Goal: Transaction & Acquisition: Purchase product/service

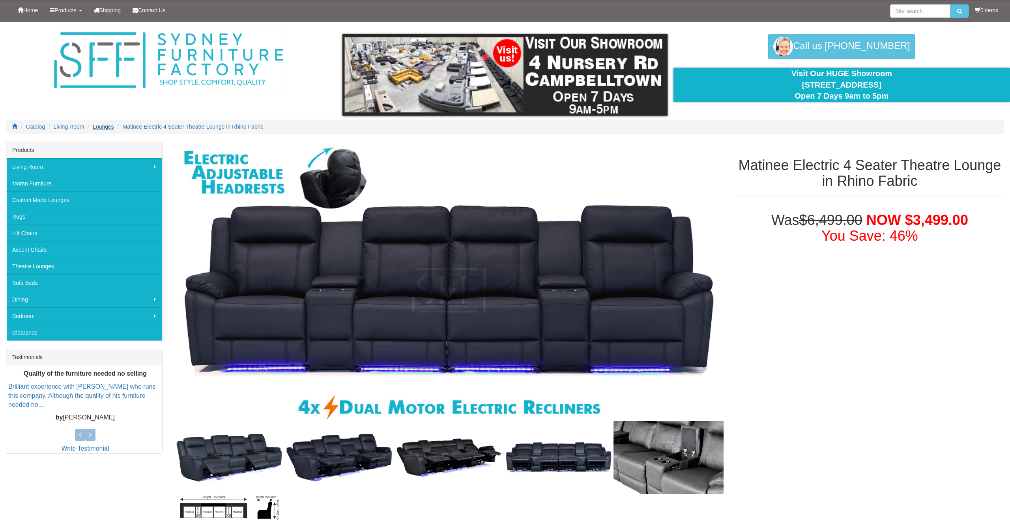
click at [112, 126] on span "Lounges" at bounding box center [103, 127] width 21 height 6
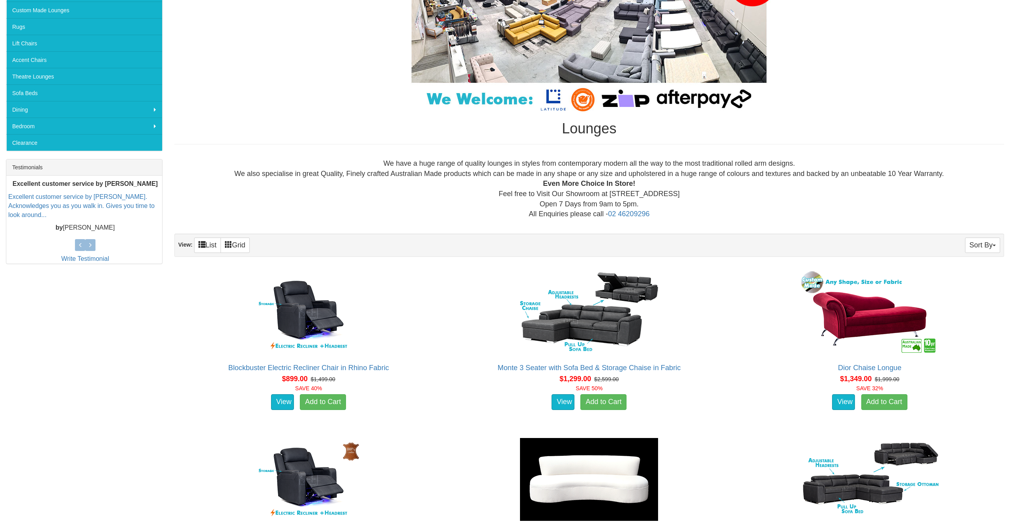
scroll to position [64, 0]
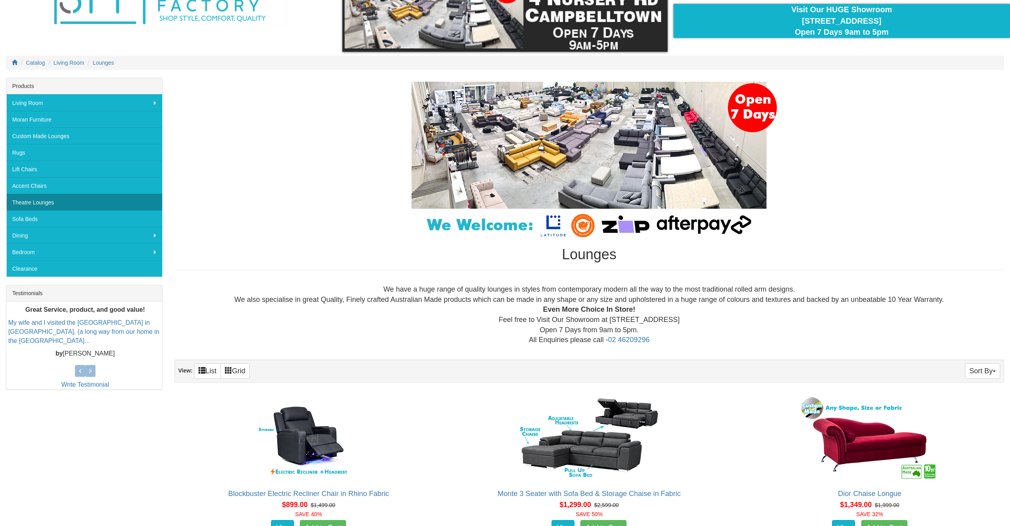
click at [56, 202] on link "Theatre Lounges" at bounding box center [84, 202] width 156 height 17
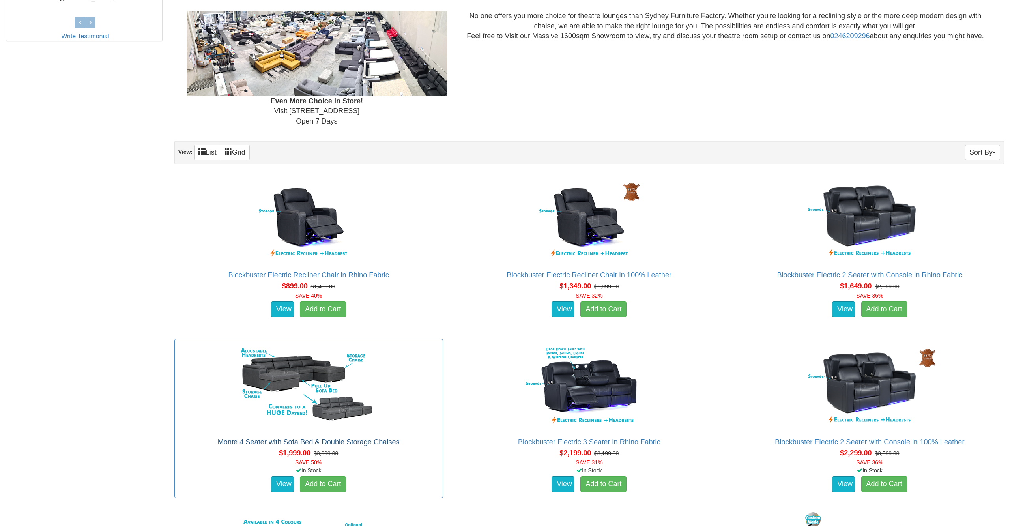
scroll to position [417, 0]
click at [255, 440] on link "Monte 4 Seater with Sofa Bed & Double Storage Chaises" at bounding box center [309, 442] width 182 height 8
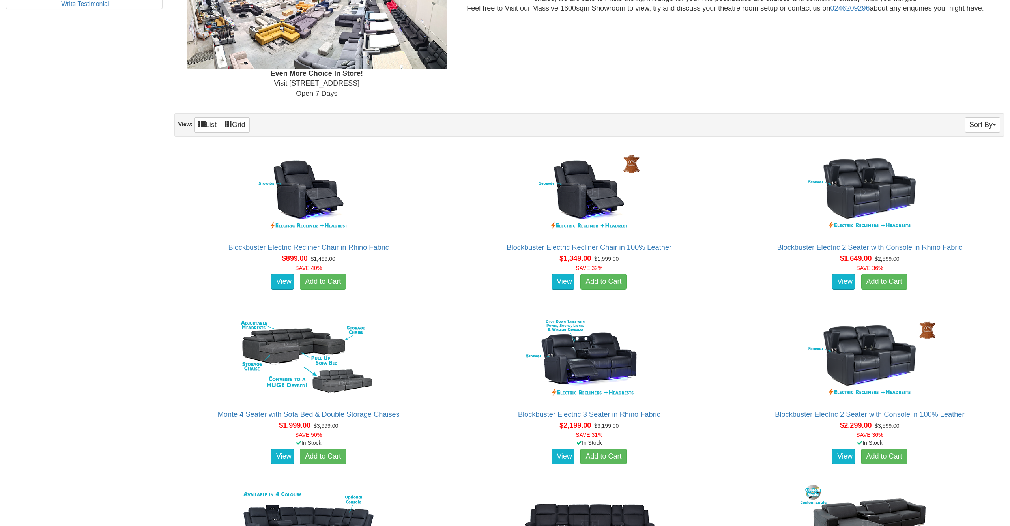
scroll to position [445, 0]
click at [320, 199] on img at bounding box center [309, 192] width 142 height 87
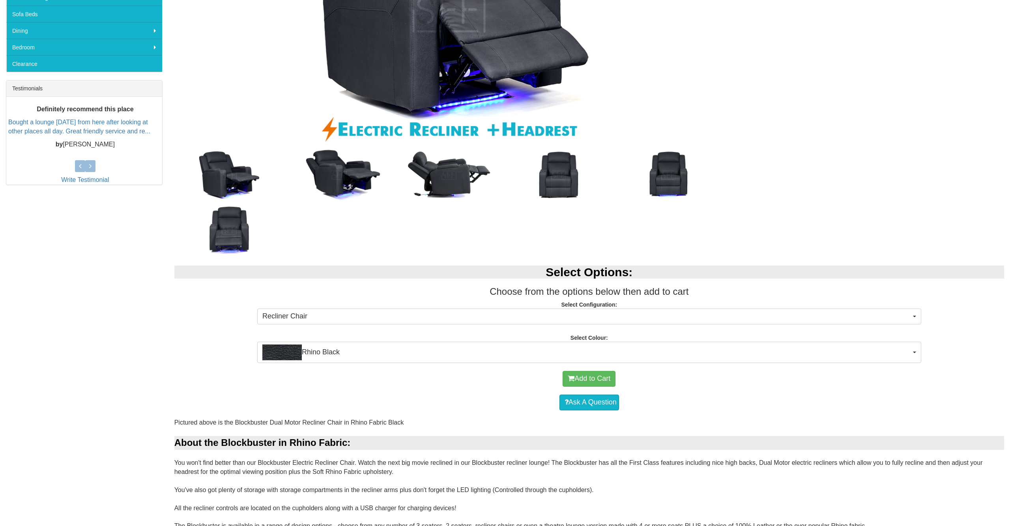
scroll to position [307, 0]
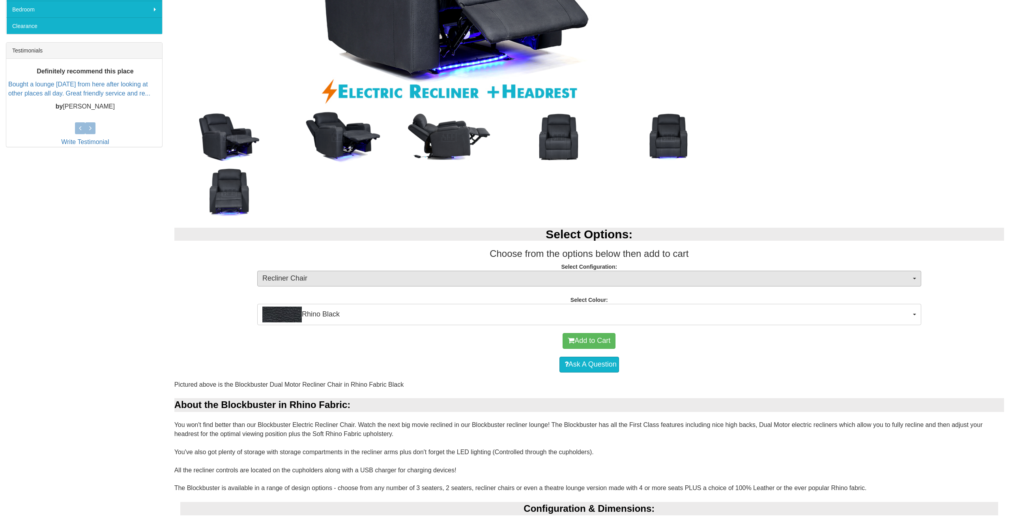
click at [350, 281] on span "Recliner Chair" at bounding box center [586, 278] width 649 height 10
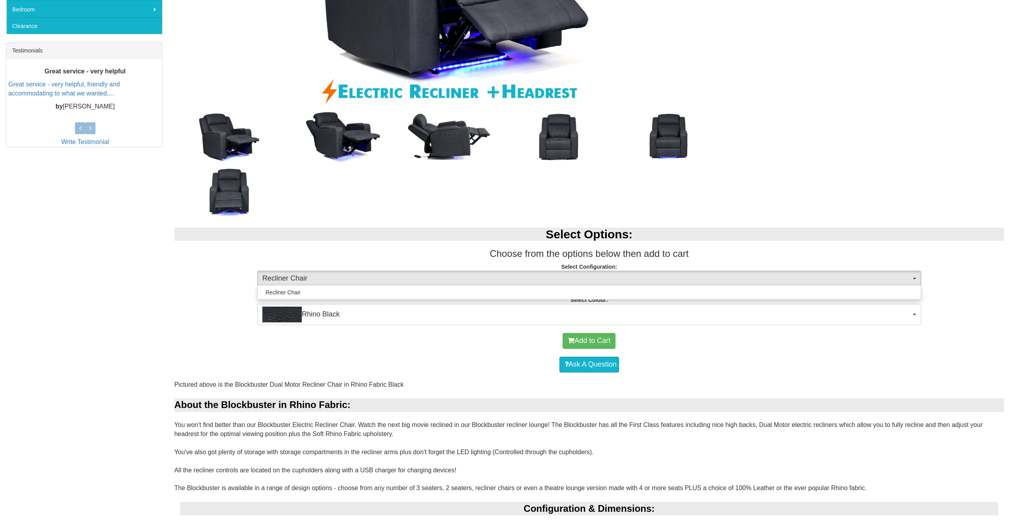
click at [350, 281] on div at bounding box center [505, 263] width 1010 height 526
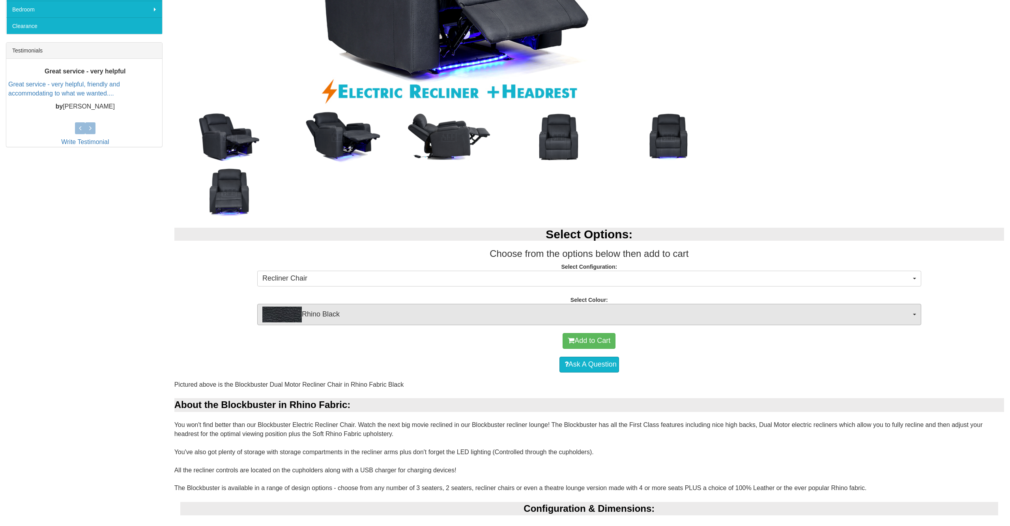
click at [356, 312] on span "Rhino Black" at bounding box center [586, 315] width 649 height 16
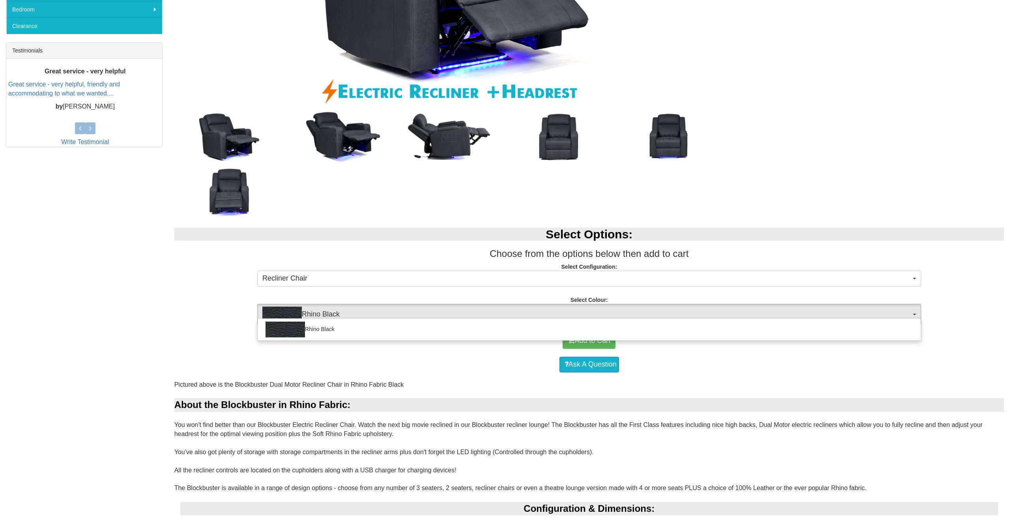
click at [356, 312] on div at bounding box center [505, 263] width 1010 height 526
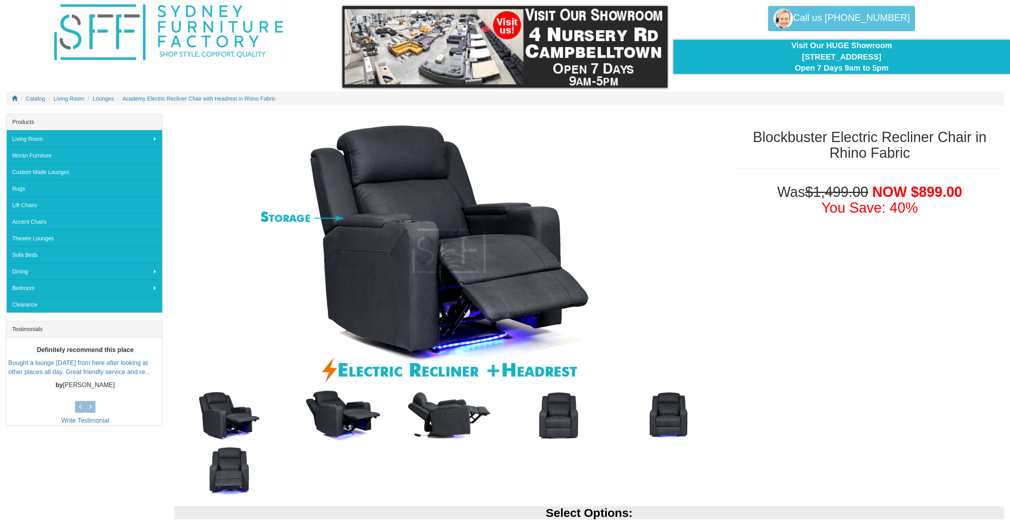
scroll to position [0, 0]
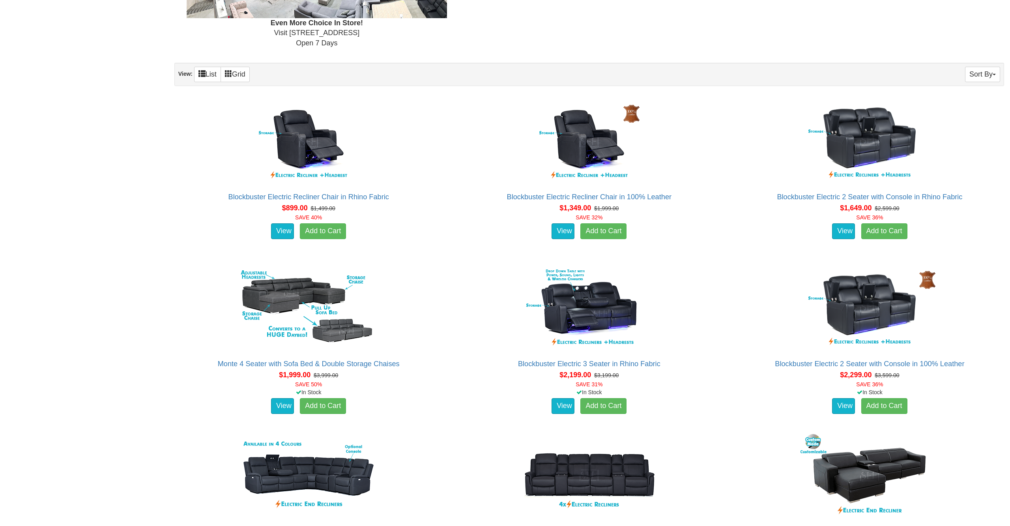
scroll to position [495, 0]
click at [584, 145] on img at bounding box center [589, 141] width 142 height 87
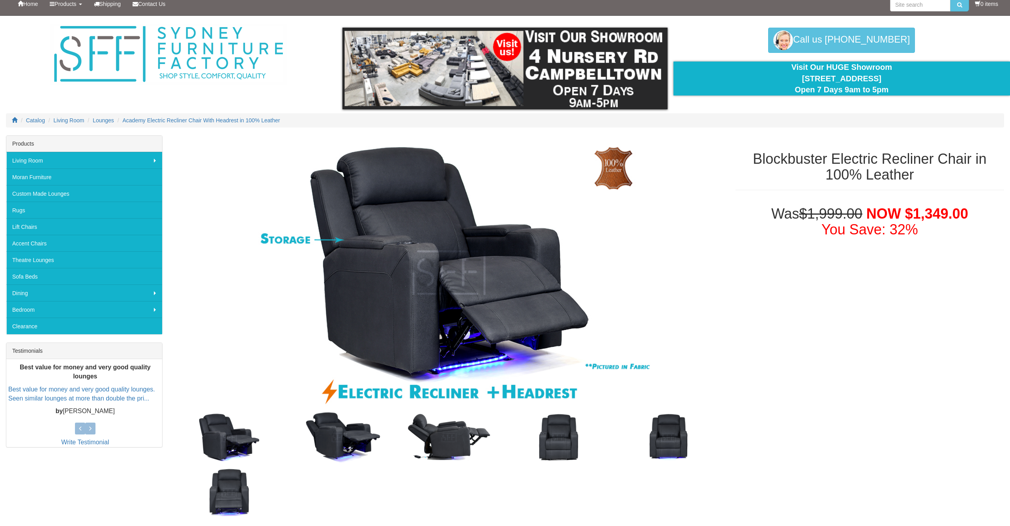
scroll to position [23, 0]
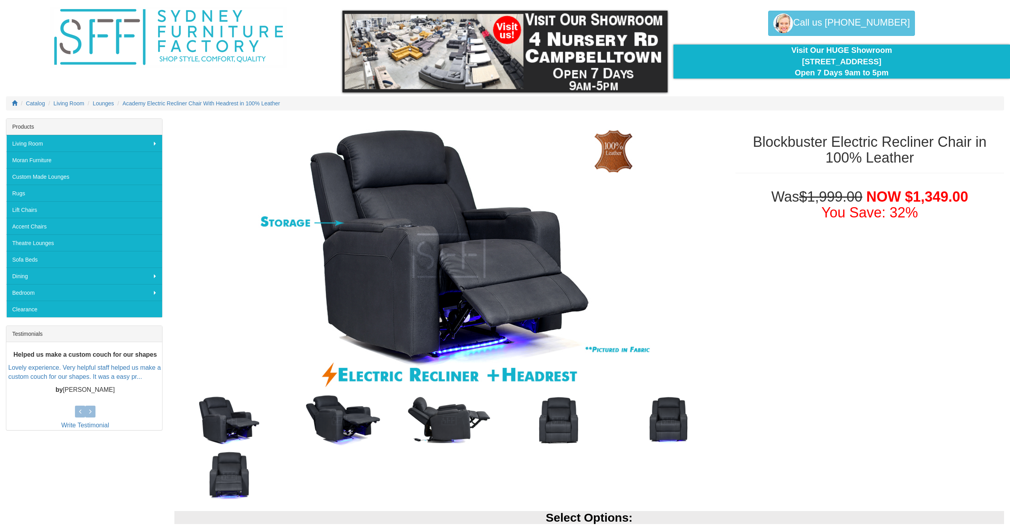
click at [258, 437] on img at bounding box center [229, 420] width 110 height 55
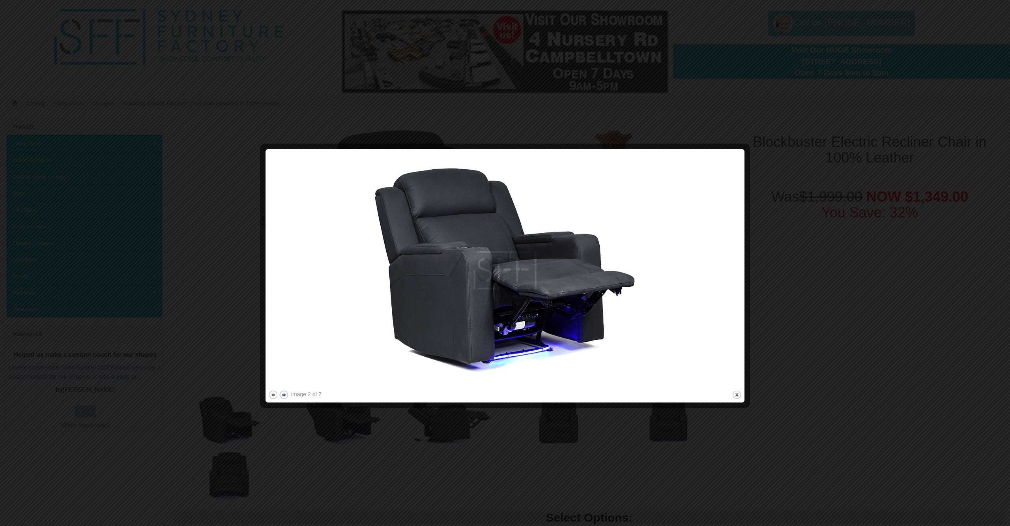
click at [287, 393] on button "next" at bounding box center [284, 395] width 10 height 10
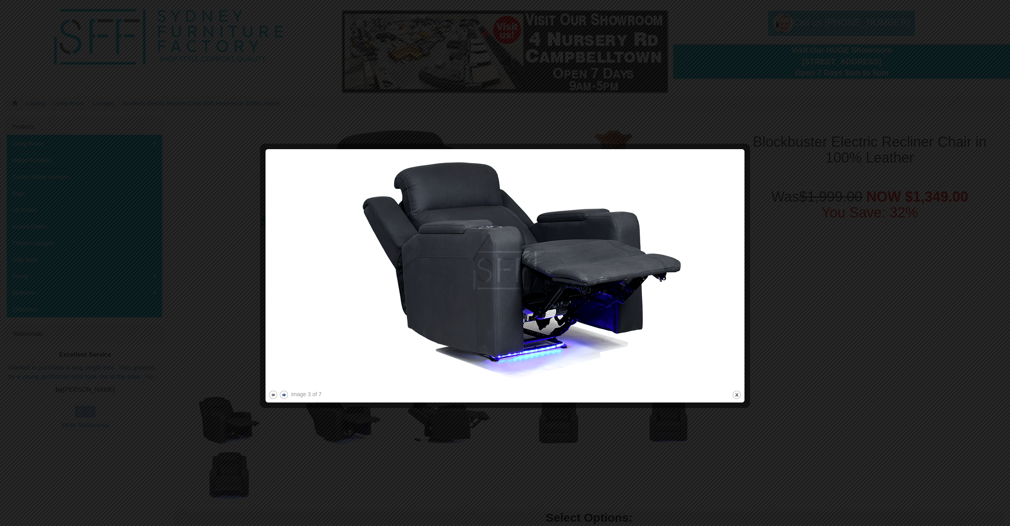
click at [287, 393] on button "next" at bounding box center [284, 395] width 10 height 10
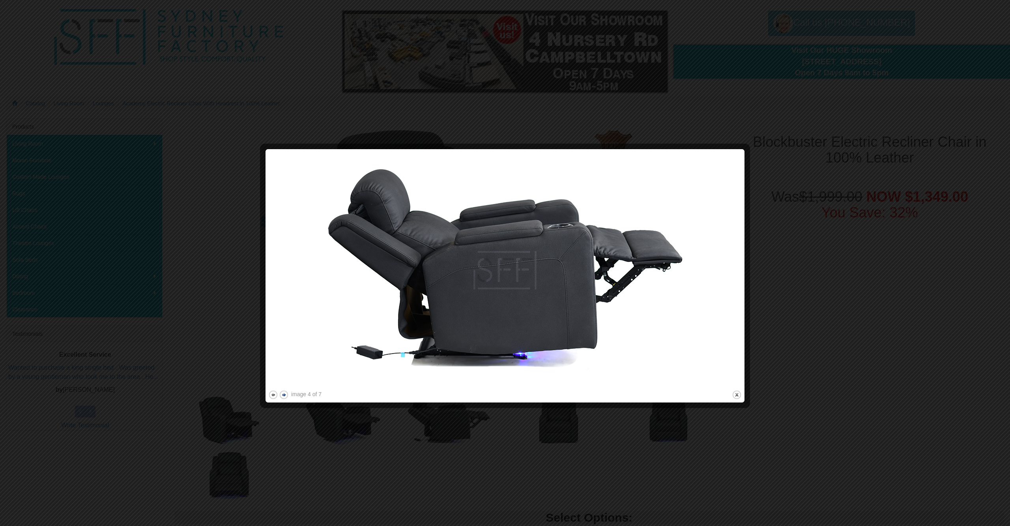
click at [287, 393] on button "next" at bounding box center [284, 395] width 10 height 10
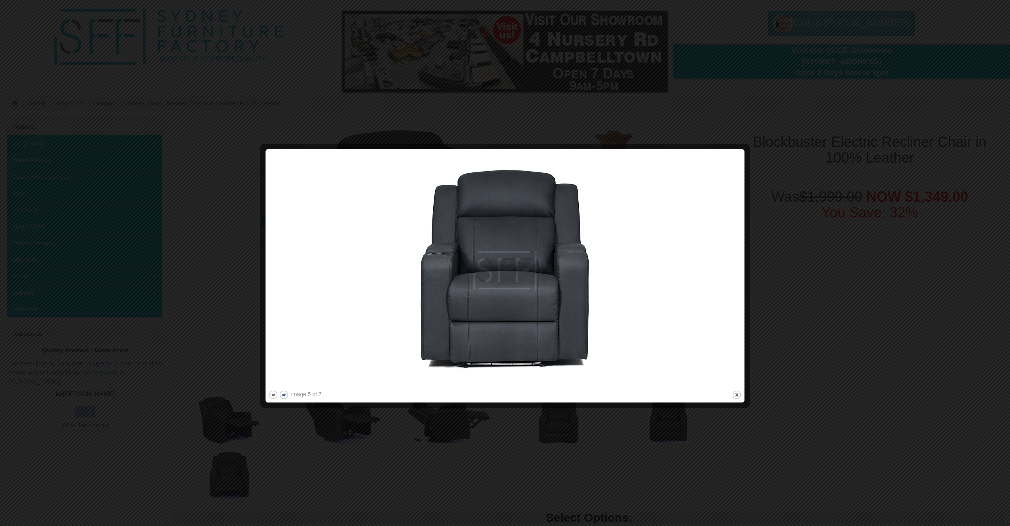
click at [287, 393] on button "next" at bounding box center [284, 395] width 10 height 10
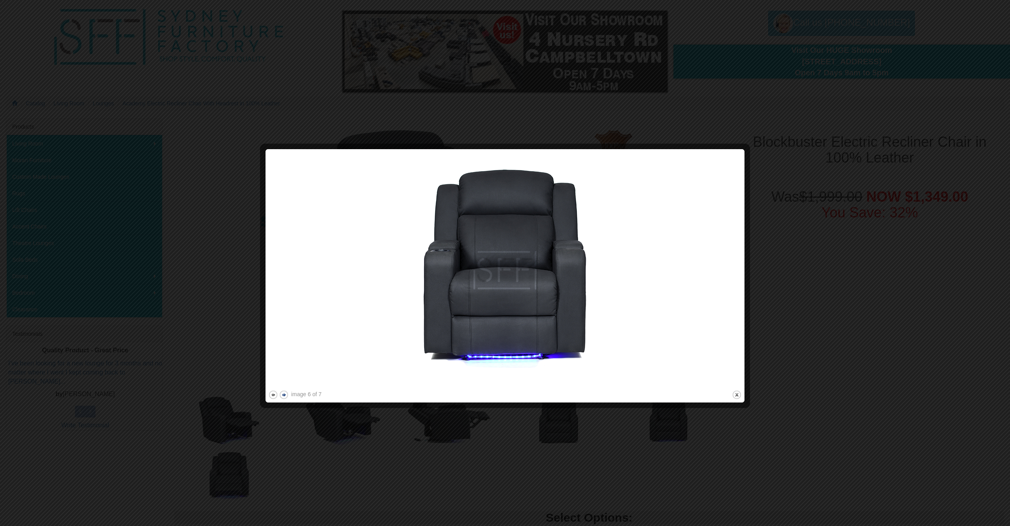
click at [287, 393] on button "next" at bounding box center [284, 395] width 10 height 10
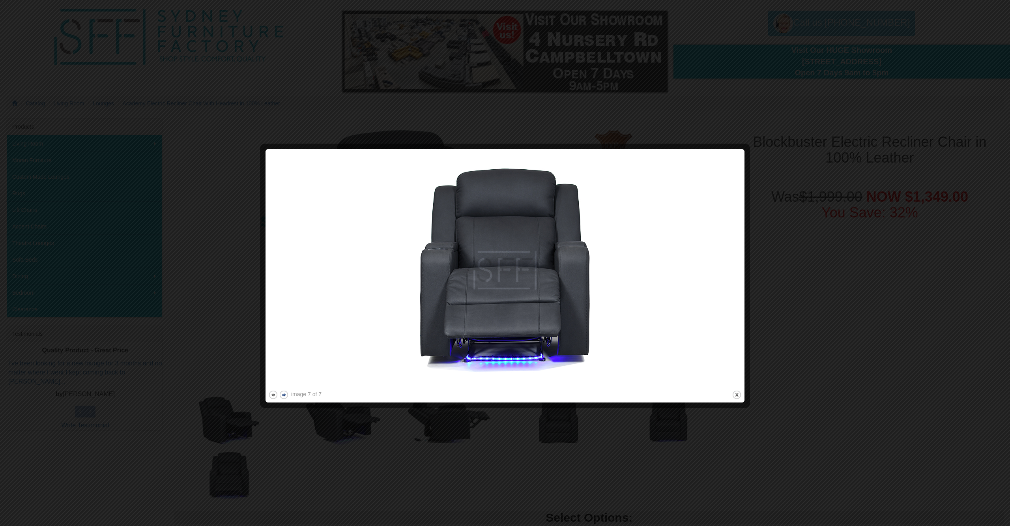
click at [287, 393] on button "next" at bounding box center [284, 395] width 10 height 10
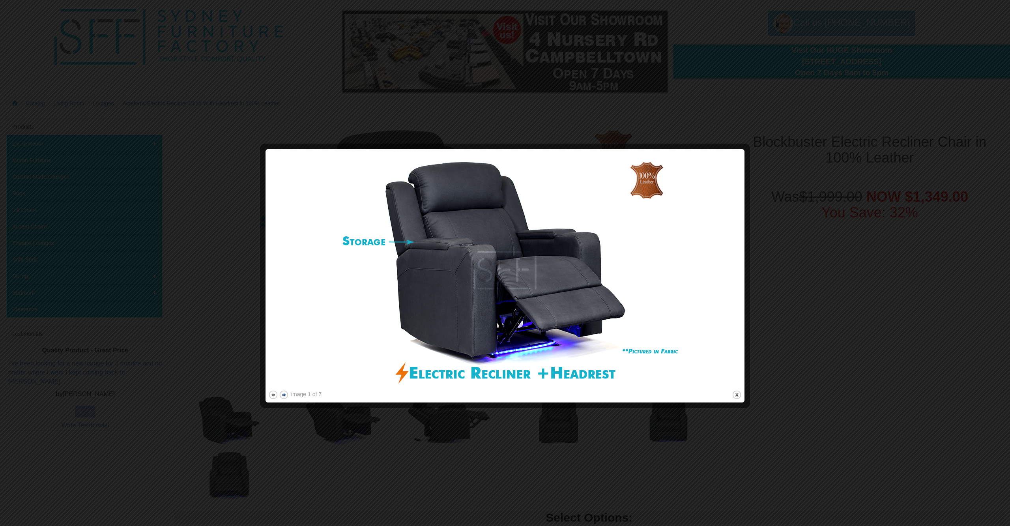
click at [287, 393] on button "next" at bounding box center [284, 395] width 10 height 10
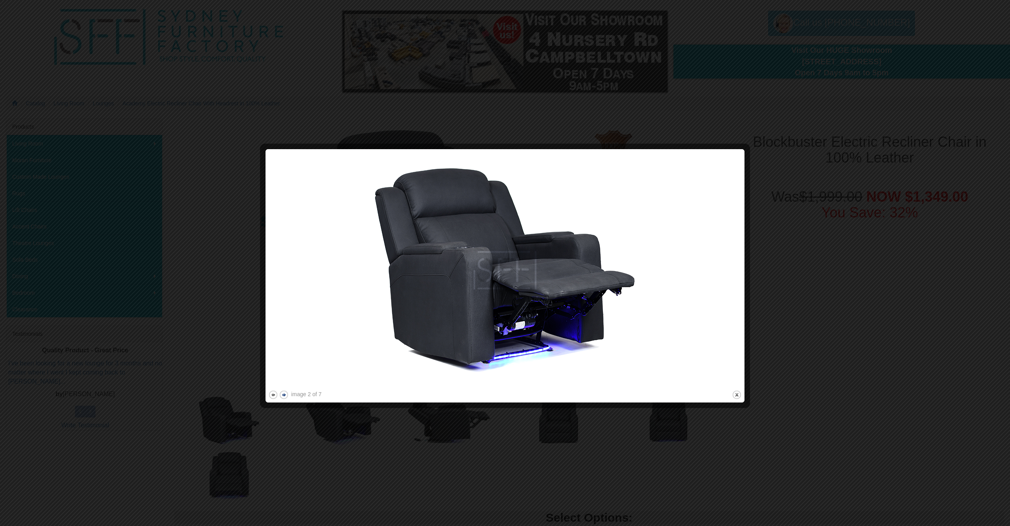
click at [287, 393] on button "next" at bounding box center [284, 395] width 10 height 10
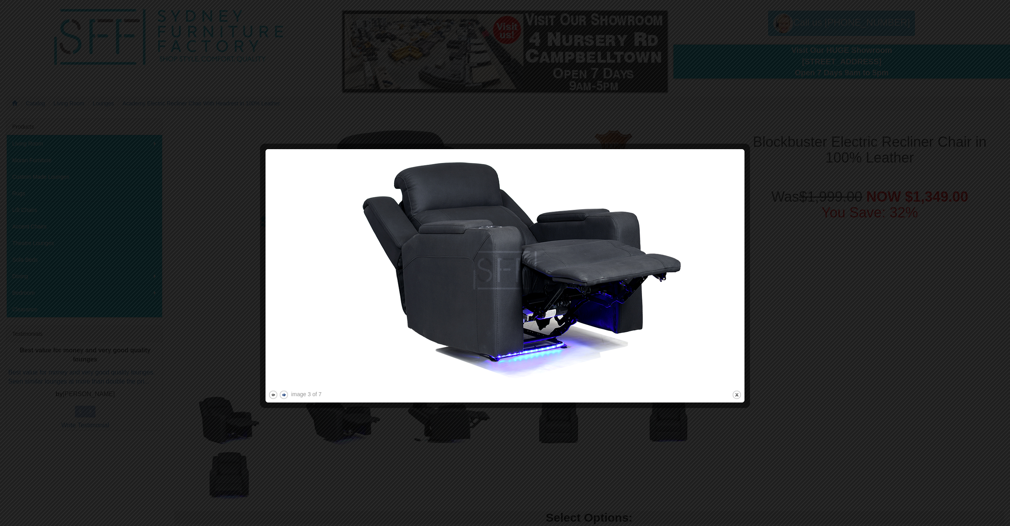
click at [287, 393] on button "next" at bounding box center [284, 395] width 10 height 10
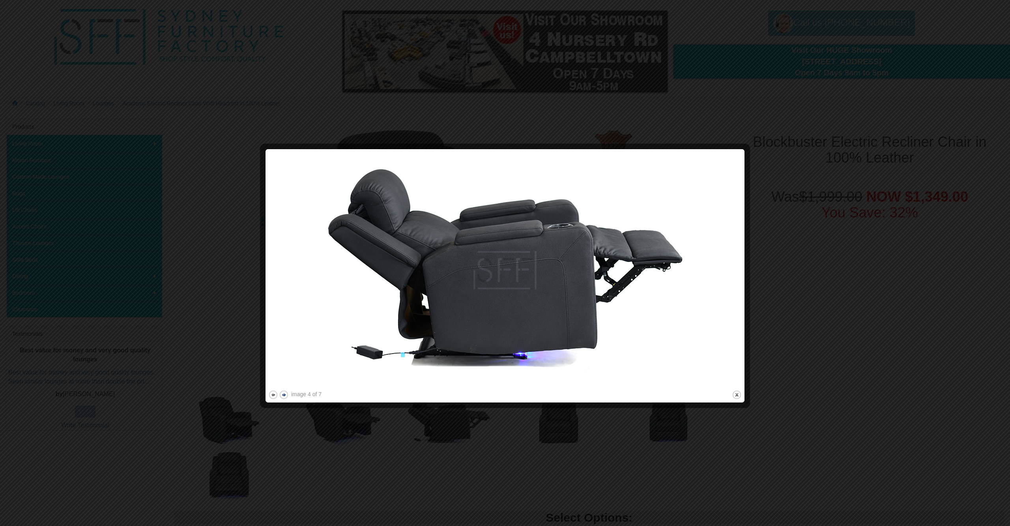
click at [287, 393] on button "next" at bounding box center [284, 395] width 10 height 10
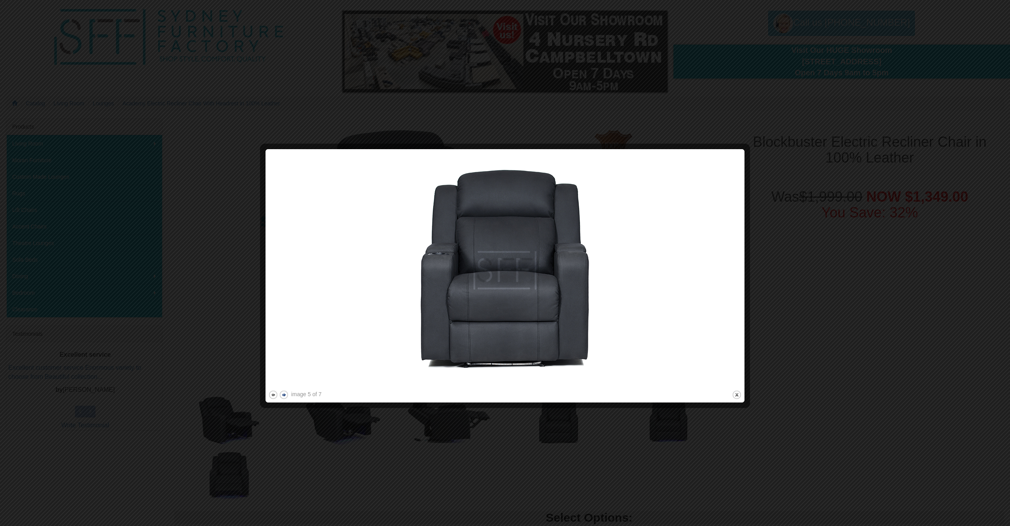
click at [287, 393] on button "next" at bounding box center [284, 395] width 10 height 10
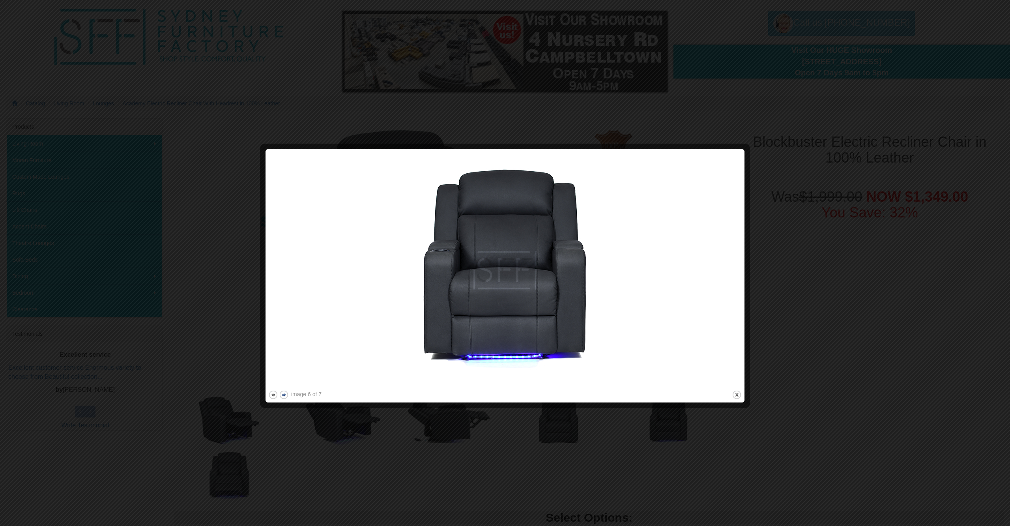
click at [287, 393] on button "next" at bounding box center [284, 395] width 10 height 10
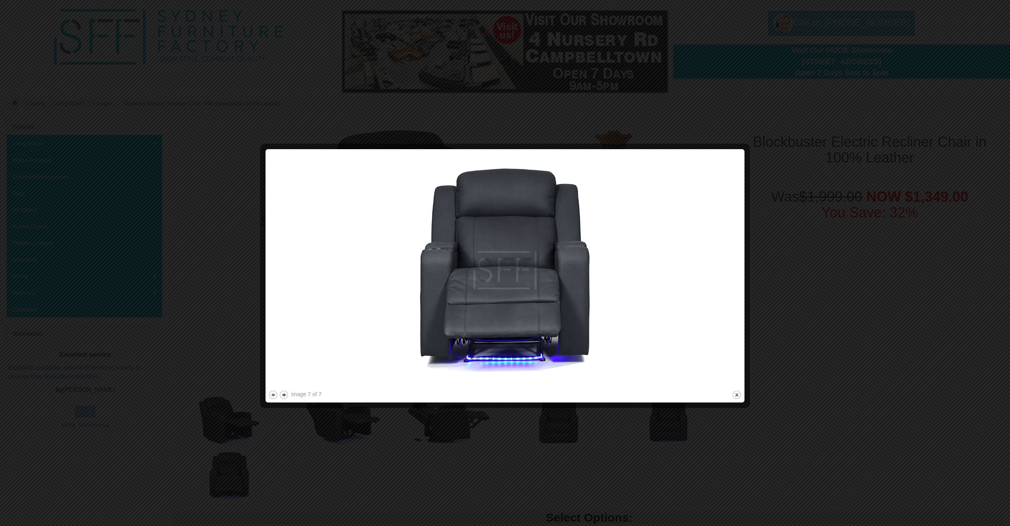
click at [287, 393] on button "next" at bounding box center [284, 395] width 10 height 10
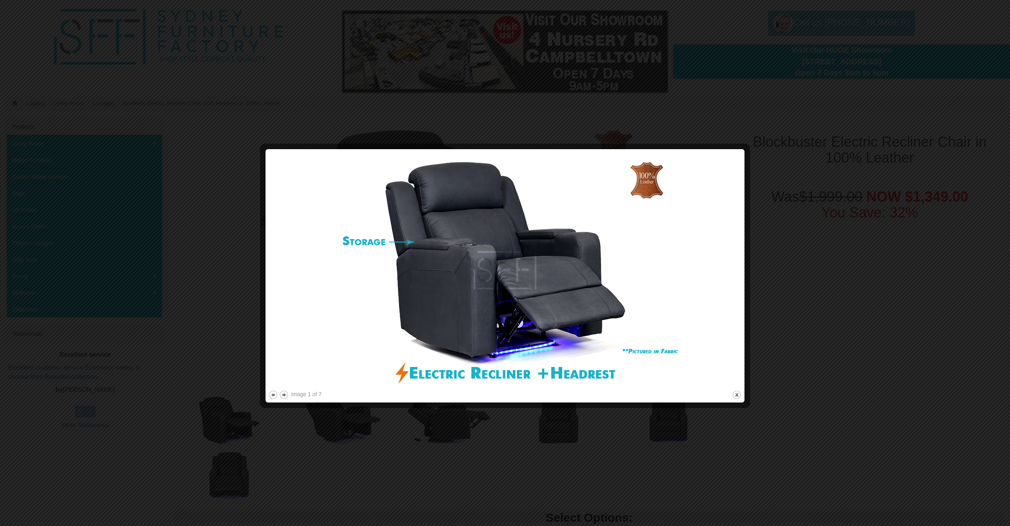
click at [742, 394] on div at bounding box center [746, 276] width 8 height 248
click at [734, 395] on button "close" at bounding box center [737, 395] width 10 height 10
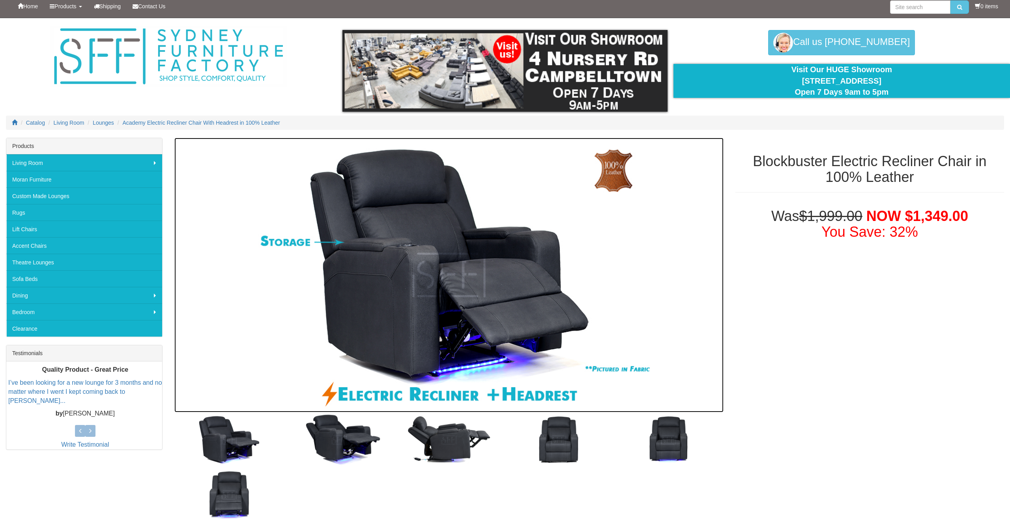
scroll to position [0, 0]
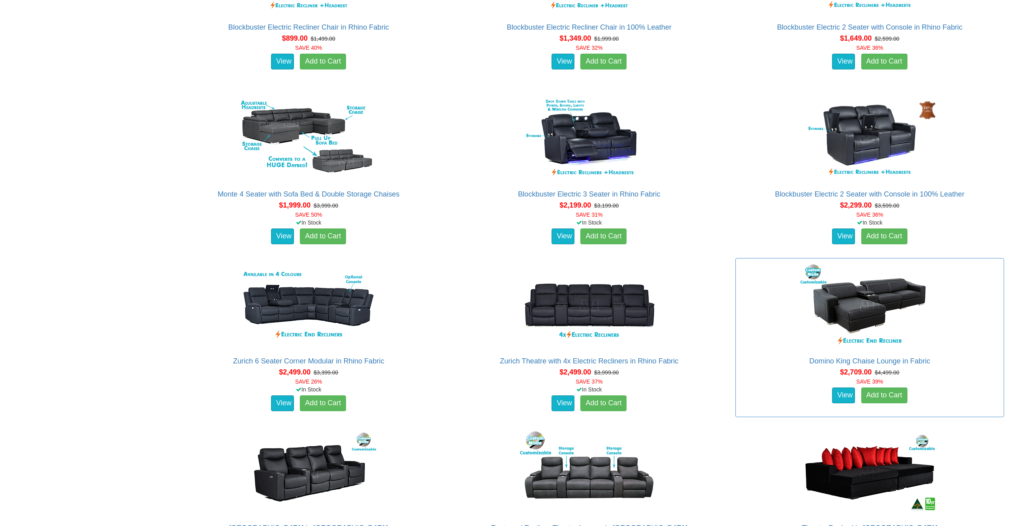
scroll to position [665, 0]
click at [914, 359] on link "Domino King Chaise Lounge in Fabric" at bounding box center [869, 361] width 121 height 8
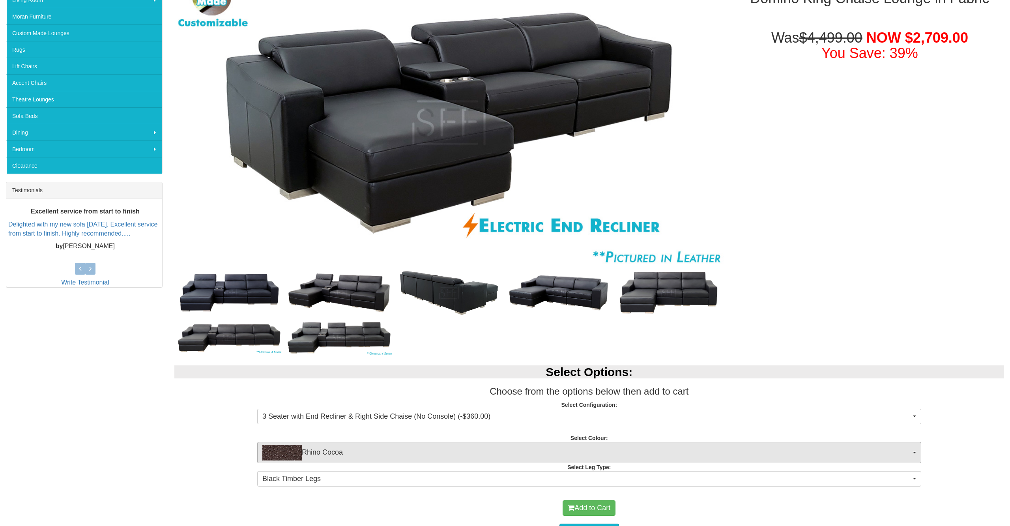
scroll to position [167, 0]
click at [430, 454] on span "Rhino Cocoa" at bounding box center [586, 453] width 649 height 16
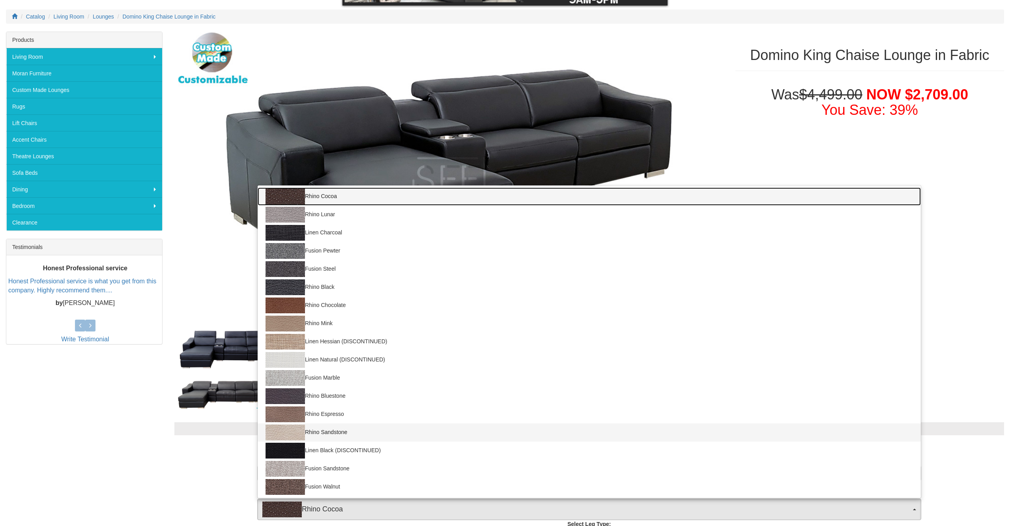
scroll to position [151, 0]
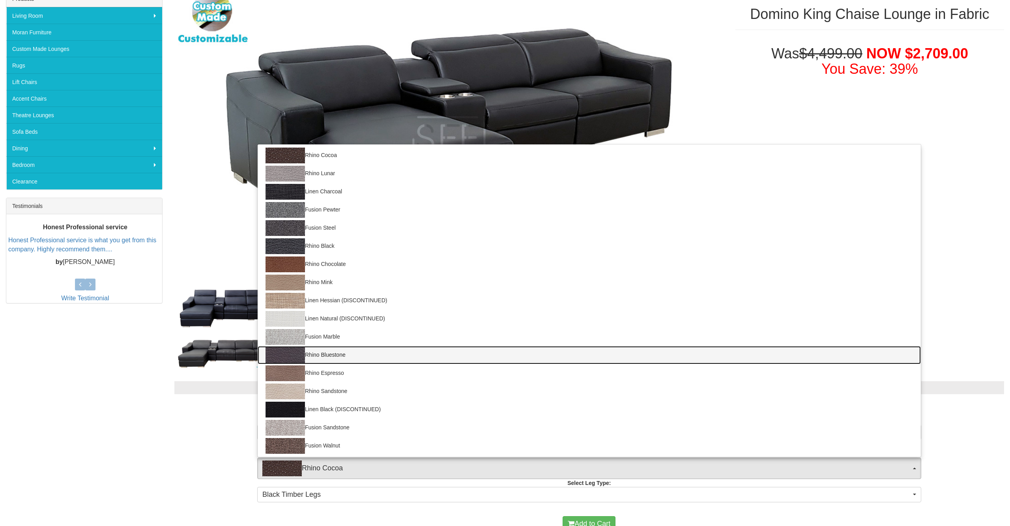
click at [468, 358] on link "Rhino Bluestone" at bounding box center [589, 355] width 663 height 18
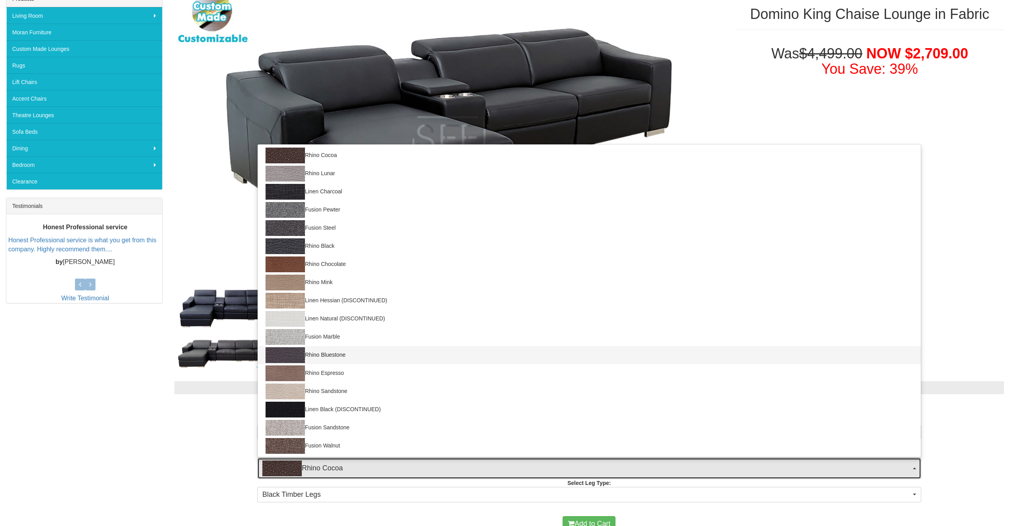
select select "1561"
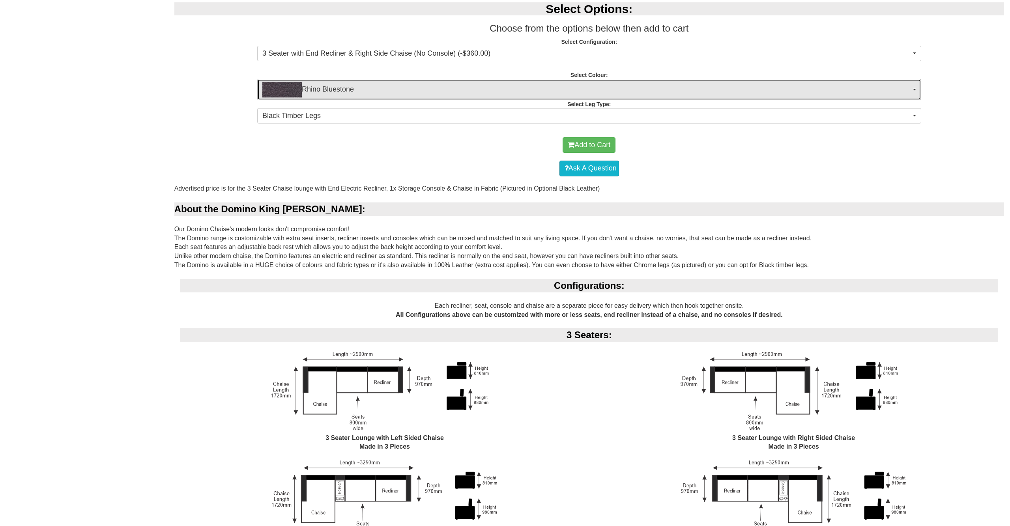
scroll to position [530, 0]
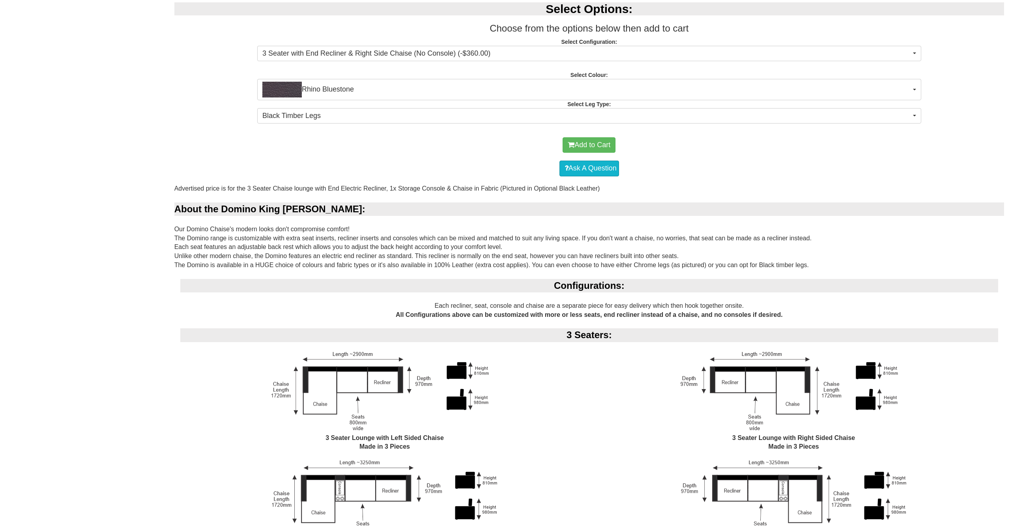
click at [710, 378] on img at bounding box center [793, 392] width 231 height 82
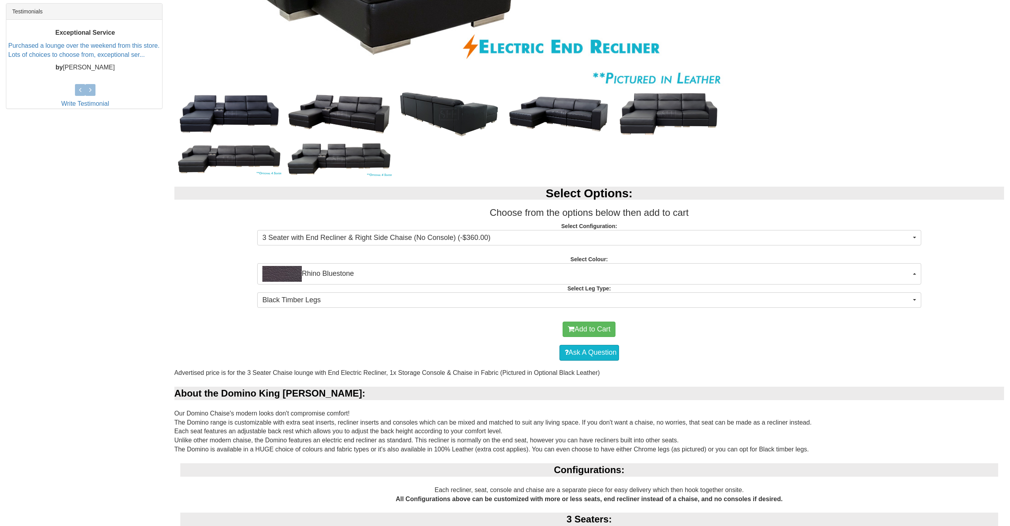
scroll to position [346, 0]
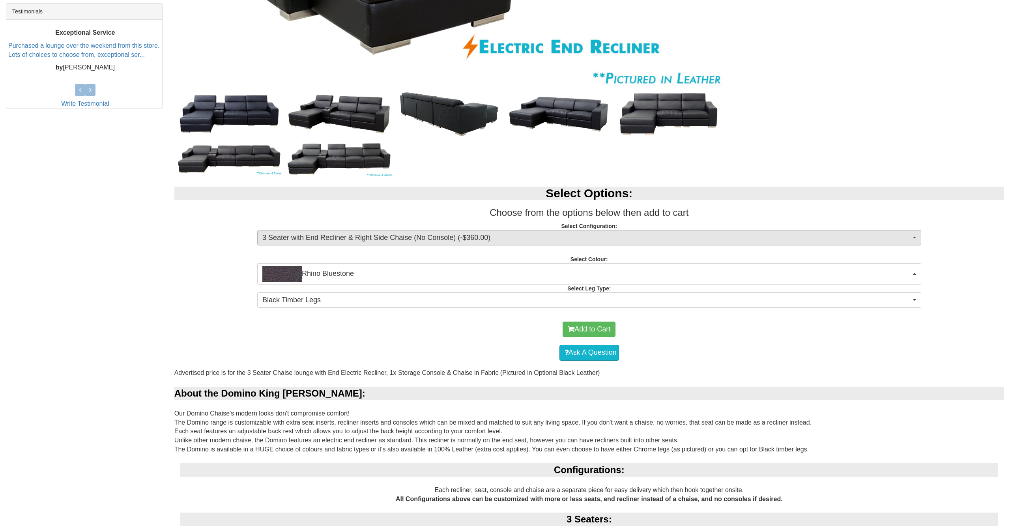
click at [484, 240] on span "3 Seater with End Recliner & Right Side Chaise (No Console) (-$360.00)" at bounding box center [586, 238] width 649 height 10
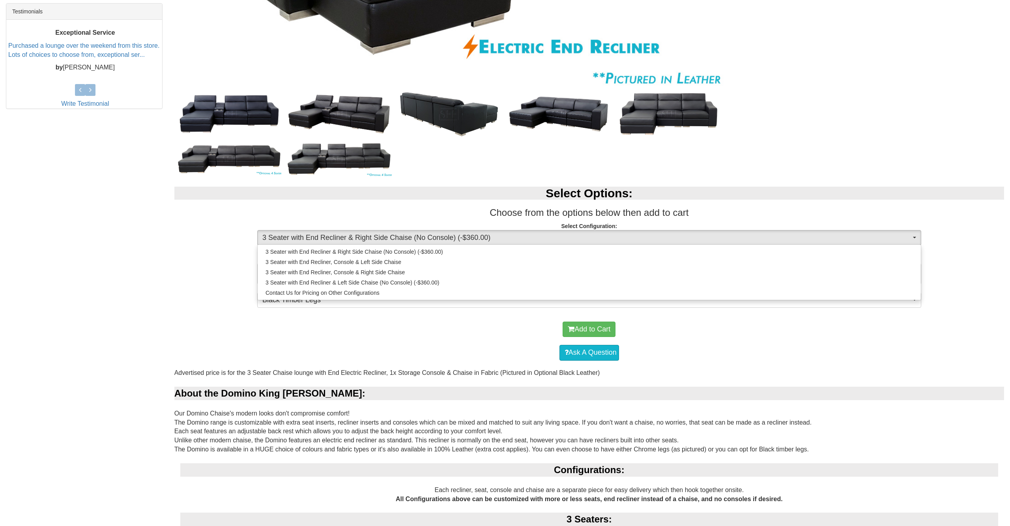
click at [454, 343] on div at bounding box center [505, 263] width 1010 height 526
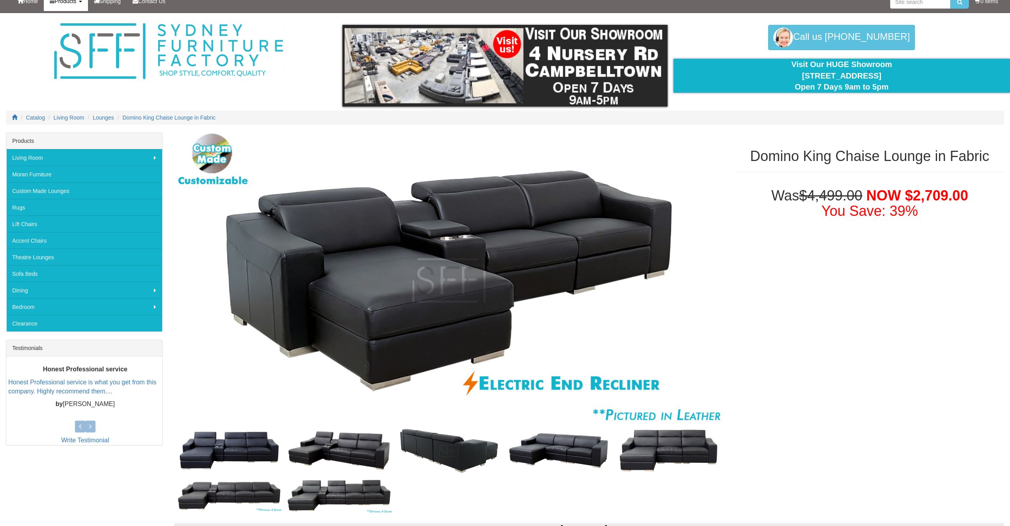
scroll to position [9, 0]
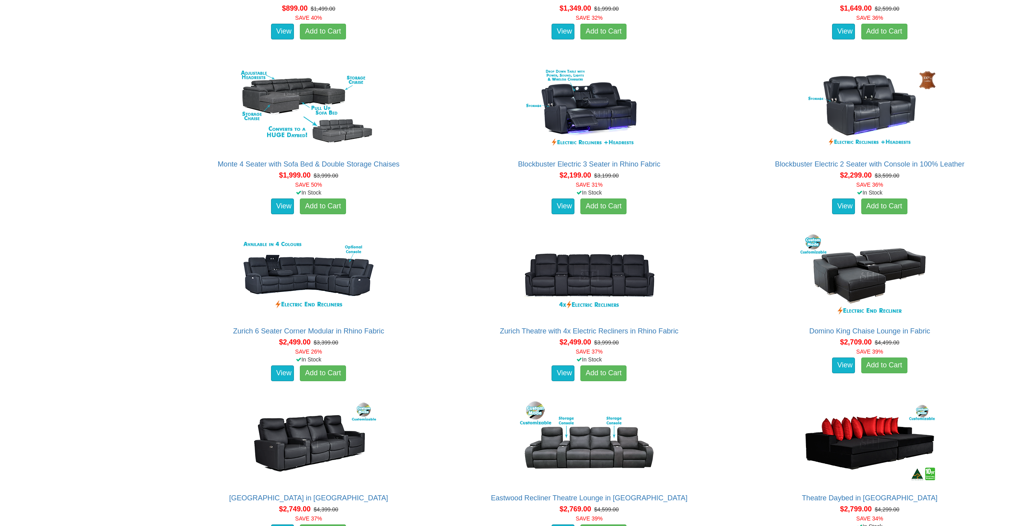
scroll to position [696, 0]
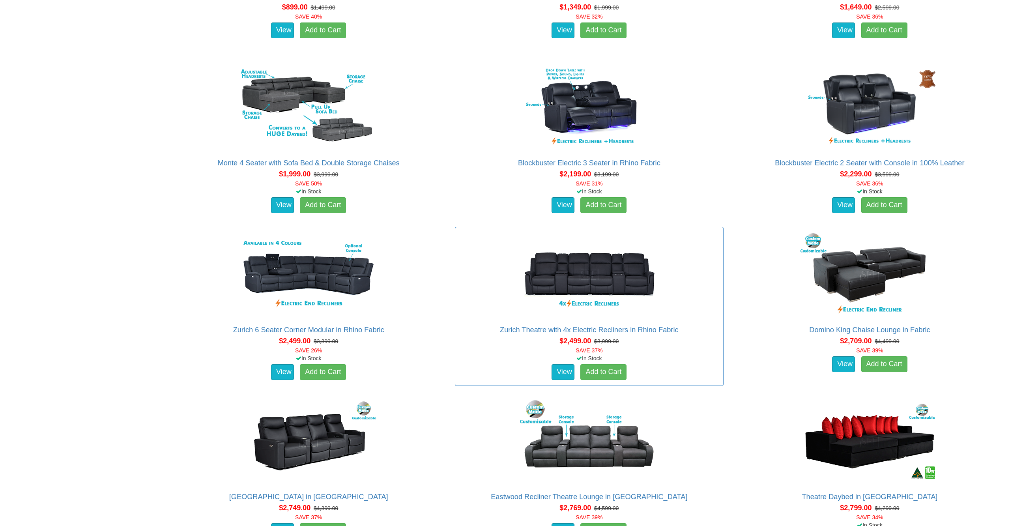
click at [565, 286] on img at bounding box center [589, 274] width 142 height 87
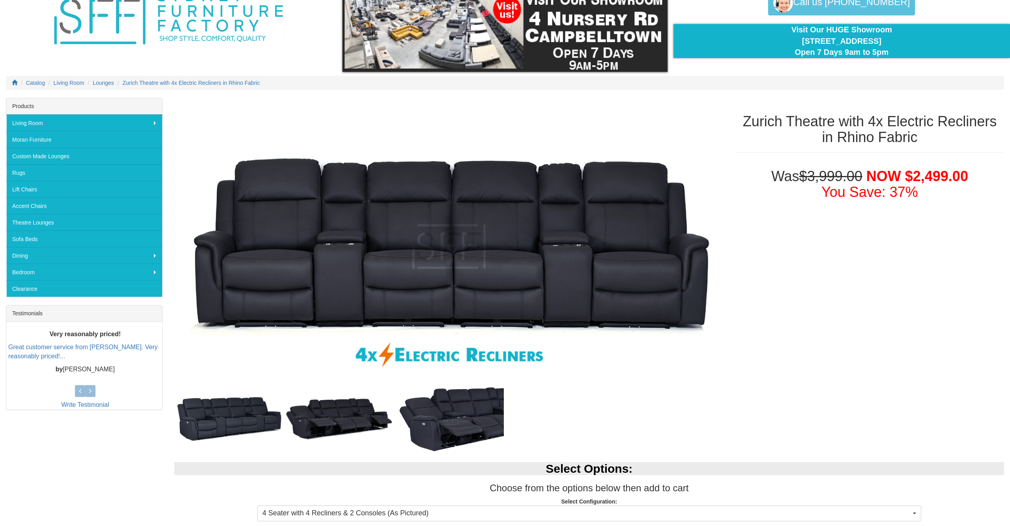
scroll to position [44, 0]
click at [234, 425] on img at bounding box center [229, 419] width 110 height 51
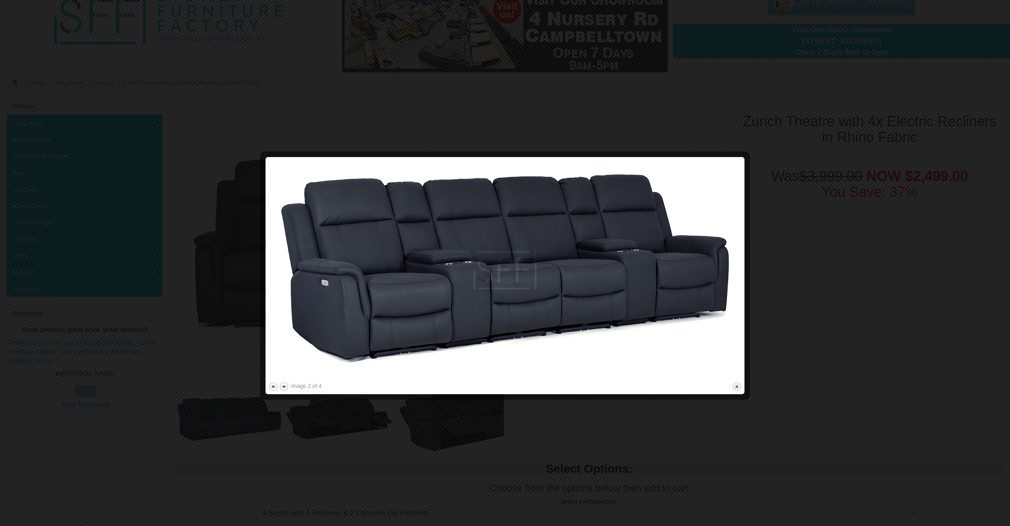
click at [687, 330] on img at bounding box center [505, 270] width 474 height 221
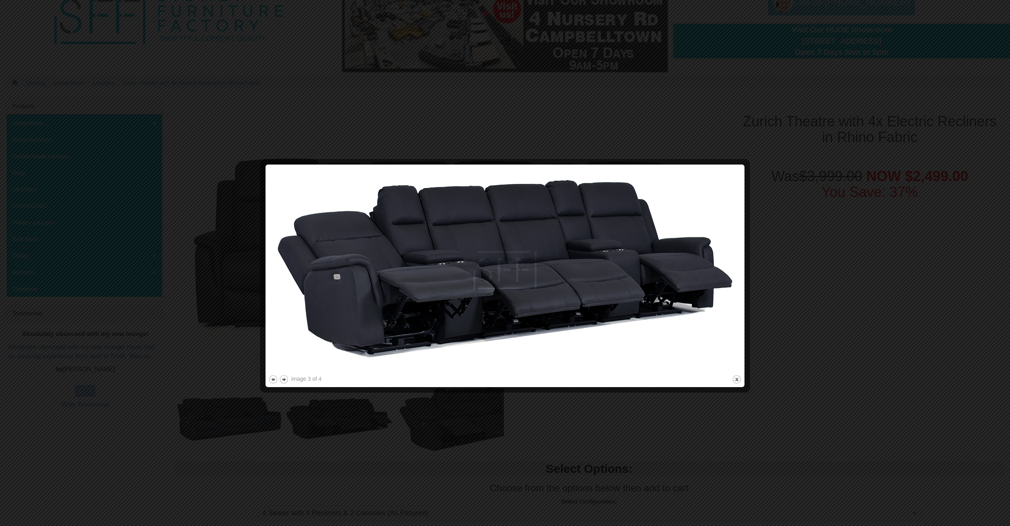
click at [706, 278] on img at bounding box center [505, 270] width 474 height 206
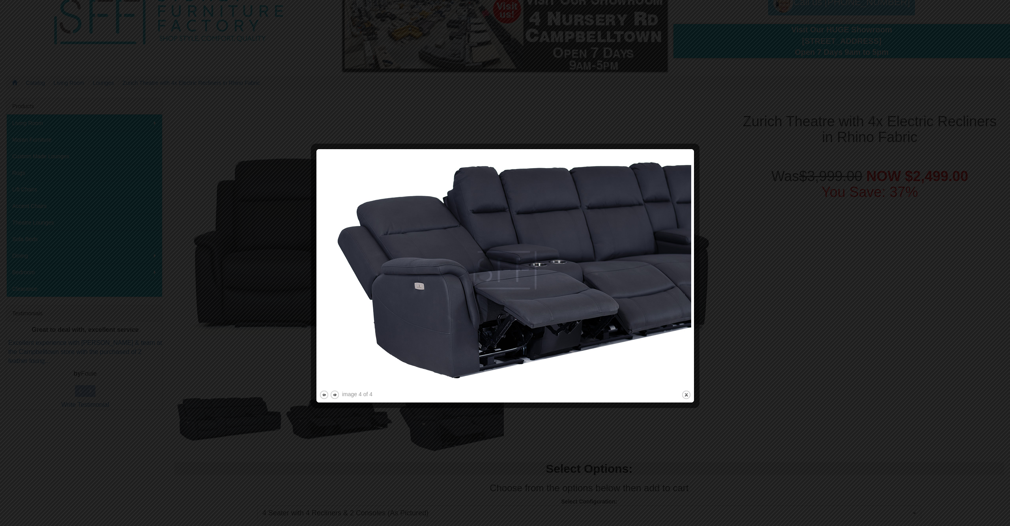
click at [784, 290] on div at bounding box center [505, 263] width 1010 height 526
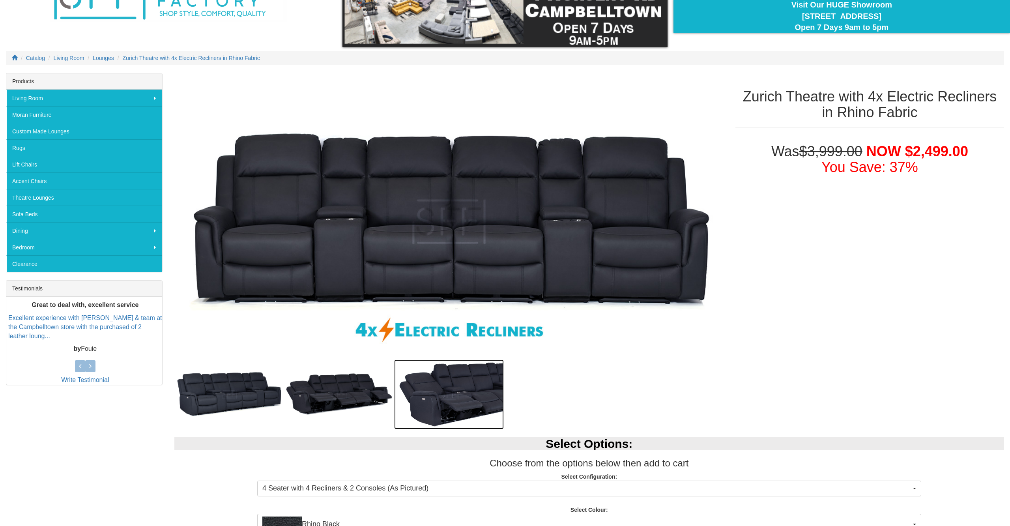
scroll to position [69, 0]
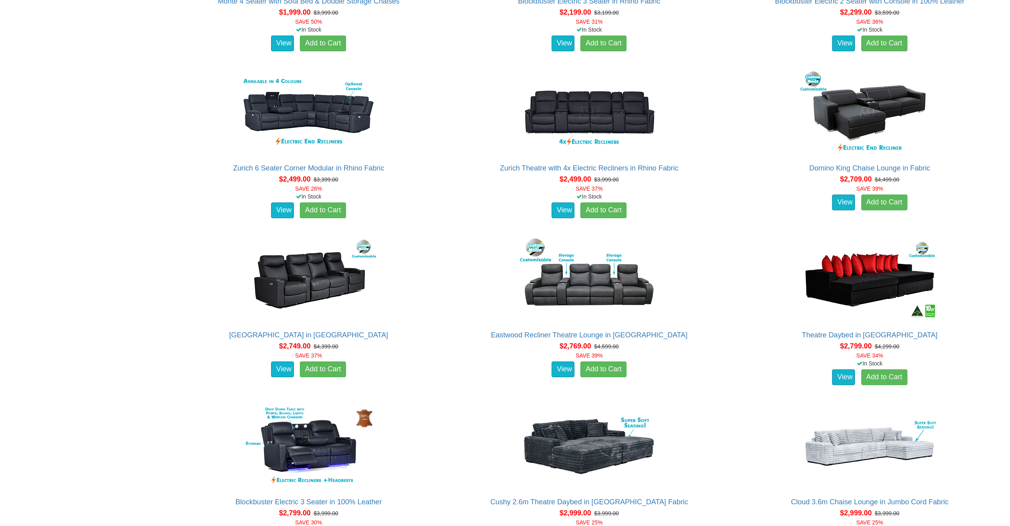
scroll to position [882, 0]
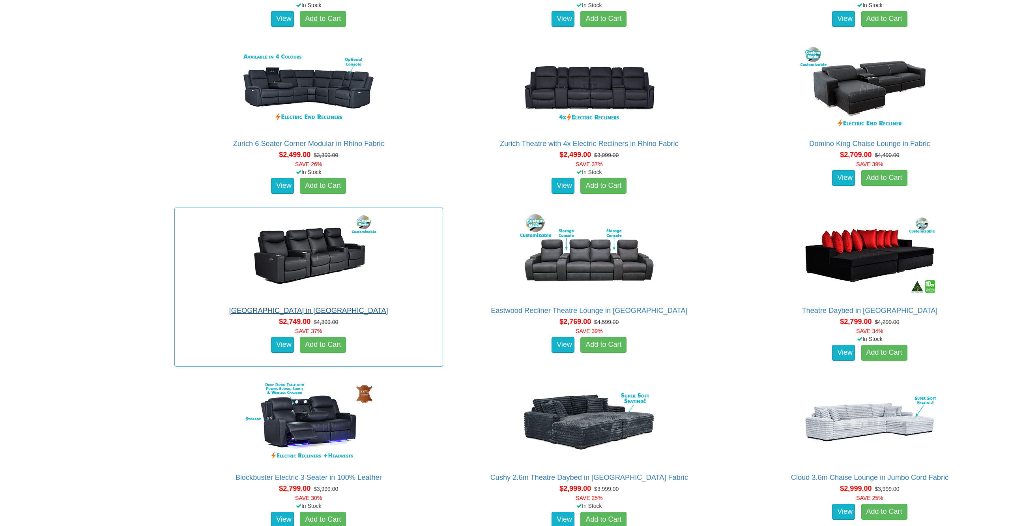
click at [283, 308] on link "[GEOGRAPHIC_DATA] in [GEOGRAPHIC_DATA]" at bounding box center [308, 311] width 159 height 8
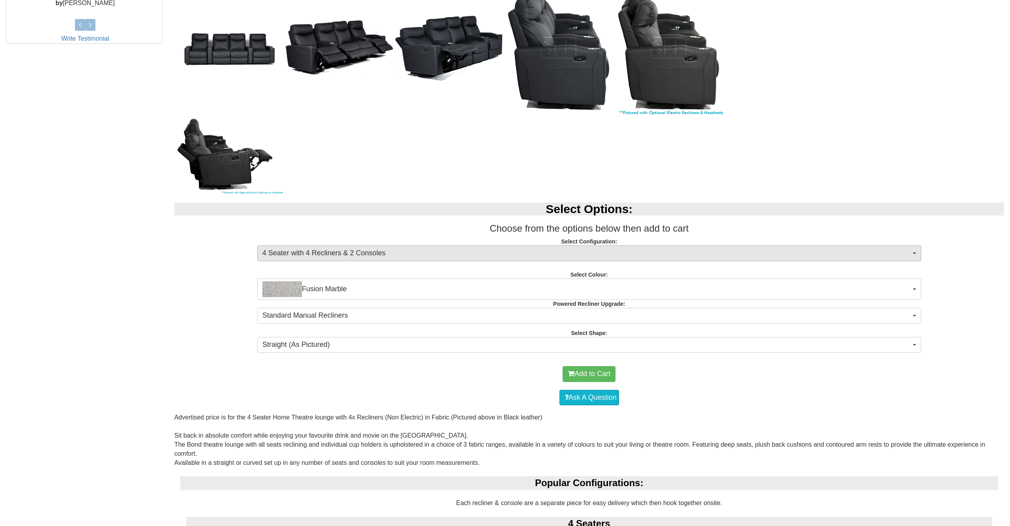
scroll to position [410, 0]
click at [356, 253] on span "4 Seater with 4 Recliners & 2 Consoles" at bounding box center [586, 253] width 649 height 10
click at [169, 286] on div at bounding box center [505, 263] width 1010 height 526
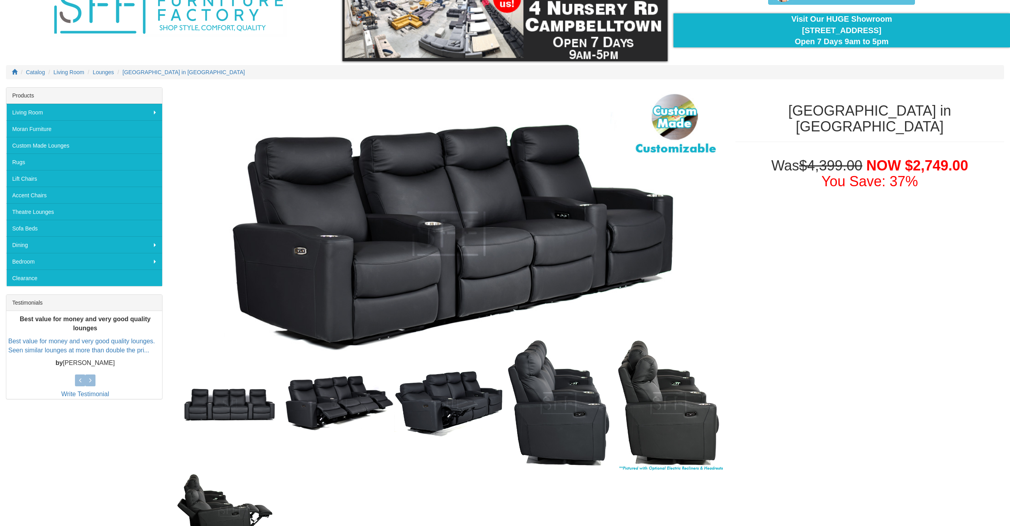
scroll to position [0, 0]
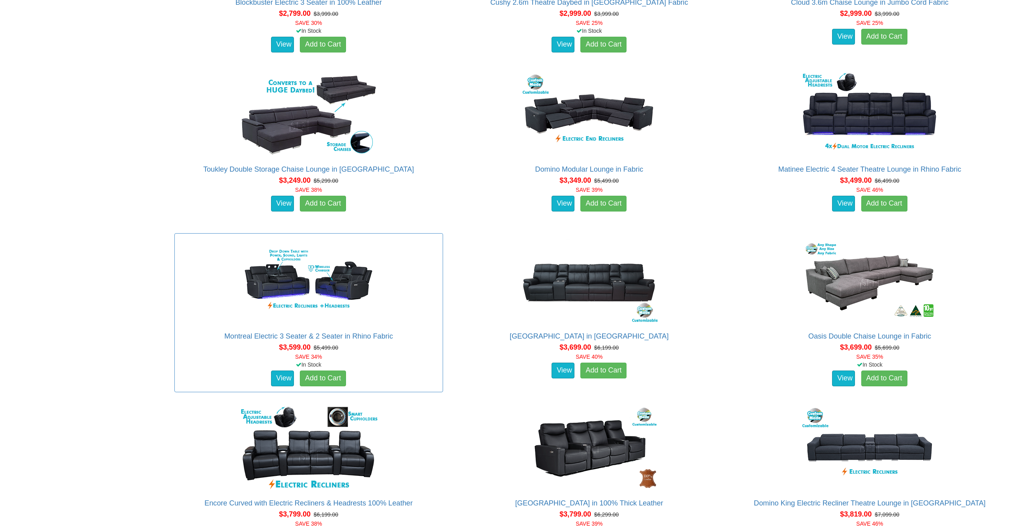
scroll to position [1324, 0]
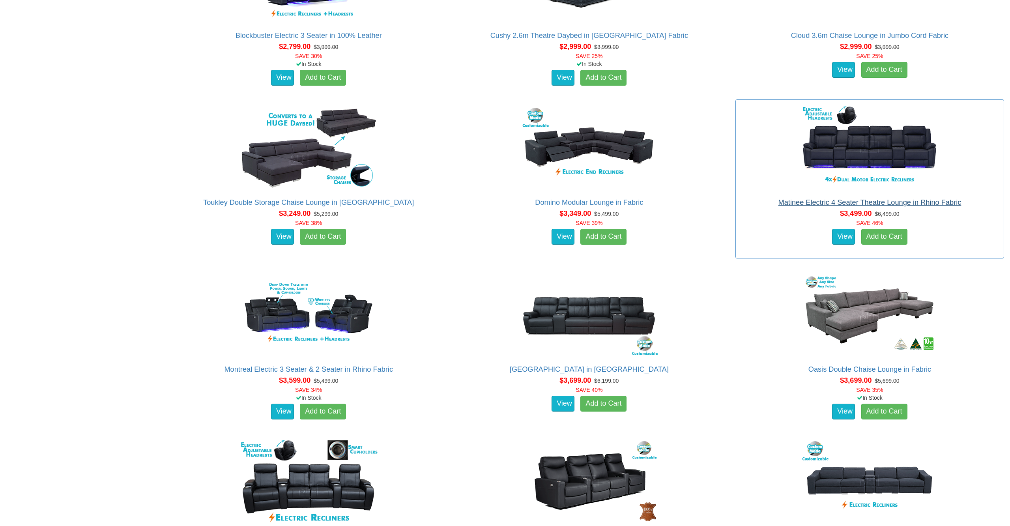
click at [818, 203] on link "Matinee Electric 4 Seater Theatre Lounge in Rhino Fabric" at bounding box center [870, 202] width 183 height 8
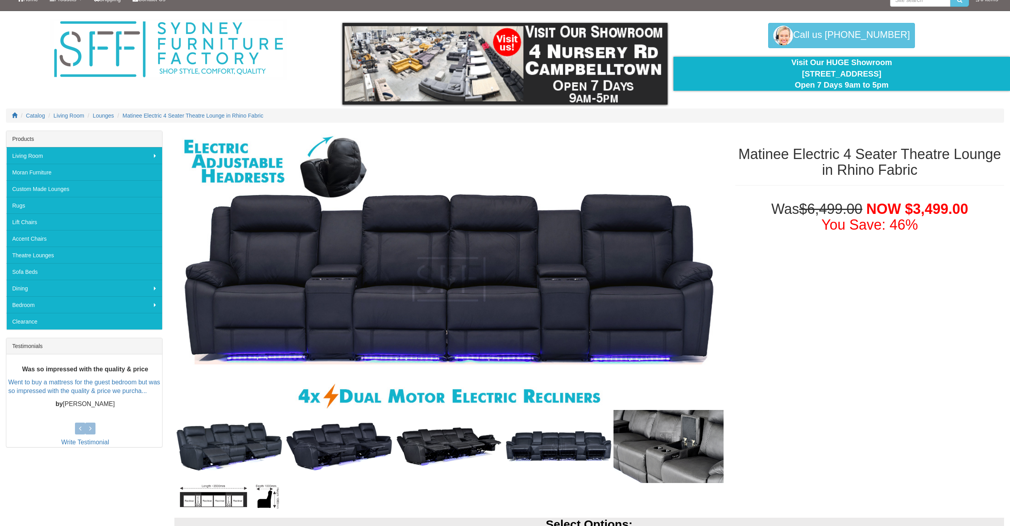
scroll to position [11, 0]
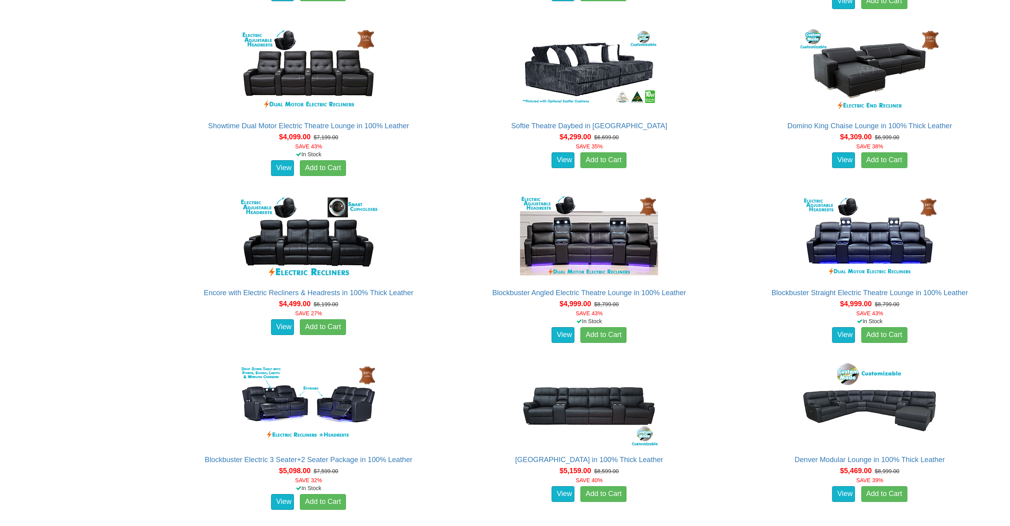
scroll to position [2388, 0]
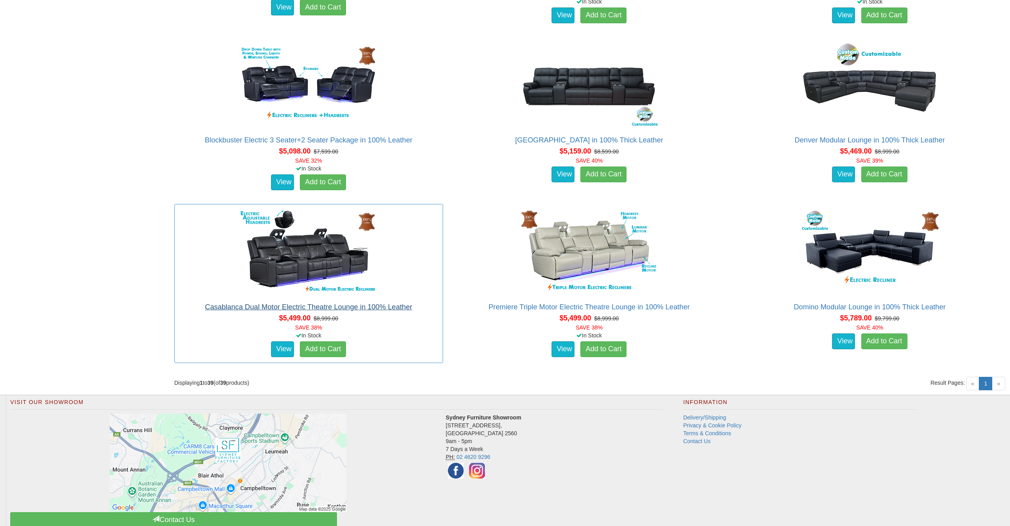
click at [213, 307] on link "Casablanca Dual Motor Electric Theatre Lounge in 100% Leather" at bounding box center [308, 307] width 207 height 8
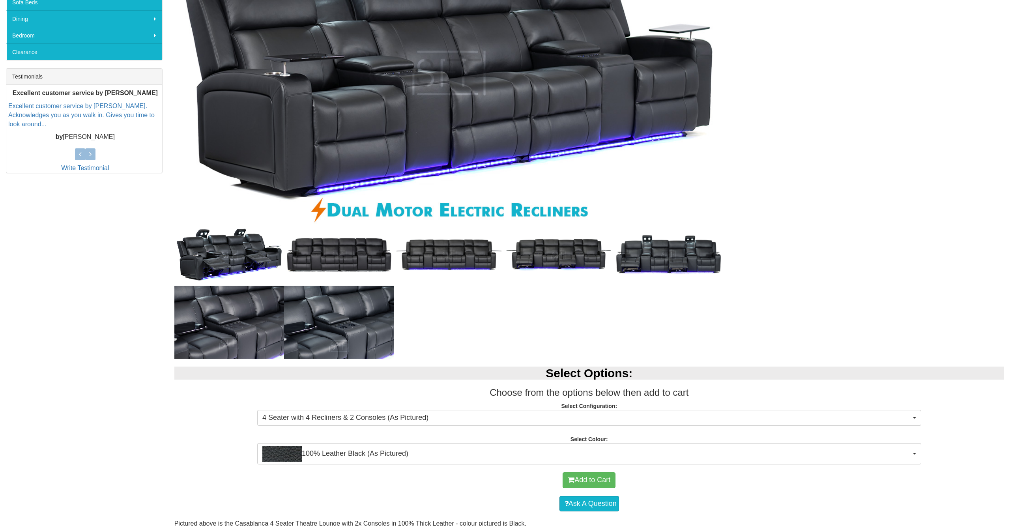
scroll to position [335, 0]
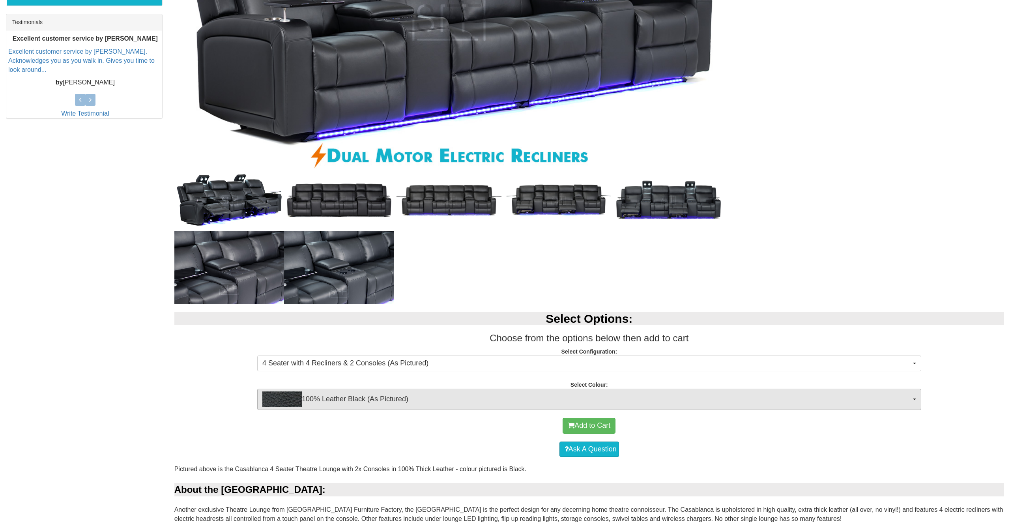
click at [329, 406] on span "100% Leather Black (As Pictured)" at bounding box center [586, 400] width 649 height 16
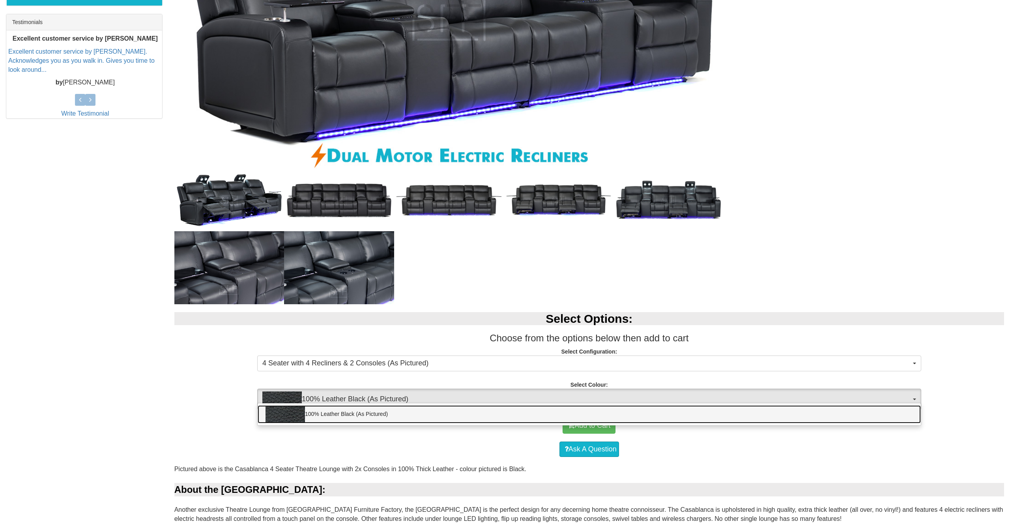
scroll to position [335, 0]
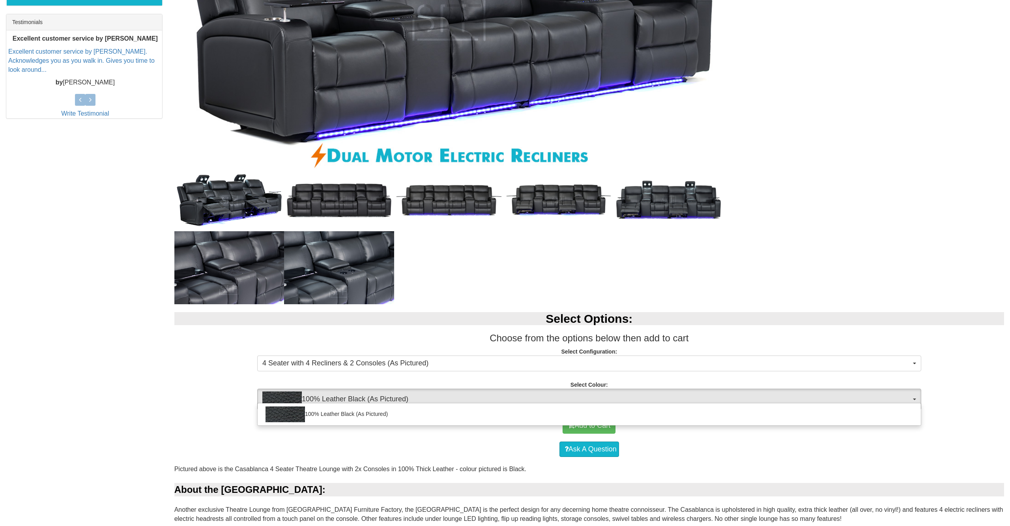
click at [239, 400] on div at bounding box center [505, 263] width 1010 height 526
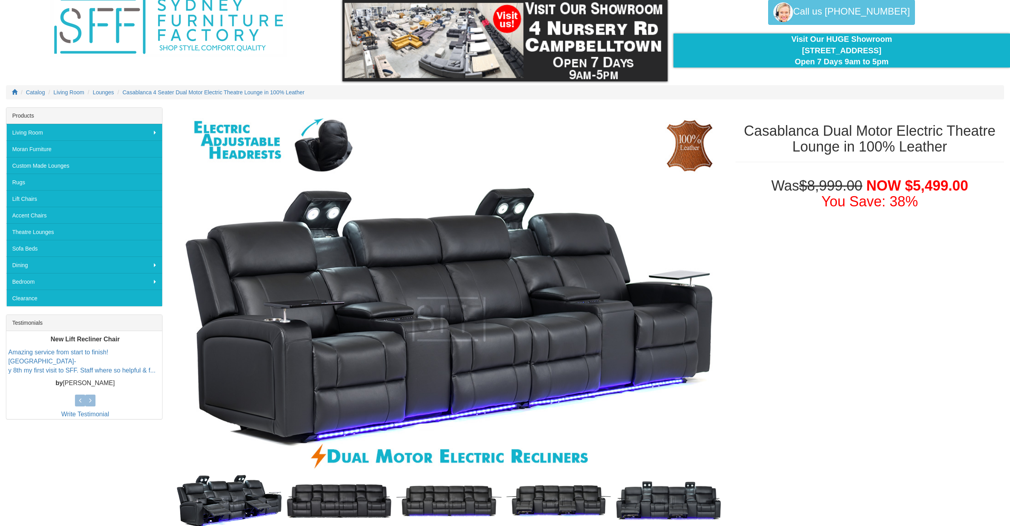
scroll to position [0, 0]
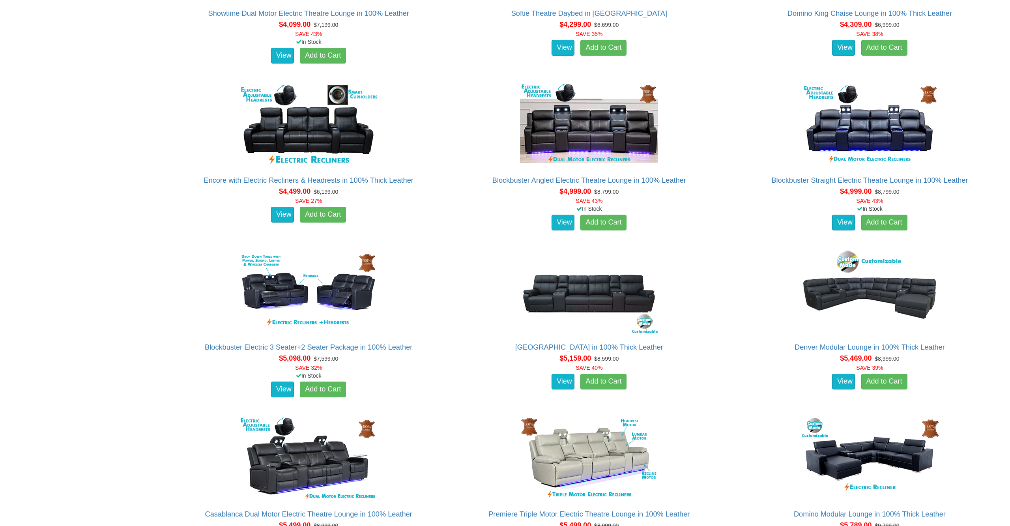
scroll to position [2149, 0]
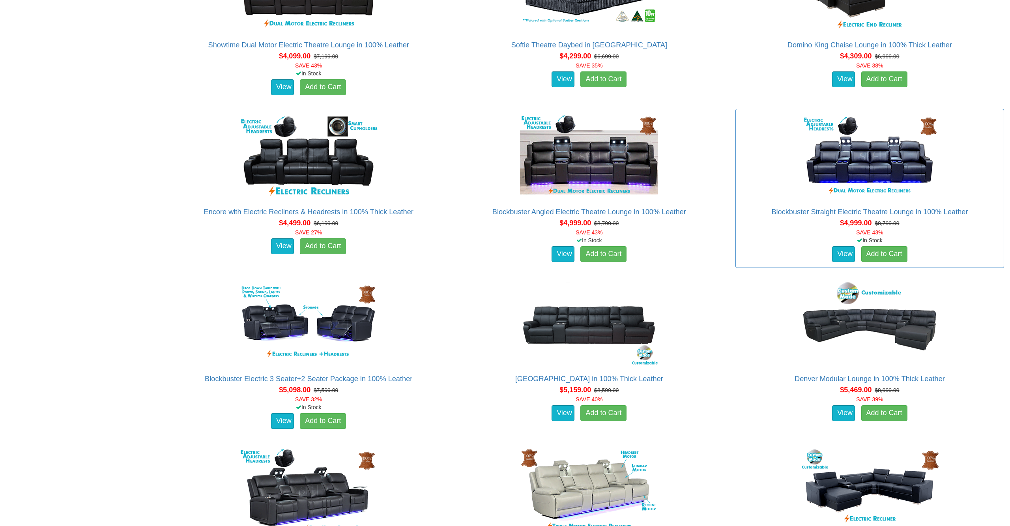
click at [844, 170] on img at bounding box center [870, 157] width 142 height 87
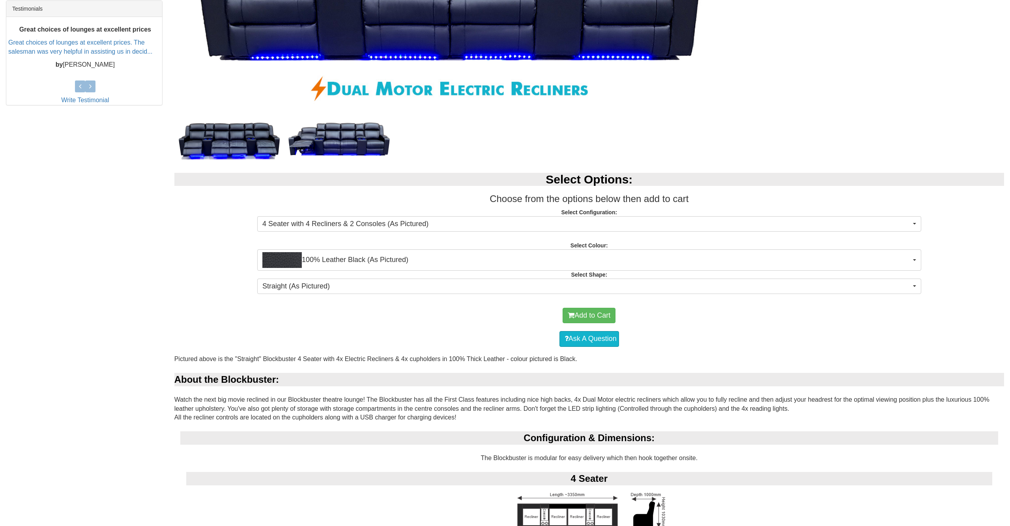
scroll to position [396, 0]
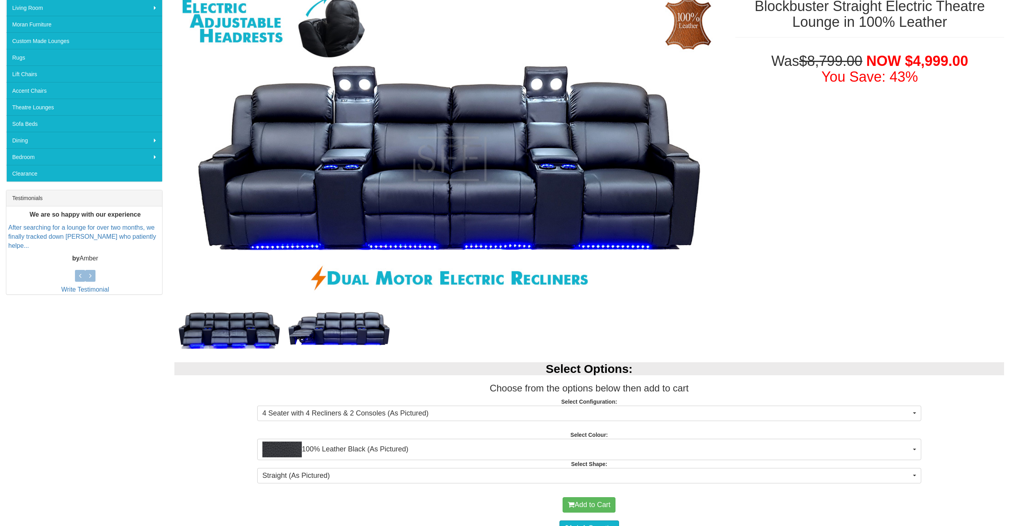
click at [347, 324] on img at bounding box center [339, 331] width 110 height 46
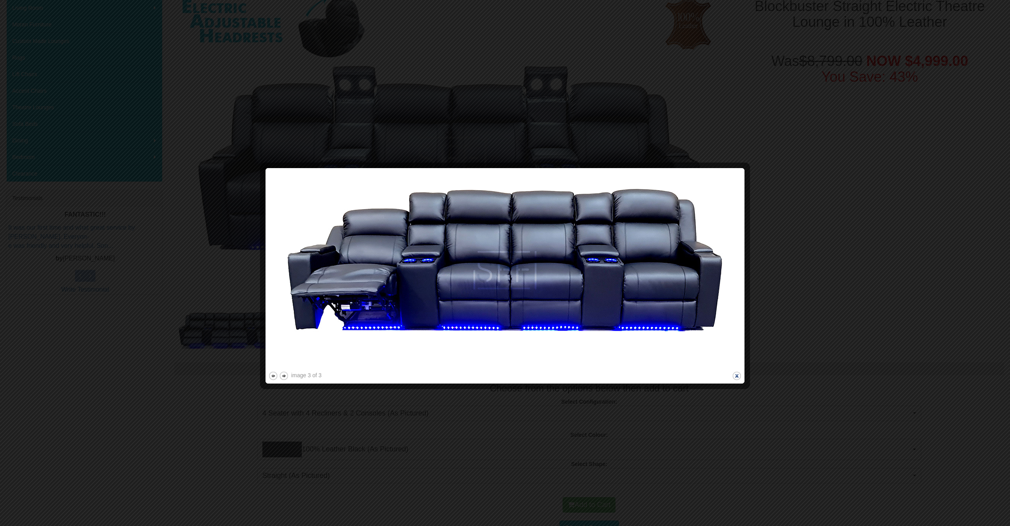
click at [738, 377] on button "close" at bounding box center [737, 376] width 10 height 10
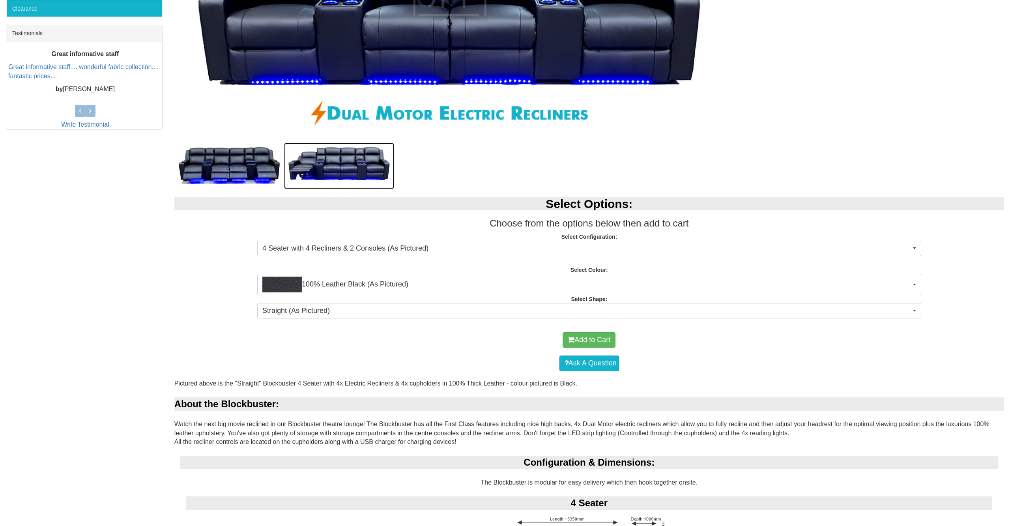
scroll to position [354, 0]
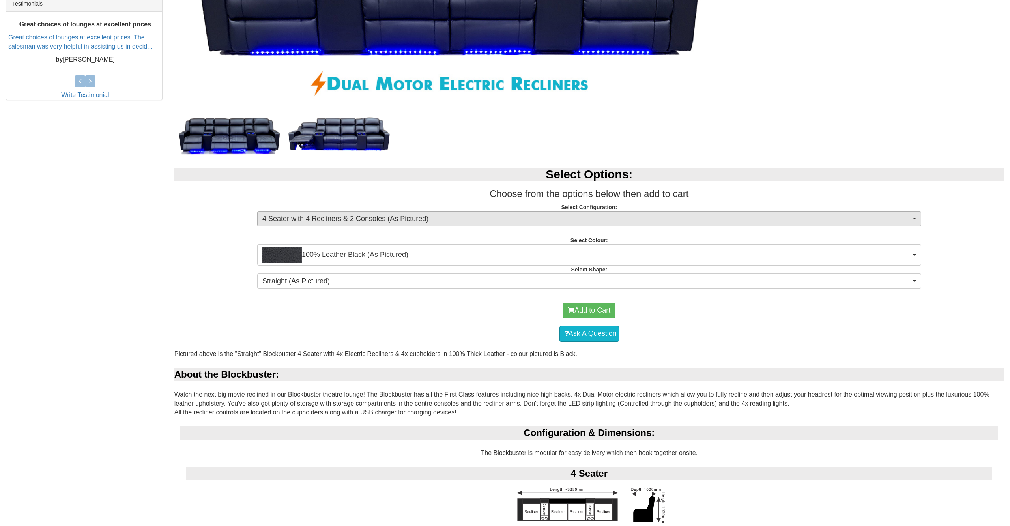
click at [391, 215] on span "4 Seater with 4 Recliners & 2 Consoles (As Pictured)" at bounding box center [586, 219] width 649 height 10
click at [426, 337] on div at bounding box center [505, 263] width 1010 height 526
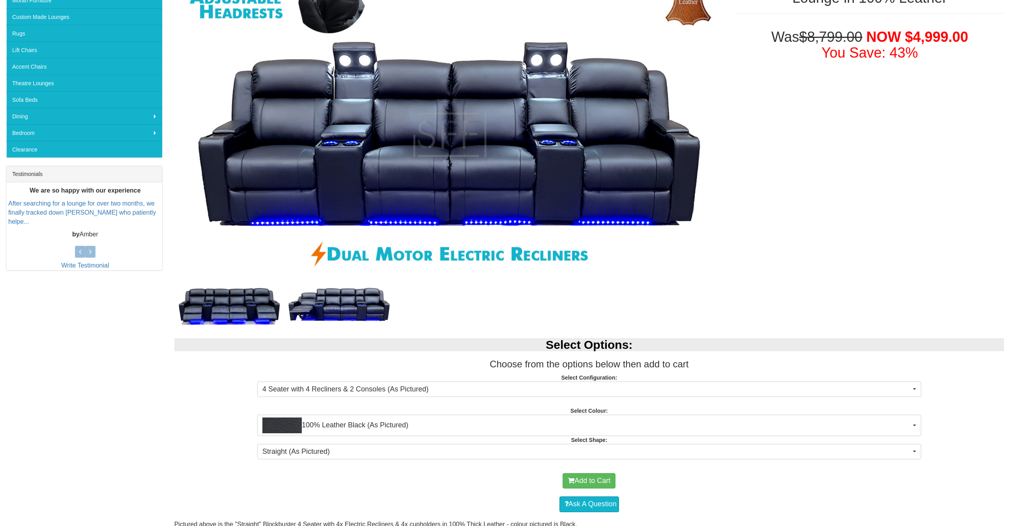
scroll to position [0, 0]
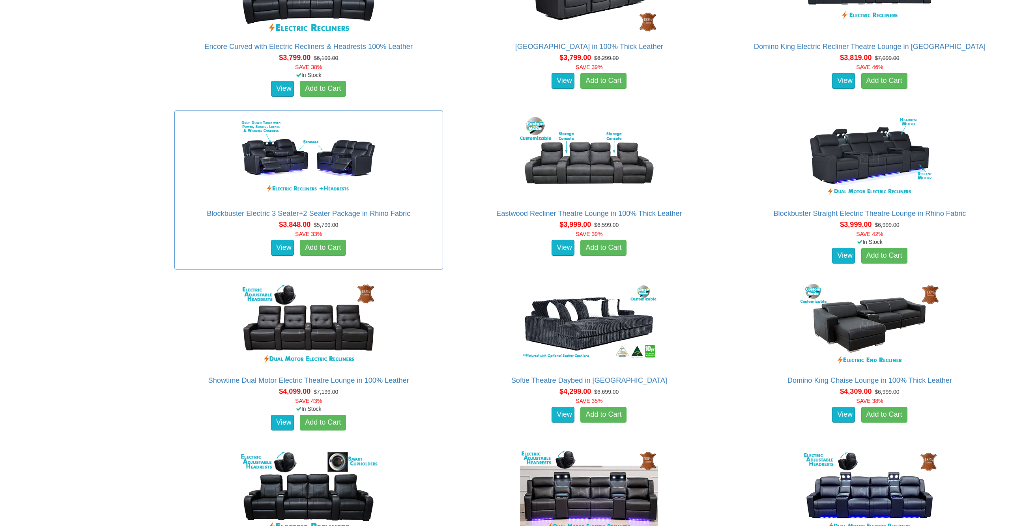
scroll to position [1806, 0]
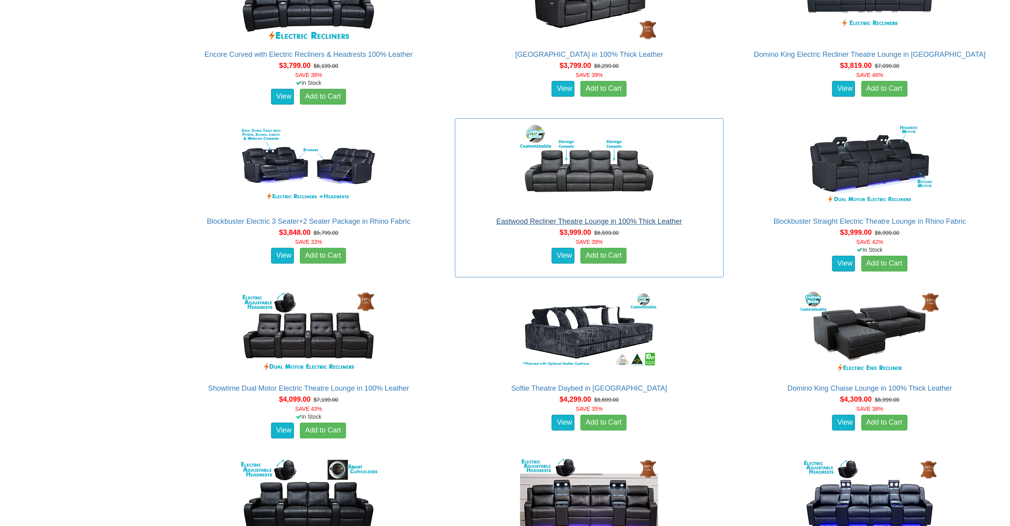
click at [535, 221] on link "Eastwood Recliner Theatre Lounge in 100% Thick Leather" at bounding box center [588, 221] width 185 height 8
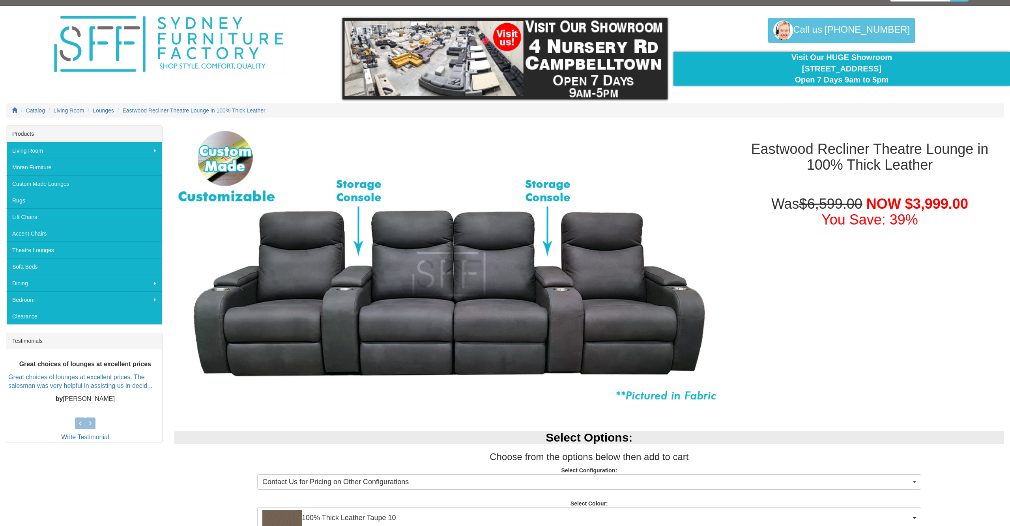
scroll to position [17, 0]
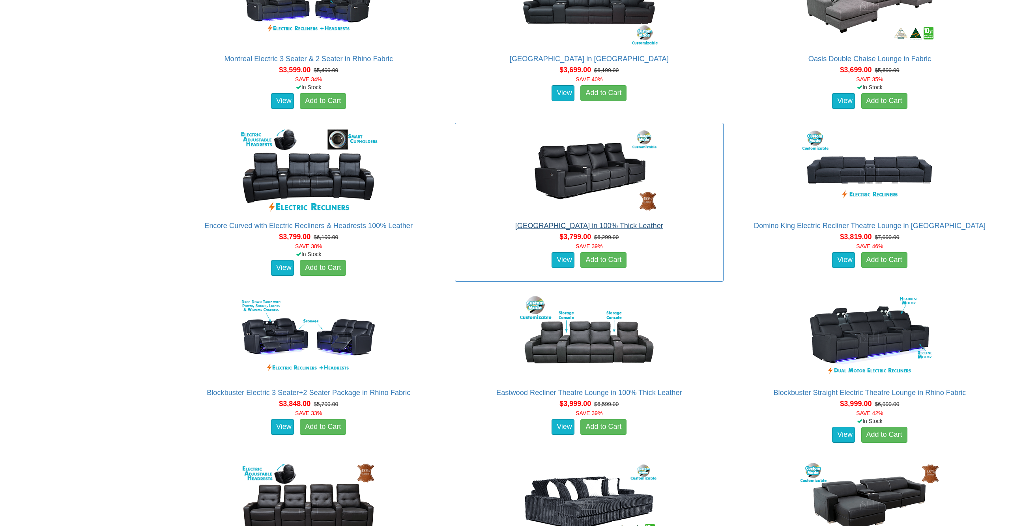
scroll to position [1635, 0]
click at [539, 225] on link "[GEOGRAPHIC_DATA] in 100% Thick Leather" at bounding box center [589, 226] width 148 height 8
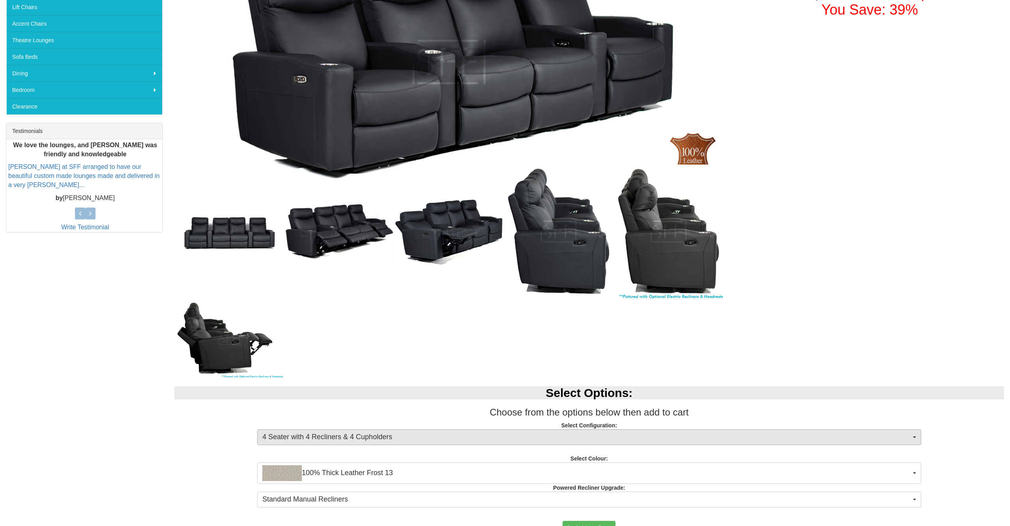
scroll to position [226, 0]
click at [468, 434] on span "4 Seater with 4 Recliners & 4 Cupholders" at bounding box center [586, 437] width 649 height 10
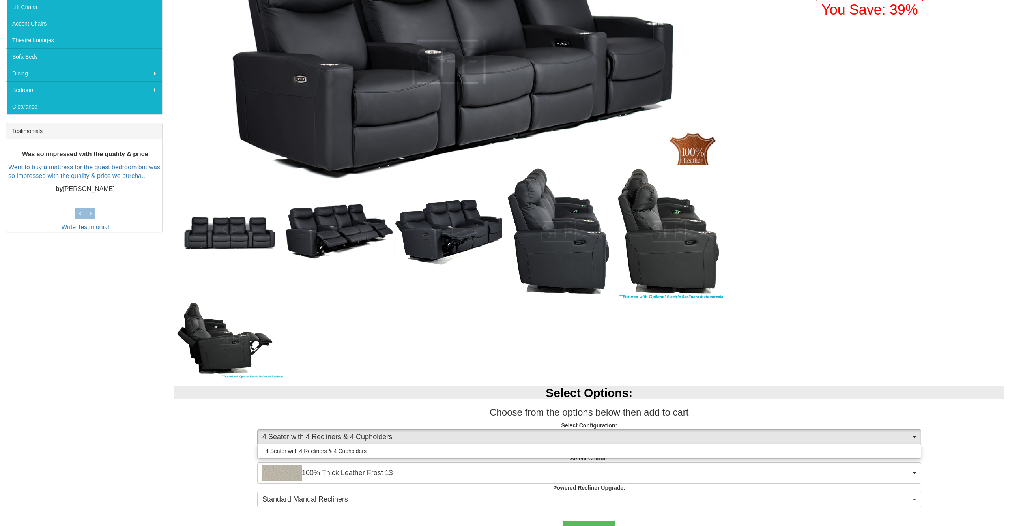
click at [464, 410] on div at bounding box center [505, 263] width 1010 height 526
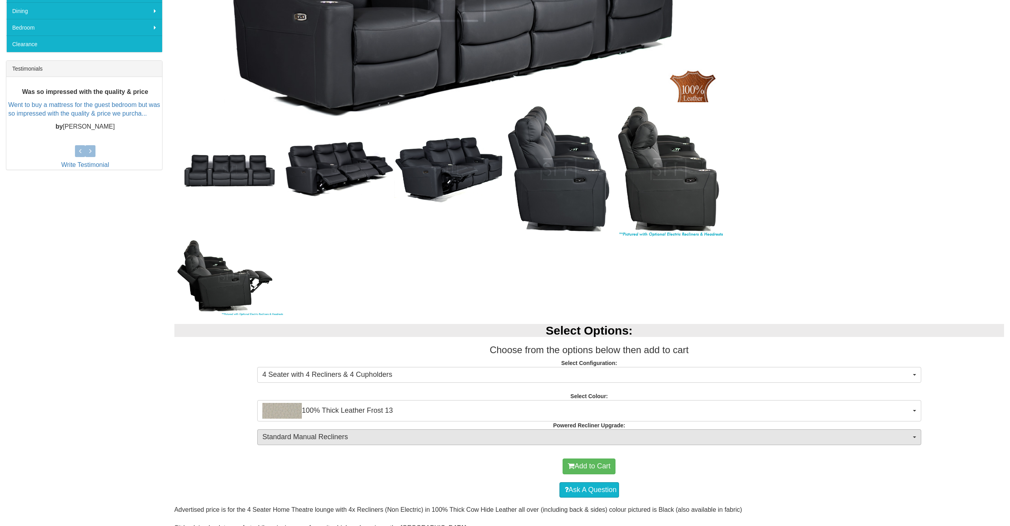
scroll to position [314, 0]
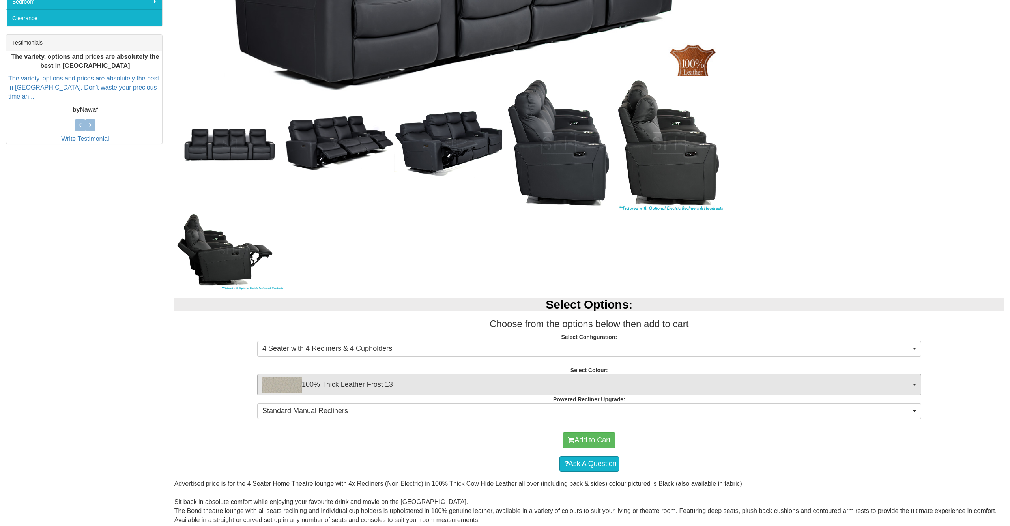
click at [468, 387] on span "100% Thick Leather Frost 13" at bounding box center [586, 385] width 649 height 16
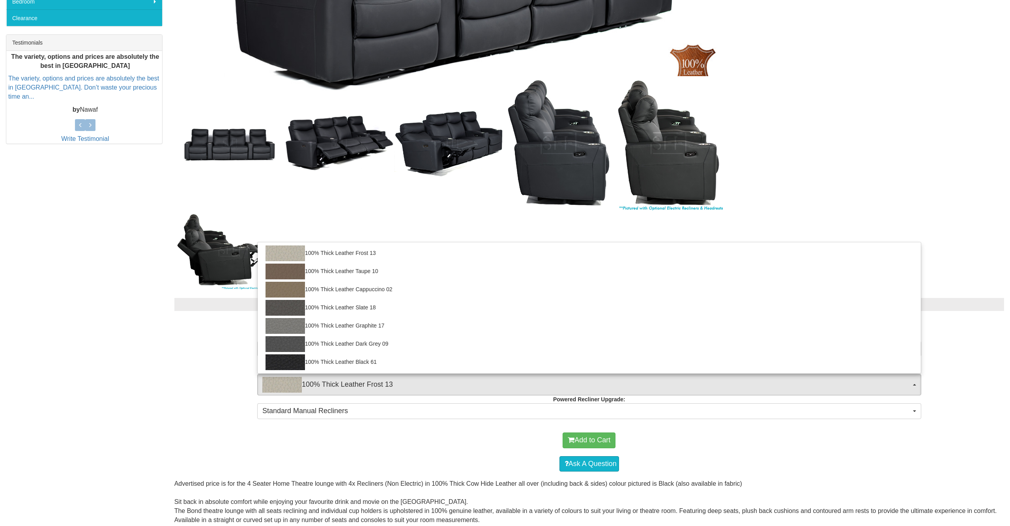
click at [453, 450] on div at bounding box center [505, 263] width 1010 height 526
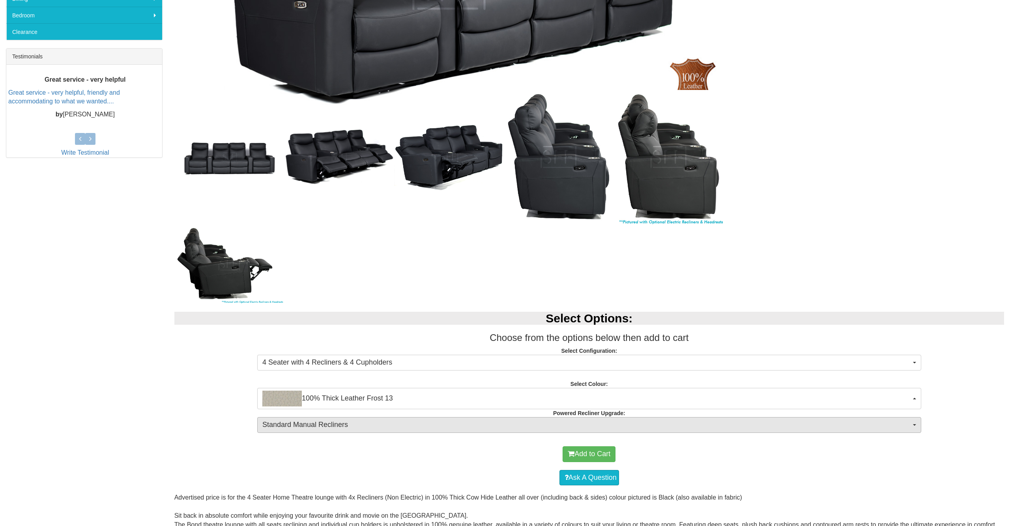
scroll to position [301, 0]
click at [437, 426] on span "Standard Manual Recliners" at bounding box center [586, 425] width 649 height 10
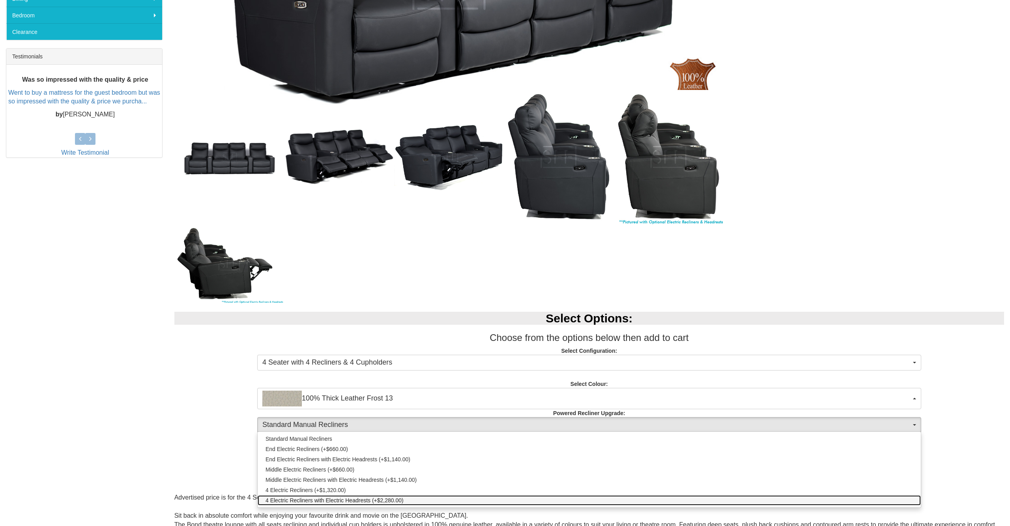
click at [407, 497] on link "4 Electric Recliners with Electric Headrests (+$2,280.00)" at bounding box center [589, 500] width 663 height 10
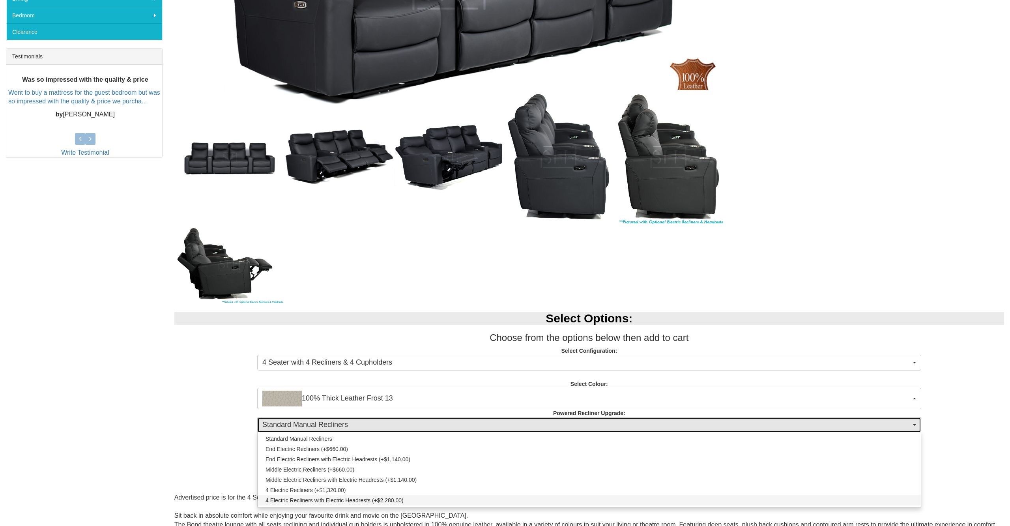
select select "1995"
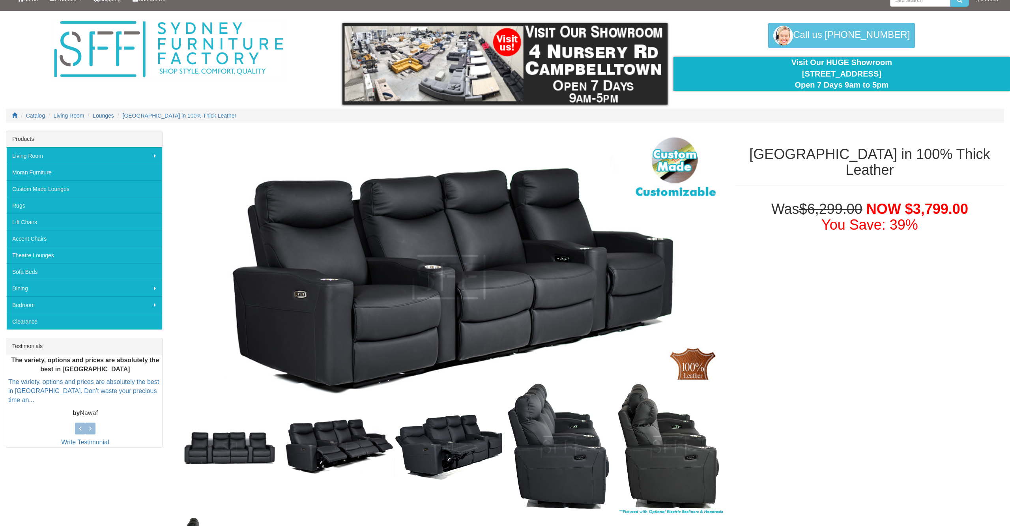
scroll to position [0, 0]
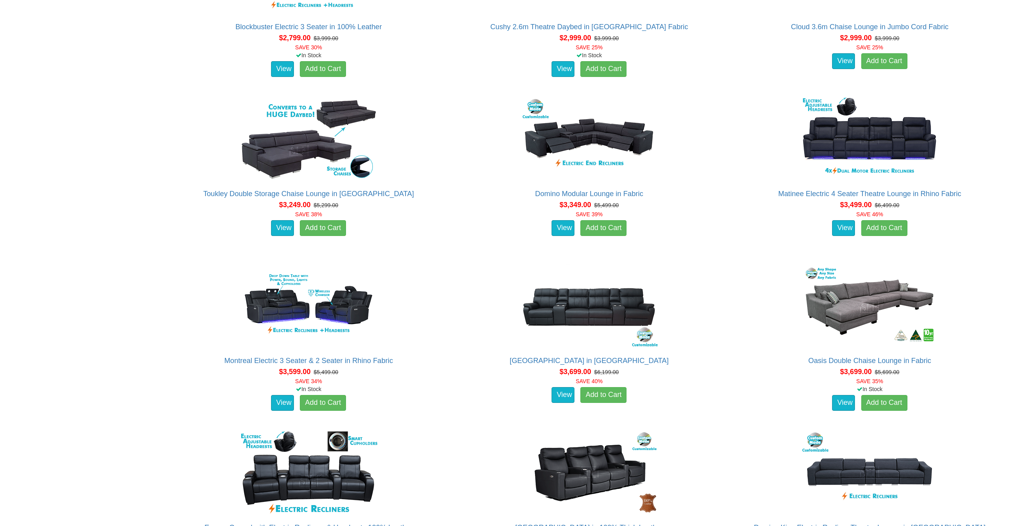
scroll to position [1339, 0]
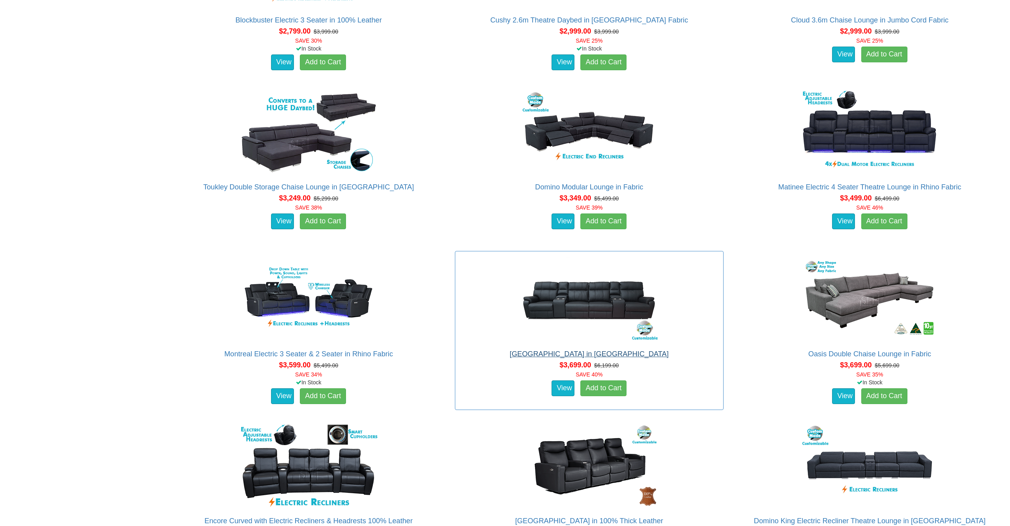
click at [541, 356] on link "[GEOGRAPHIC_DATA] in [GEOGRAPHIC_DATA]" at bounding box center [589, 354] width 159 height 8
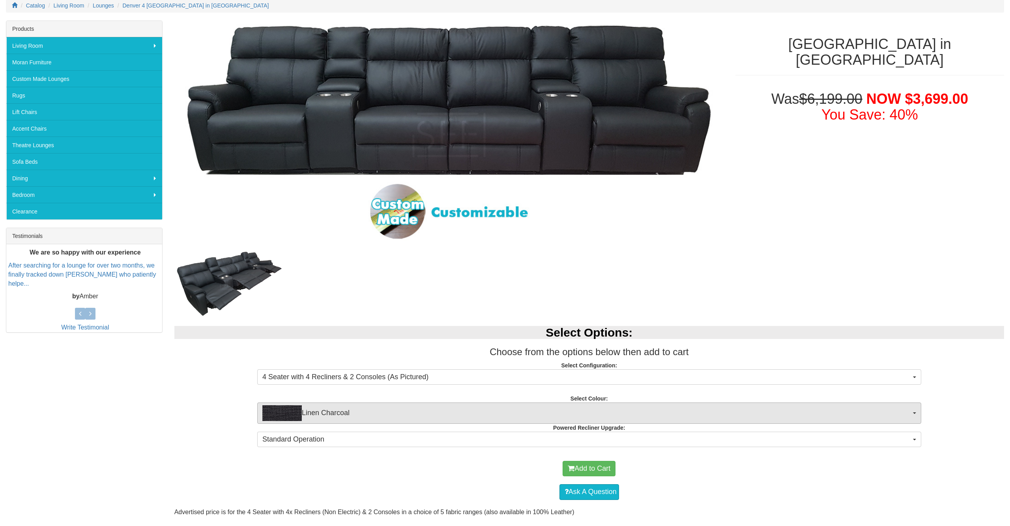
scroll to position [121, 0]
click at [447, 413] on span "Linen Charcoal" at bounding box center [586, 413] width 649 height 16
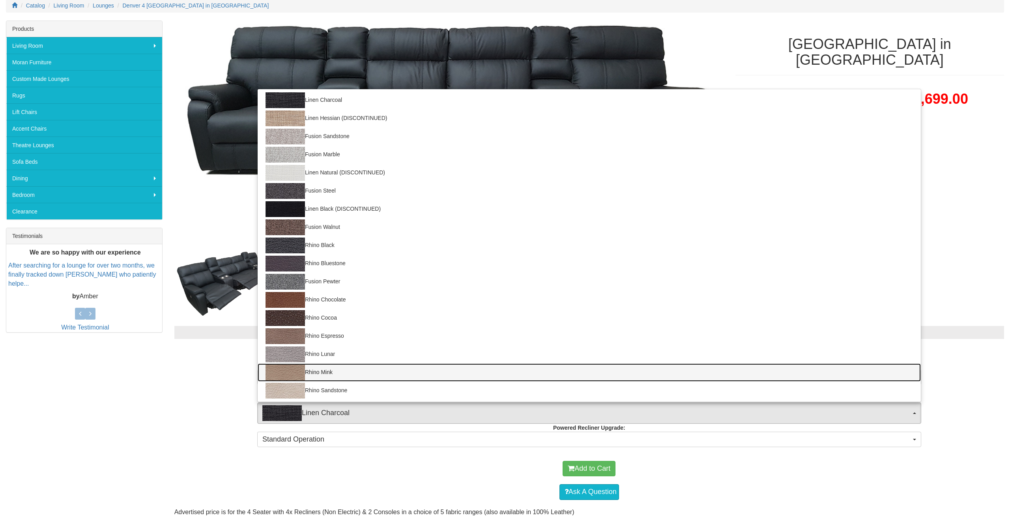
click at [402, 369] on link "Rhino Mink" at bounding box center [589, 372] width 663 height 18
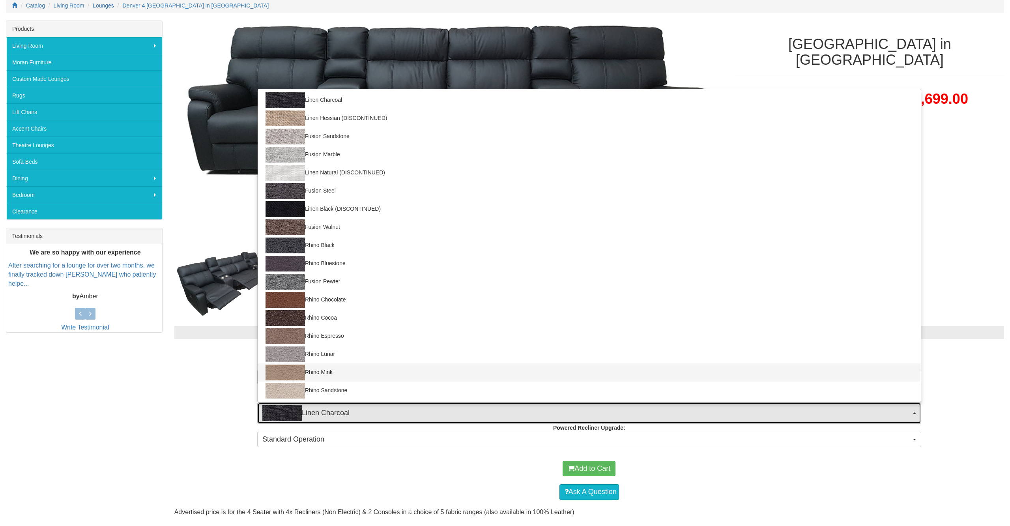
select select "1558"
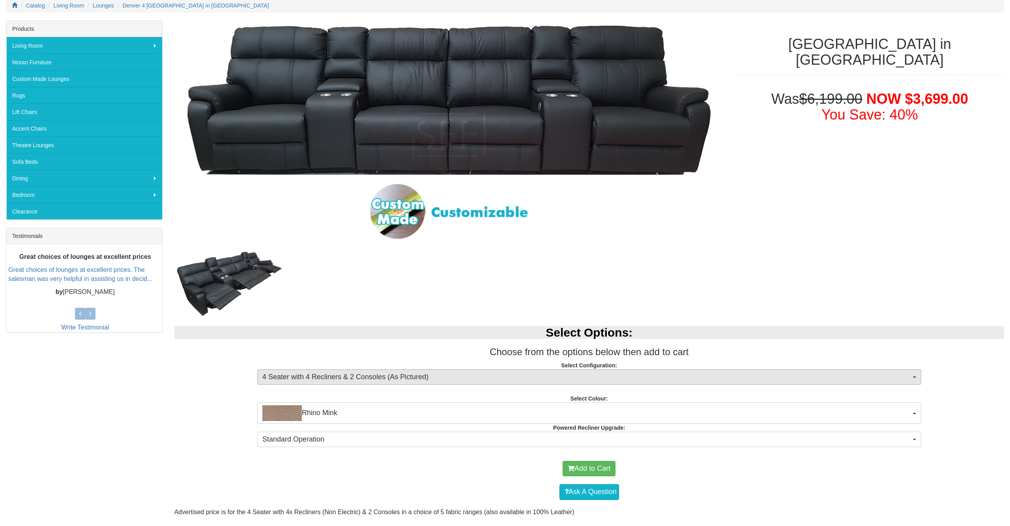
click at [429, 380] on span "4 Seater with 4 Recliners & 2 Consoles (As Pictured)" at bounding box center [586, 377] width 649 height 10
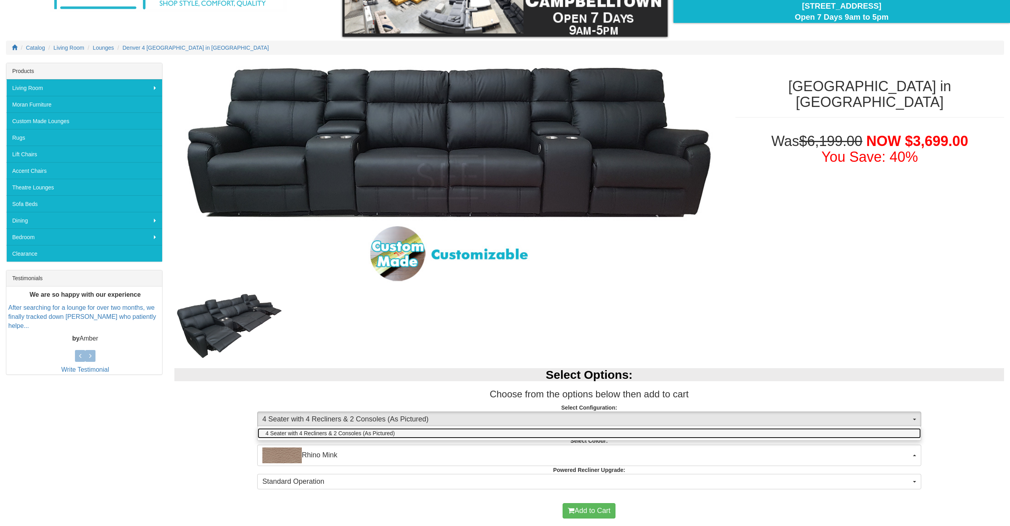
scroll to position [0, 0]
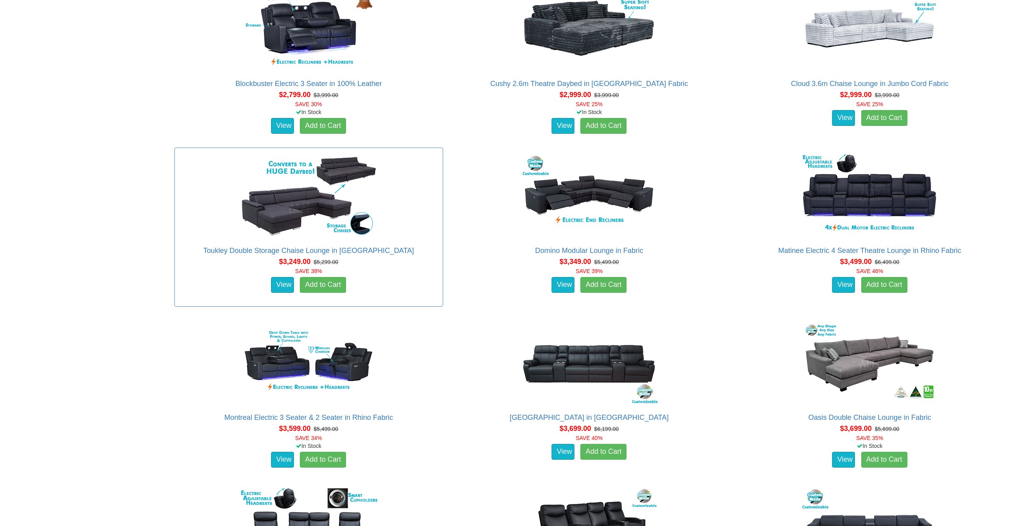
scroll to position [1229, 0]
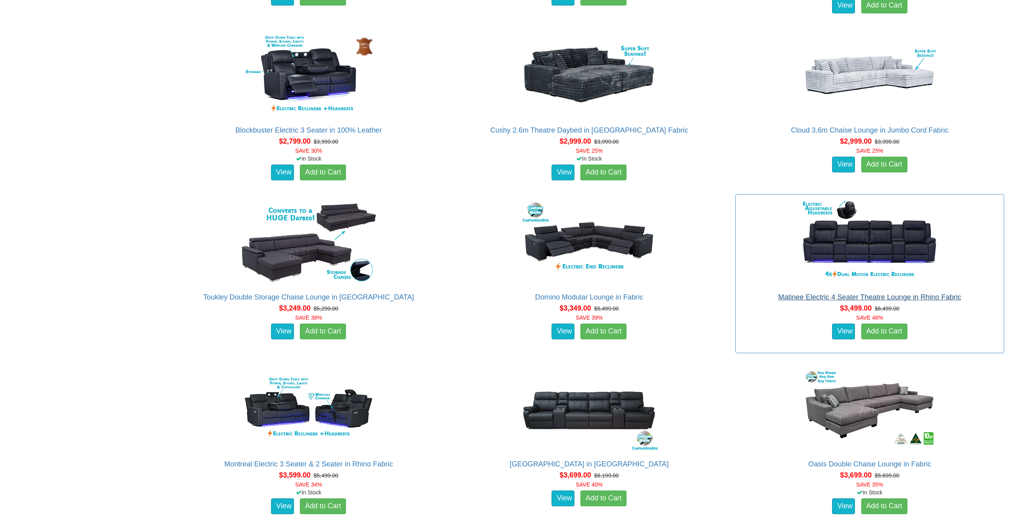
click at [828, 297] on link "Matinee Electric 4 Seater Theatre Lounge in Rhino Fabric" at bounding box center [870, 298] width 183 height 8
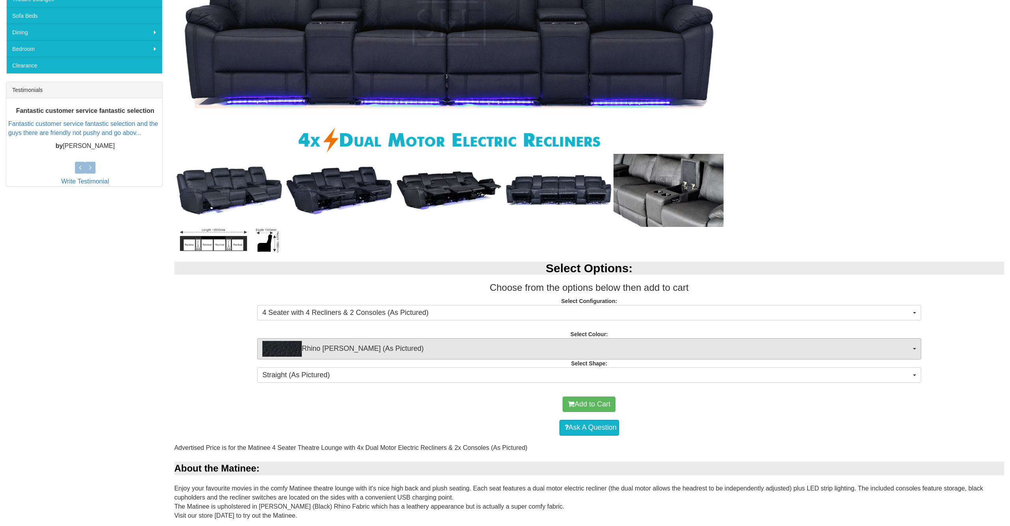
scroll to position [267, 0]
click at [607, 347] on span "Rhino [PERSON_NAME] (As Pictured)" at bounding box center [586, 349] width 649 height 16
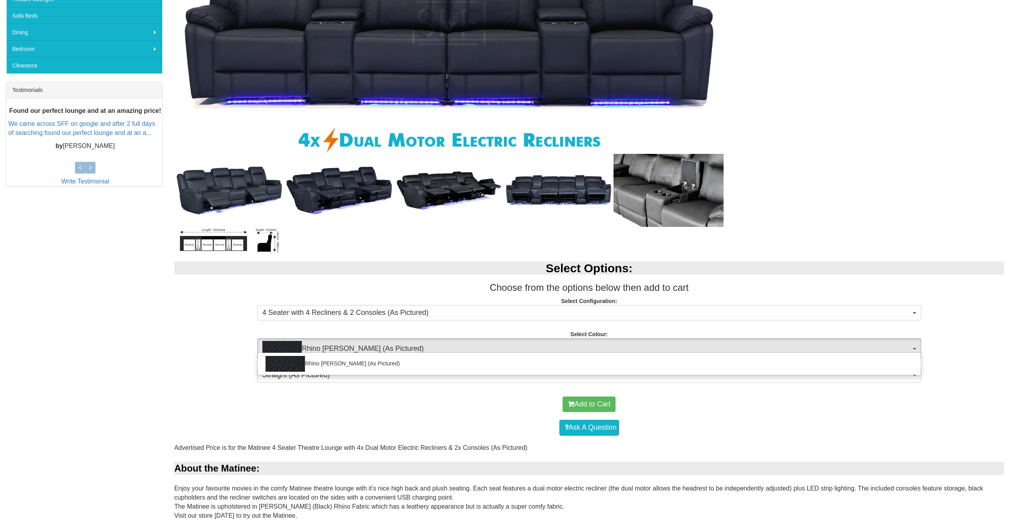
click at [607, 347] on div at bounding box center [505, 263] width 1010 height 526
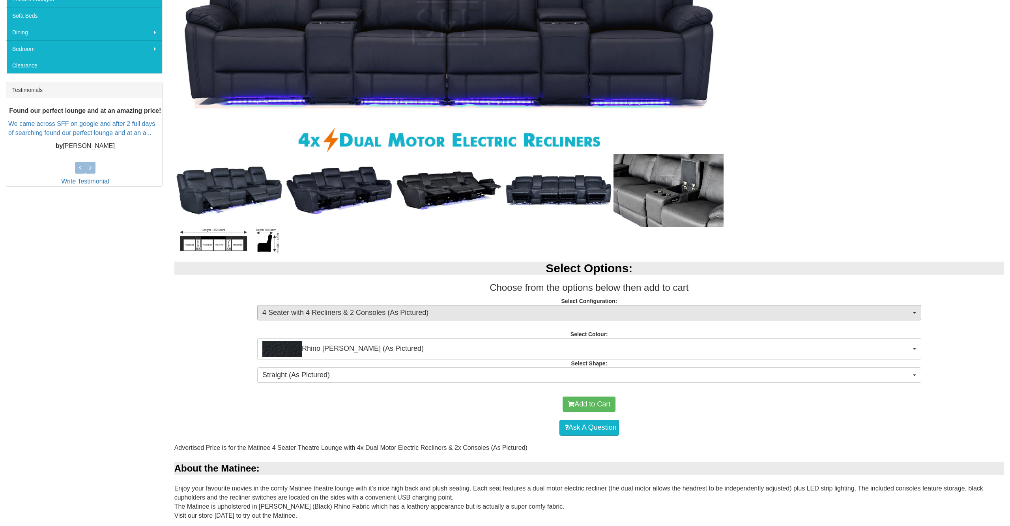
click at [477, 306] on button "4 Seater with 4 Recliners & 2 Consoles (As Pictured)" at bounding box center [589, 313] width 664 height 16
click at [477, 306] on div at bounding box center [505, 263] width 1010 height 526
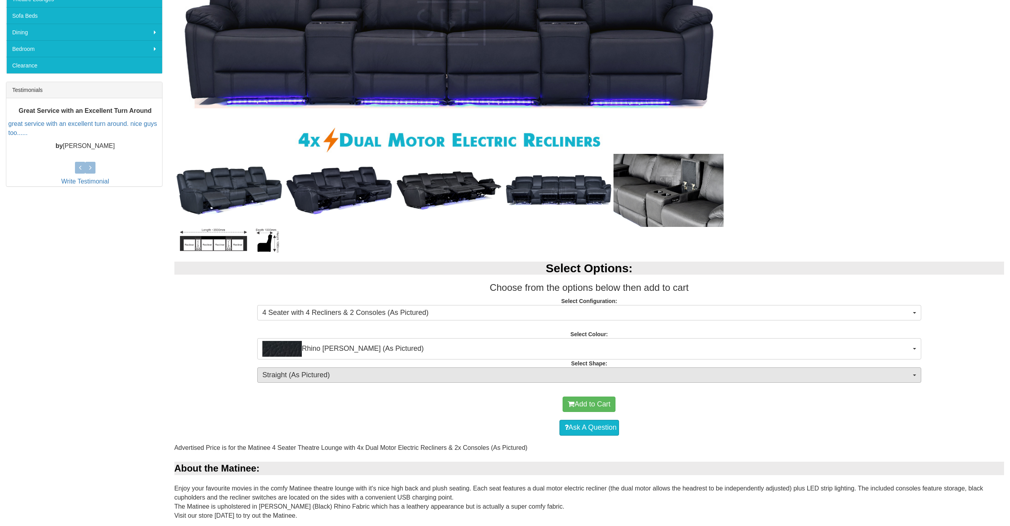
click at [453, 379] on span "Straight (As Pictured)" at bounding box center [586, 375] width 649 height 10
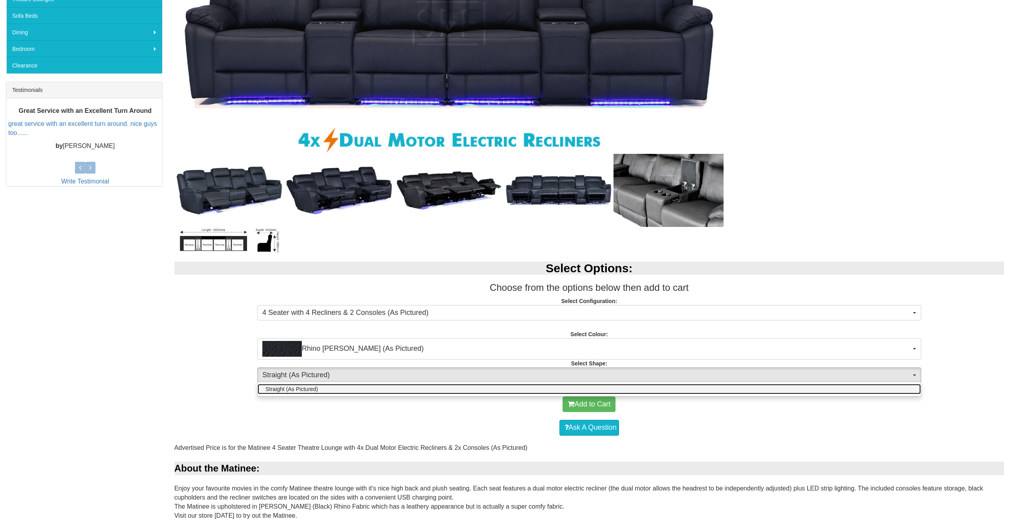
click at [449, 390] on link "Straight (As Pictured)" at bounding box center [589, 389] width 663 height 10
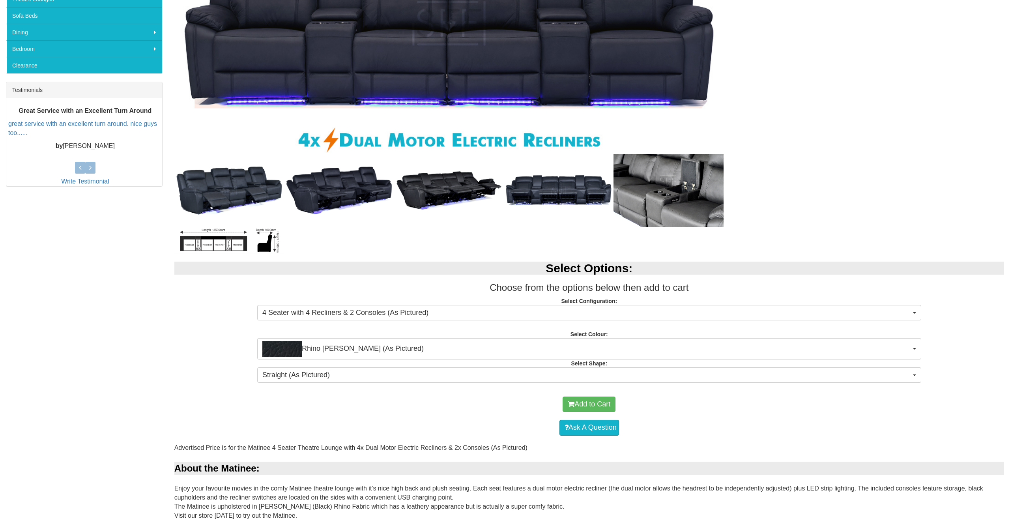
click at [487, 421] on div "Ask A Question" at bounding box center [589, 428] width 822 height 24
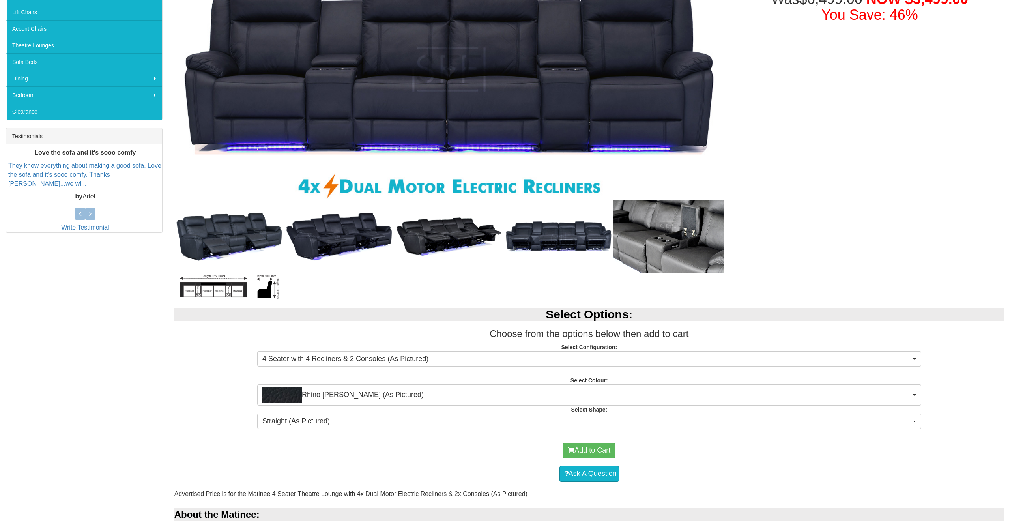
scroll to position [312, 0]
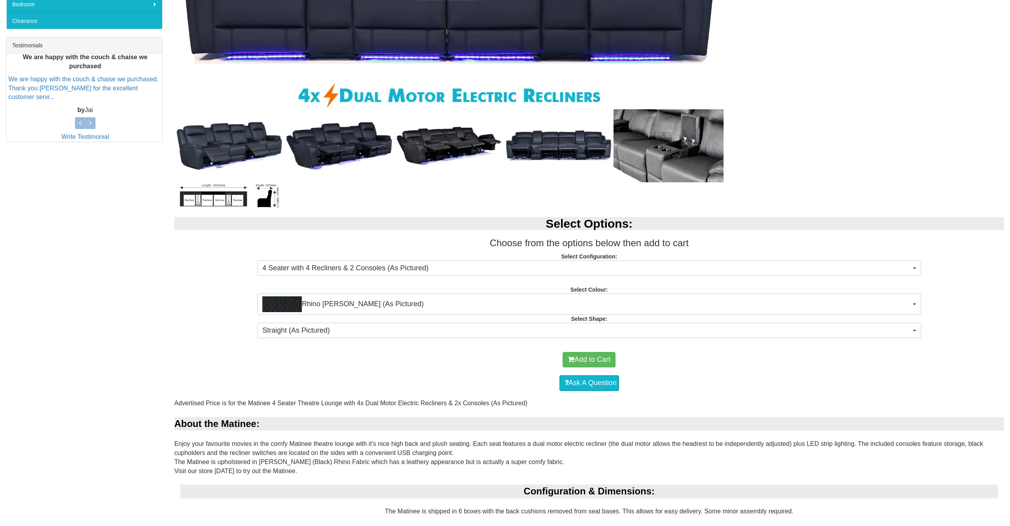
click at [224, 151] on img at bounding box center [229, 146] width 110 height 53
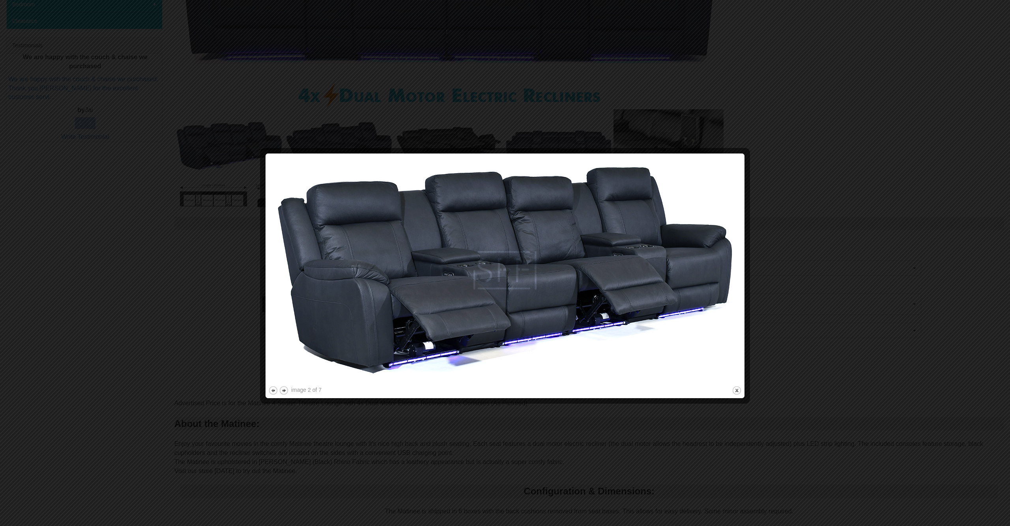
click at [661, 321] on img at bounding box center [505, 270] width 474 height 228
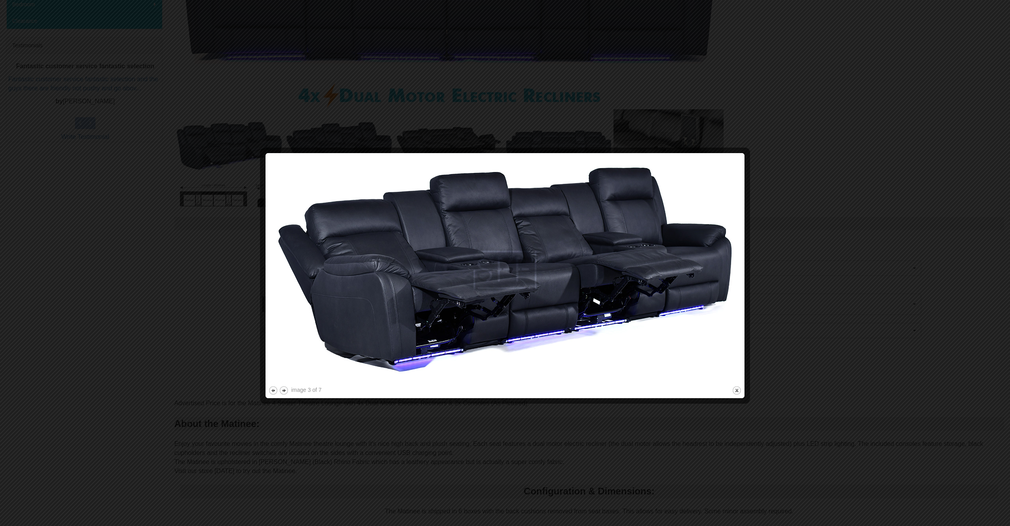
click at [676, 308] on img at bounding box center [505, 270] width 474 height 228
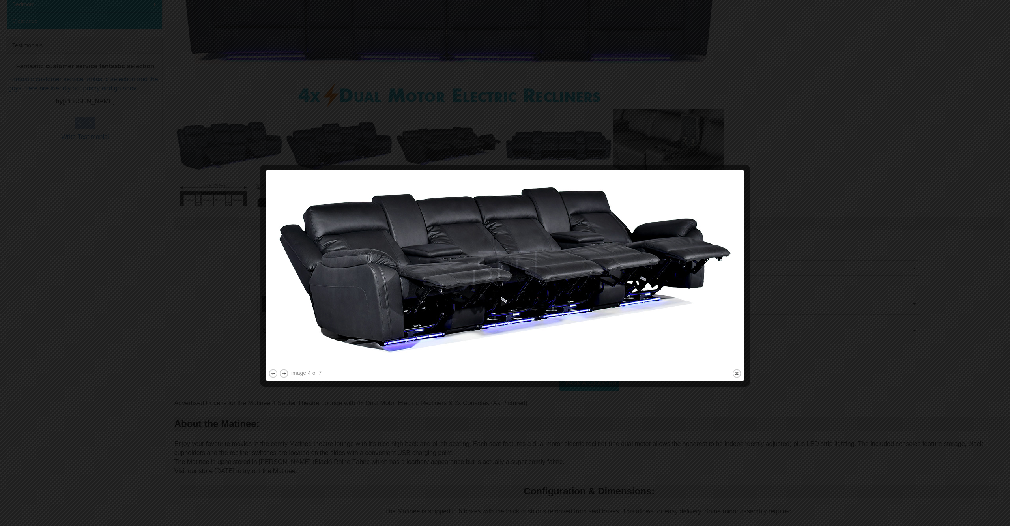
click at [676, 308] on img at bounding box center [505, 270] width 474 height 195
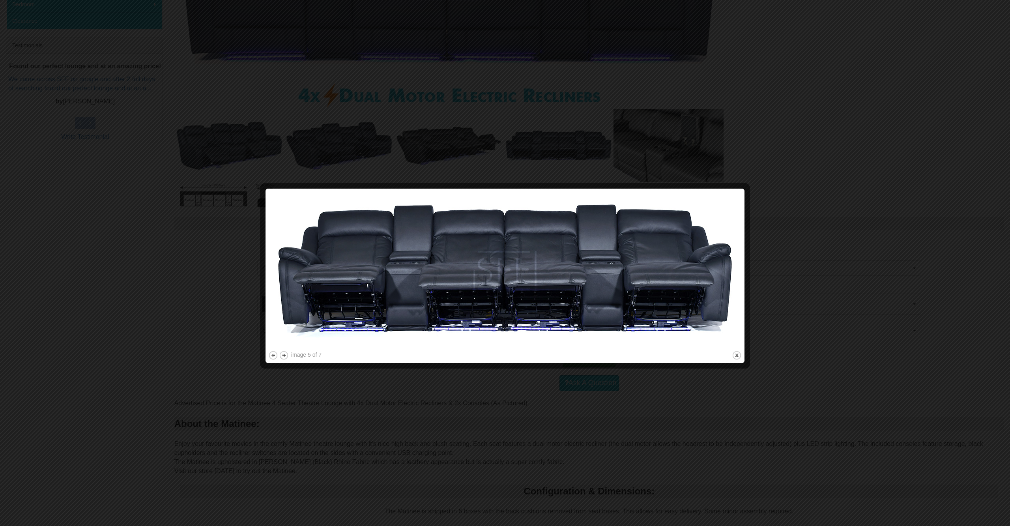
click at [676, 308] on img at bounding box center [505, 270] width 474 height 158
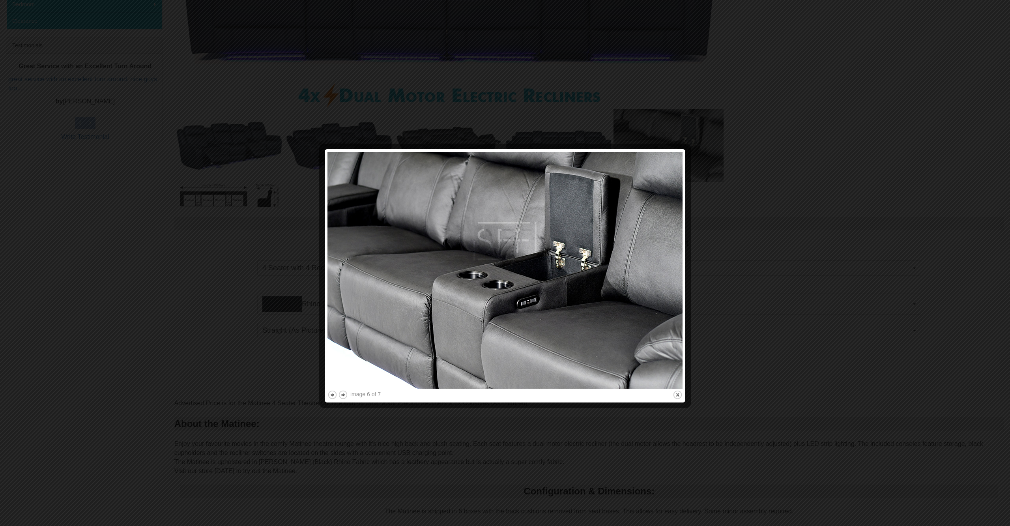
click at [613, 308] on img at bounding box center [505, 270] width 355 height 237
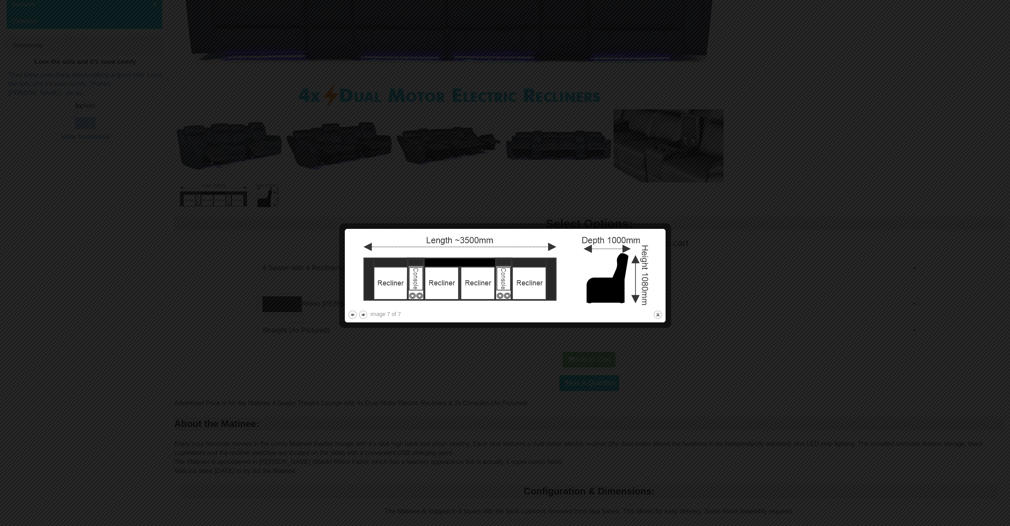
click at [512, 414] on div at bounding box center [505, 263] width 1010 height 526
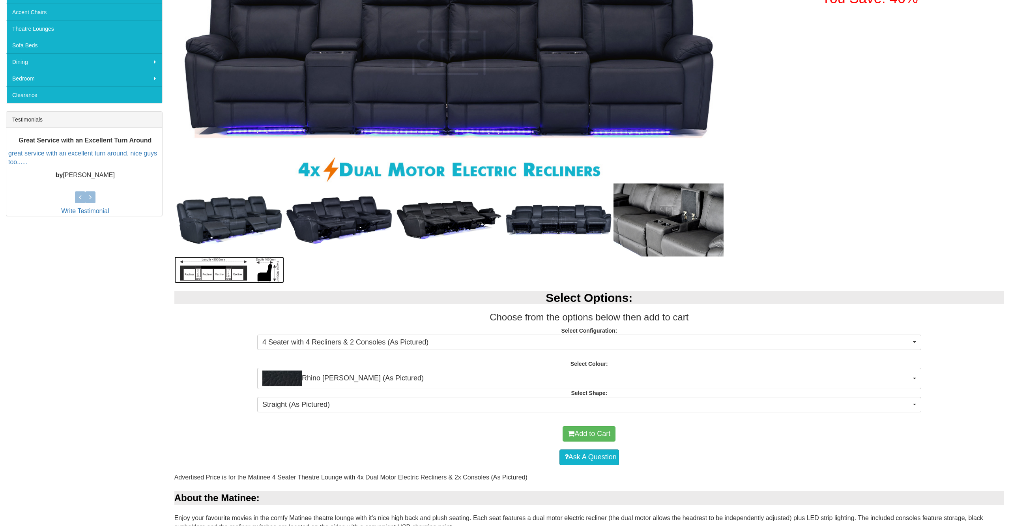
scroll to position [230, 0]
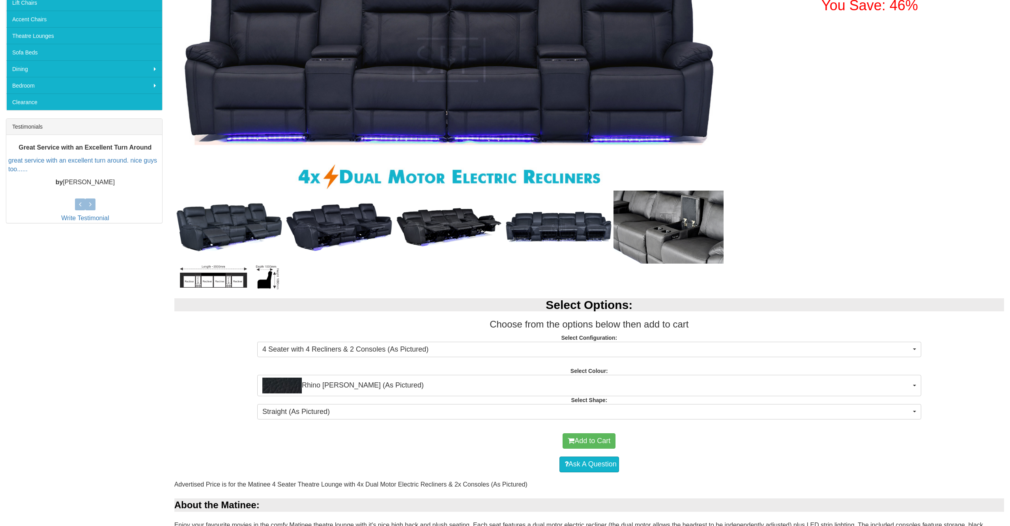
click at [227, 279] on img at bounding box center [229, 277] width 110 height 27
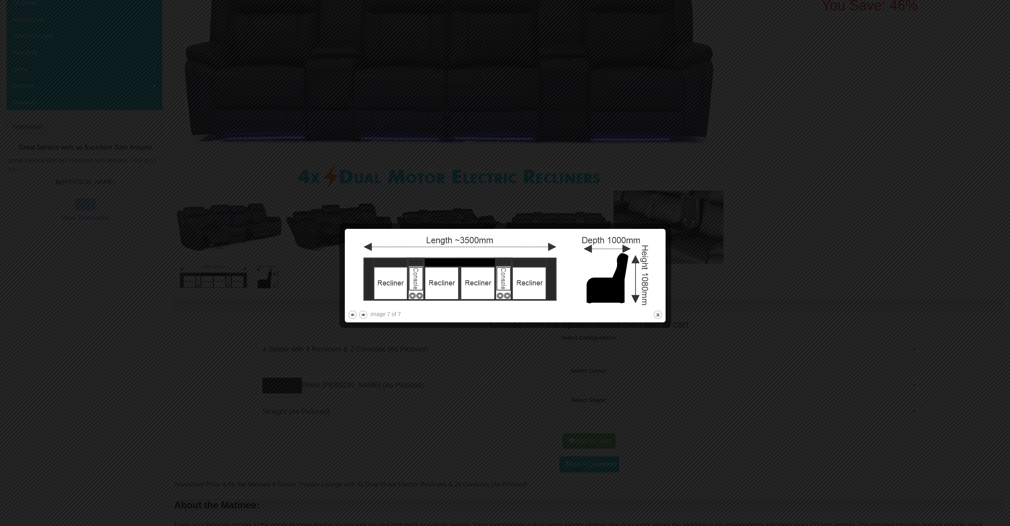
click at [371, 367] on div at bounding box center [505, 263] width 1010 height 526
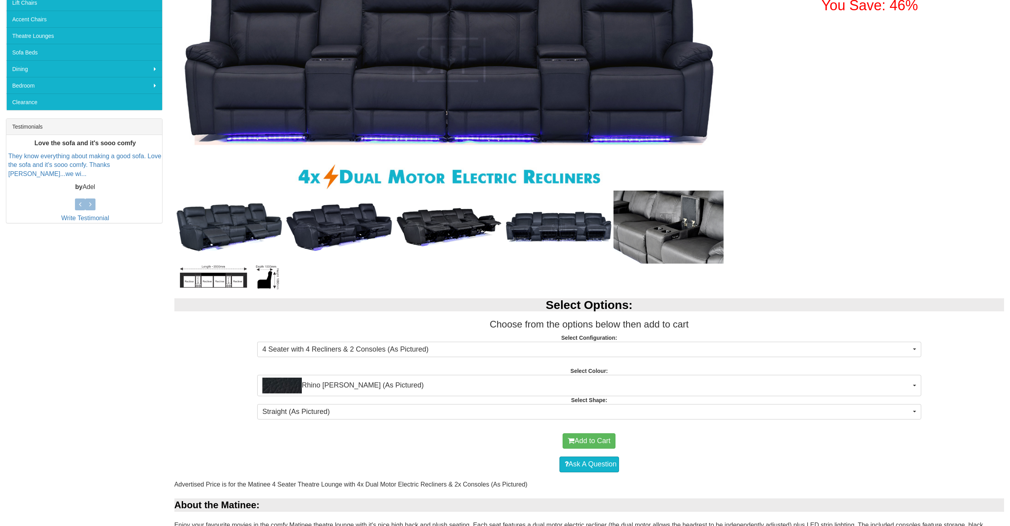
drag, startPoint x: 704, startPoint y: 239, endPoint x: 674, endPoint y: 240, distance: 29.2
click at [703, 238] on img at bounding box center [669, 227] width 110 height 73
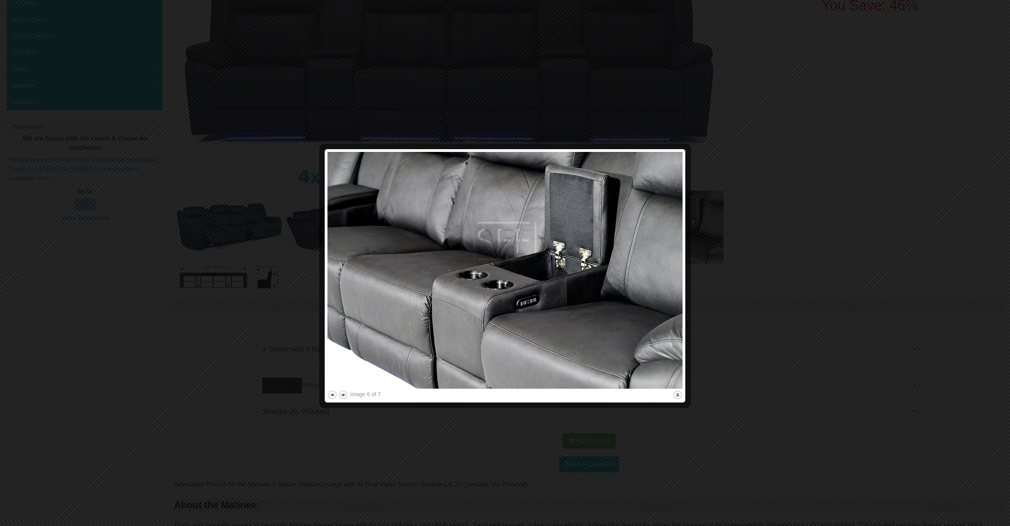
click at [776, 347] on div at bounding box center [505, 263] width 1010 height 526
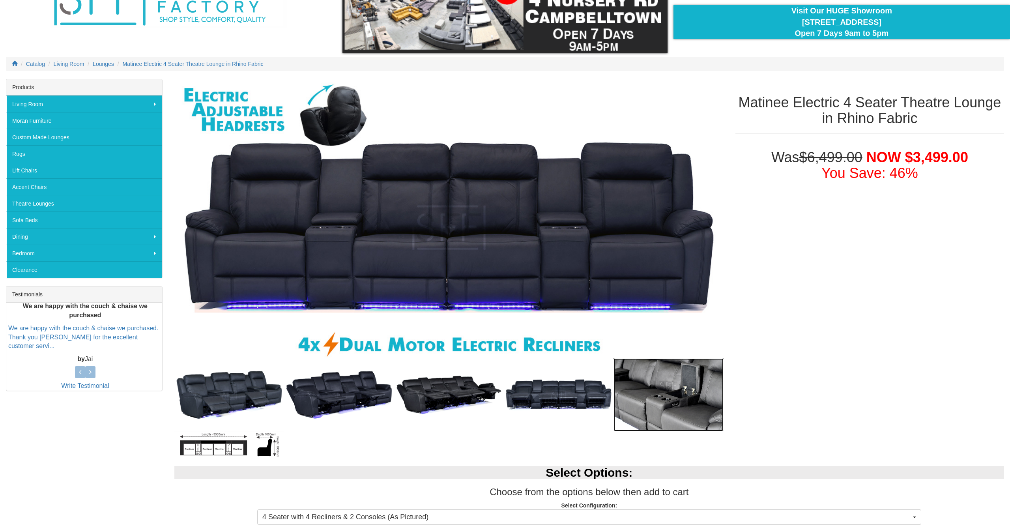
scroll to position [0, 0]
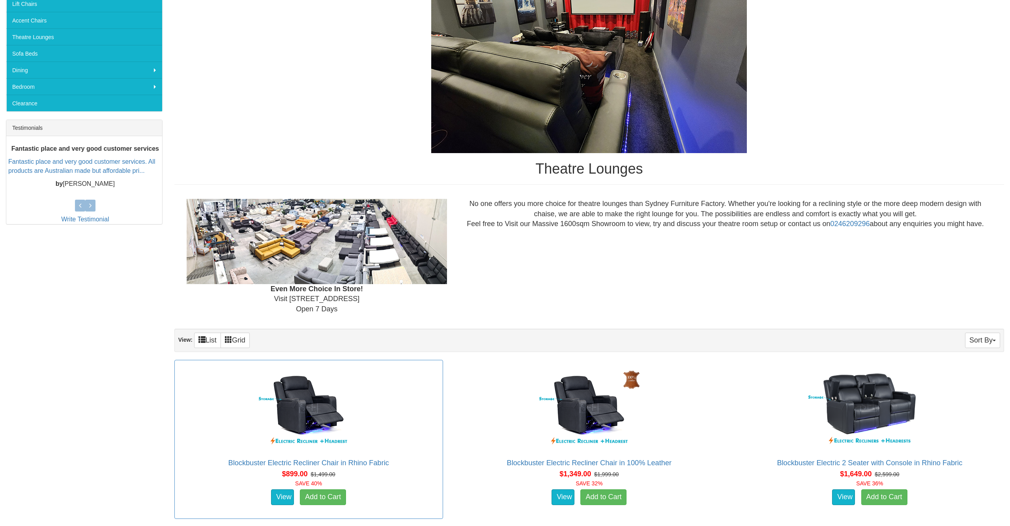
scroll to position [328, 0]
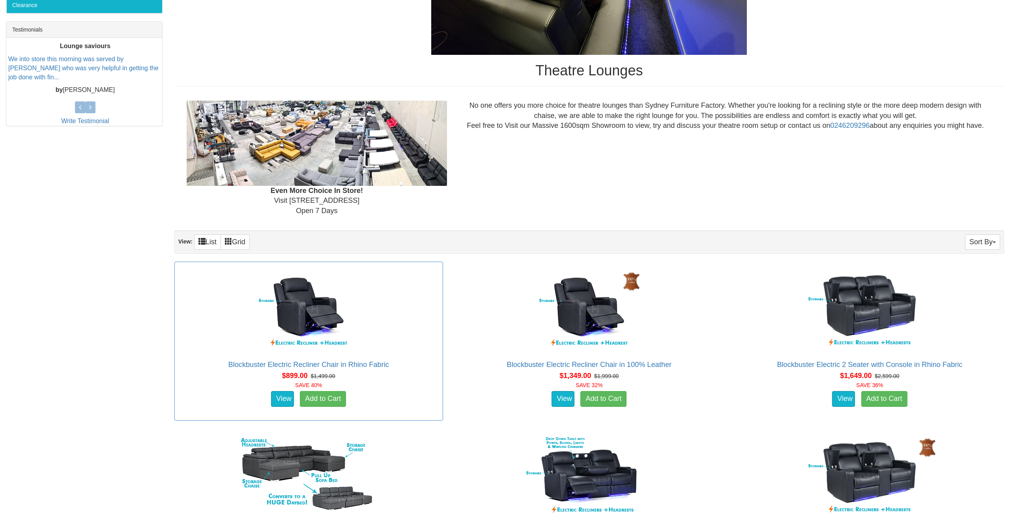
click at [277, 335] on img at bounding box center [309, 309] width 142 height 87
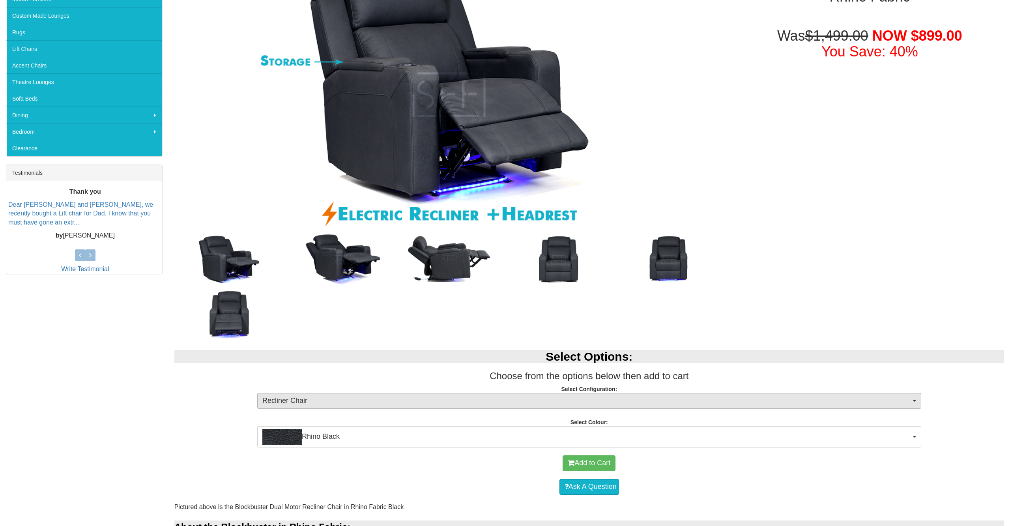
scroll to position [184, 0]
click at [336, 397] on span "Recliner Chair" at bounding box center [586, 401] width 649 height 10
click at [336, 397] on div at bounding box center [505, 263] width 1010 height 526
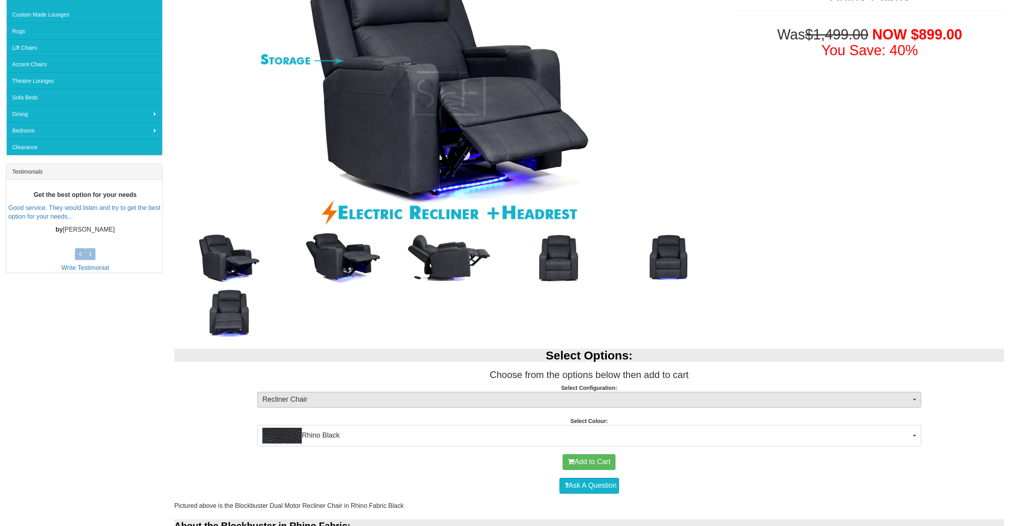
scroll to position [185, 0]
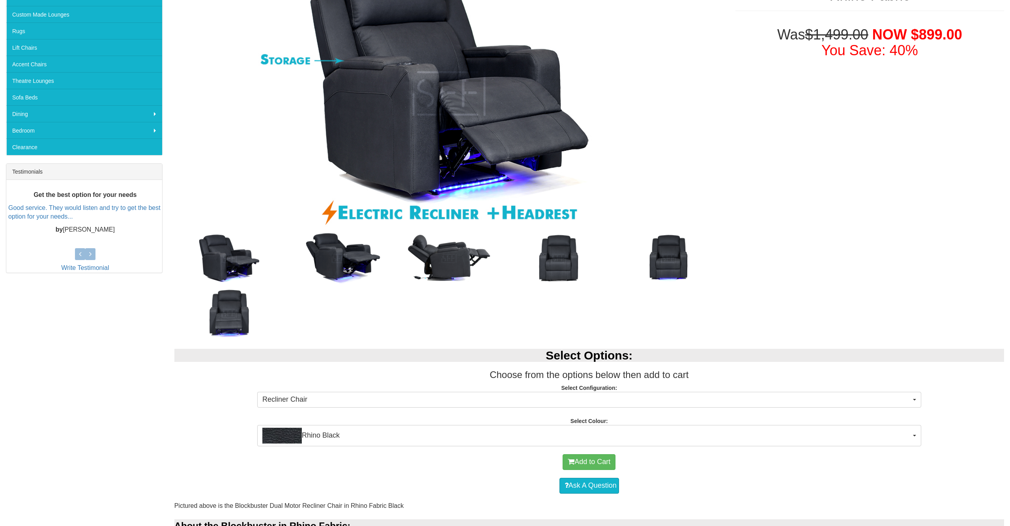
click at [236, 308] on img at bounding box center [229, 313] width 110 height 55
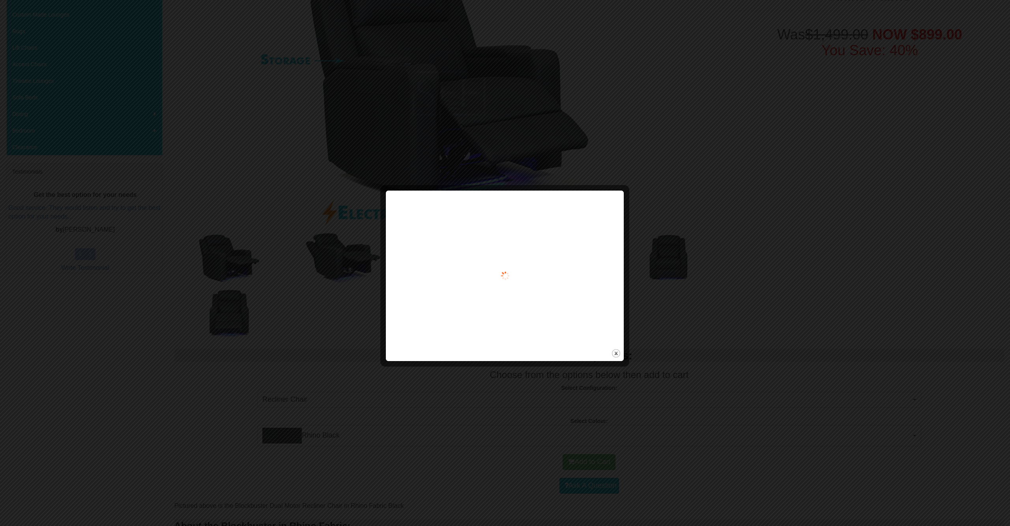
scroll to position [185, 0]
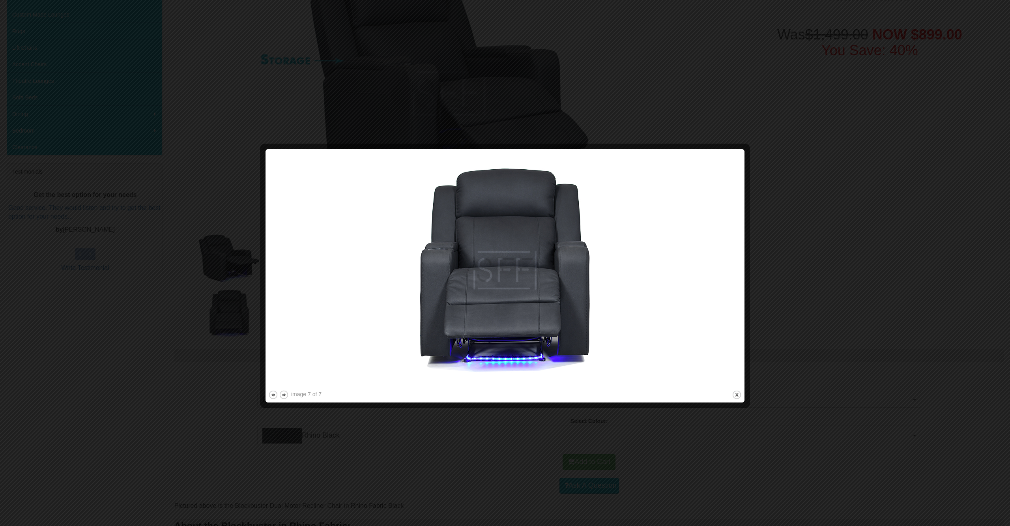
click at [334, 281] on img at bounding box center [505, 270] width 474 height 237
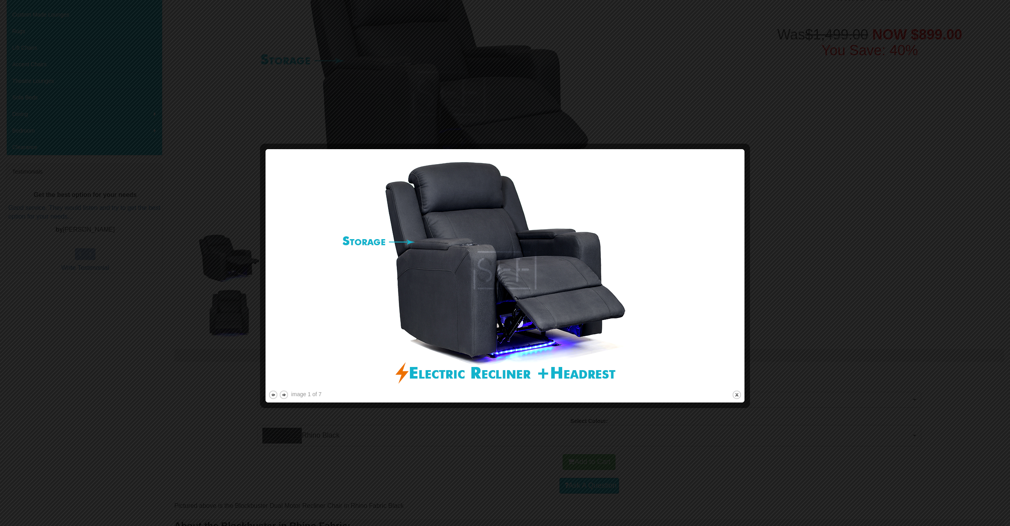
click at [334, 281] on img at bounding box center [505, 270] width 474 height 237
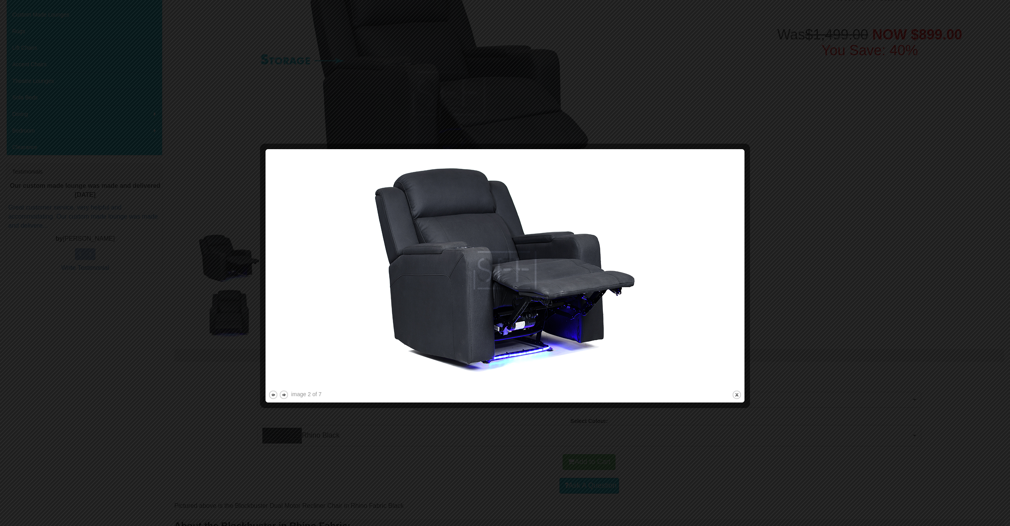
click at [719, 284] on img at bounding box center [505, 270] width 474 height 237
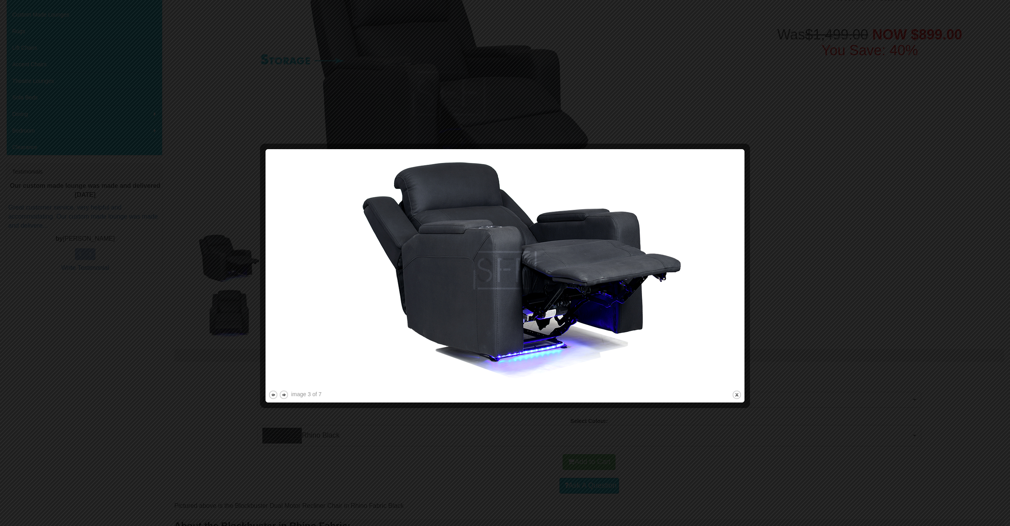
click at [719, 284] on img at bounding box center [505, 270] width 474 height 237
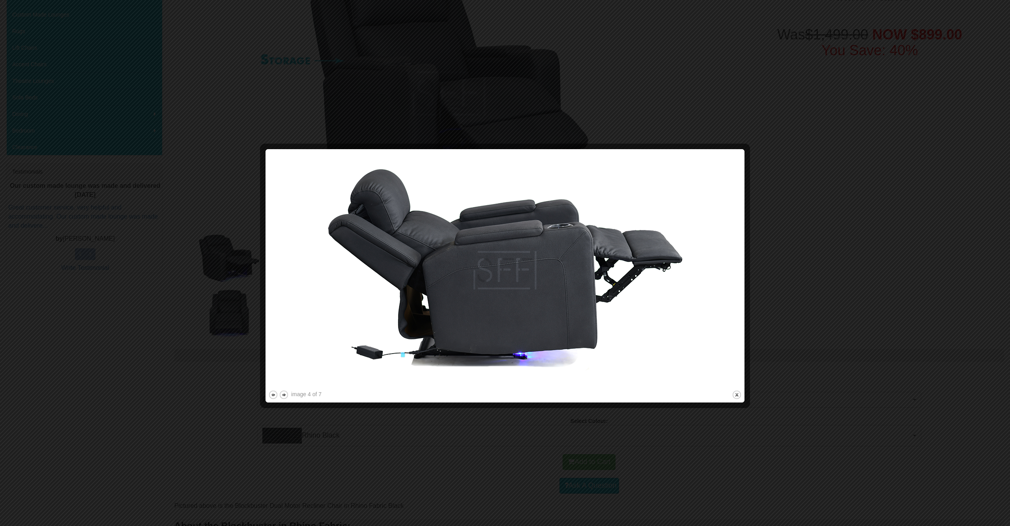
click at [719, 284] on img at bounding box center [505, 270] width 474 height 237
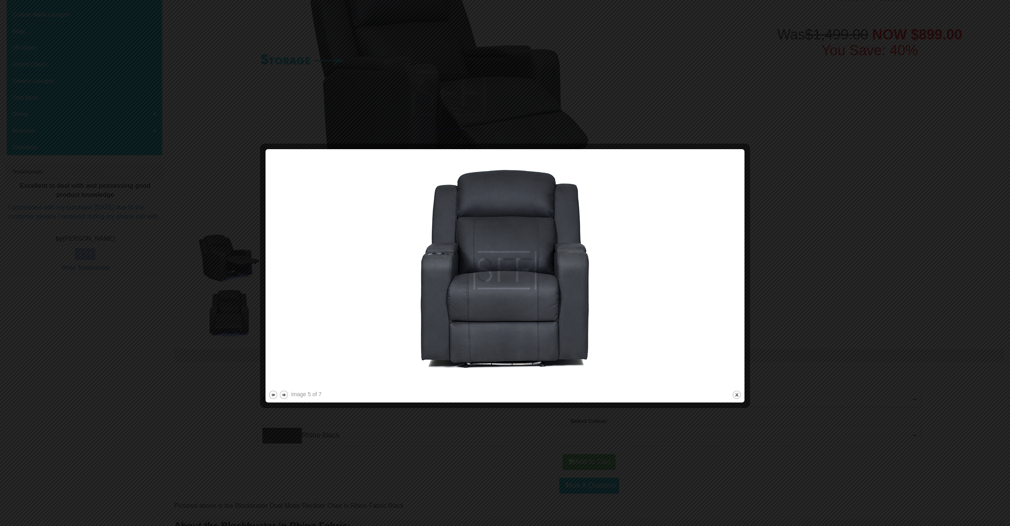
click at [719, 284] on img at bounding box center [505, 270] width 474 height 237
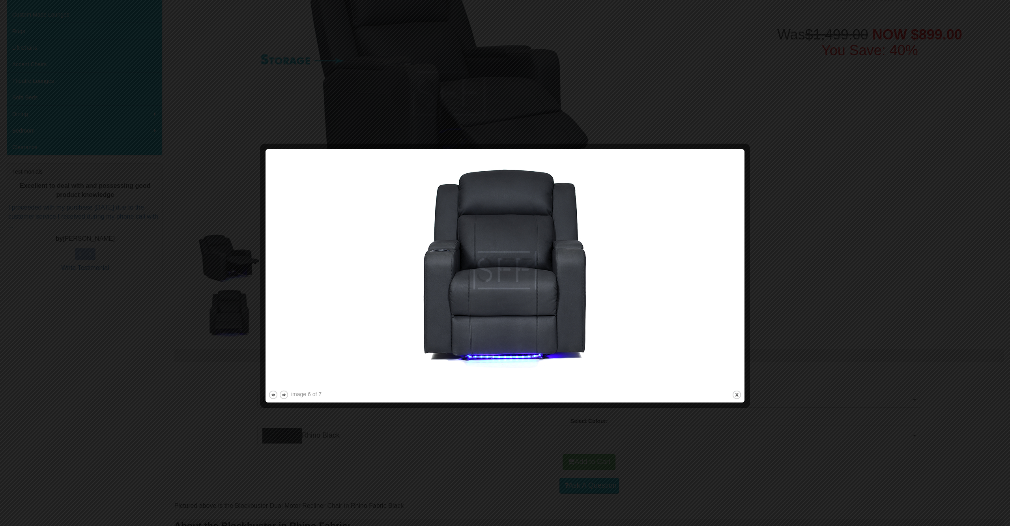
click at [719, 284] on img at bounding box center [505, 270] width 474 height 237
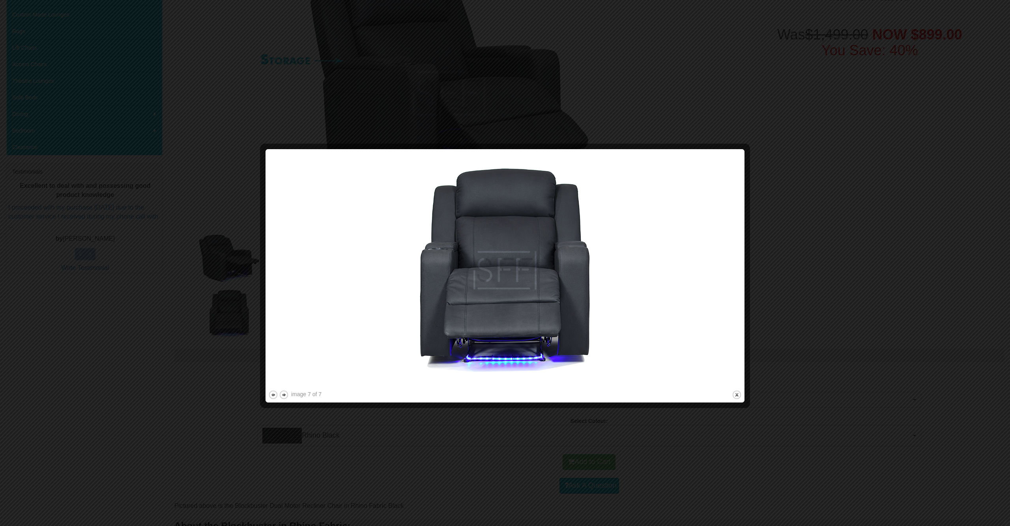
click at [719, 284] on img at bounding box center [505, 270] width 474 height 237
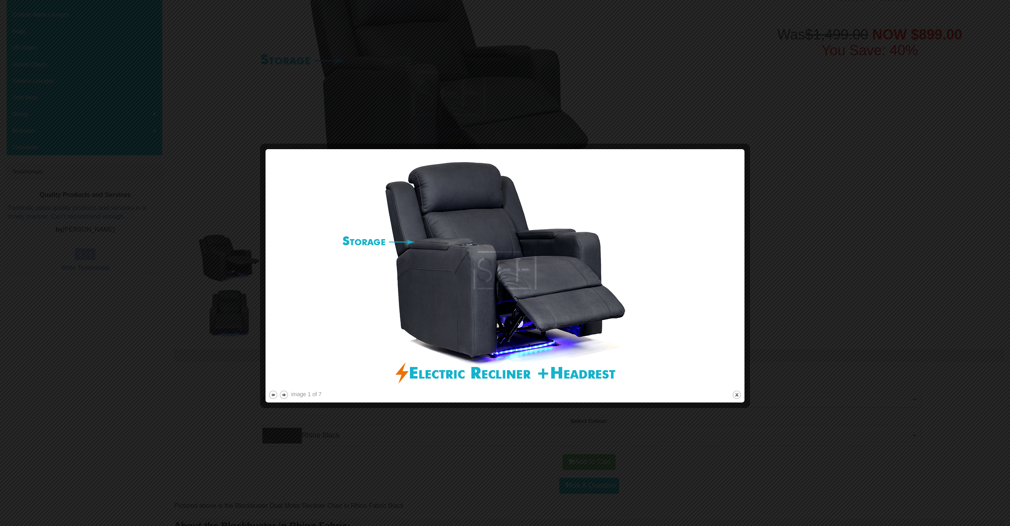
click at [719, 284] on img at bounding box center [505, 270] width 474 height 237
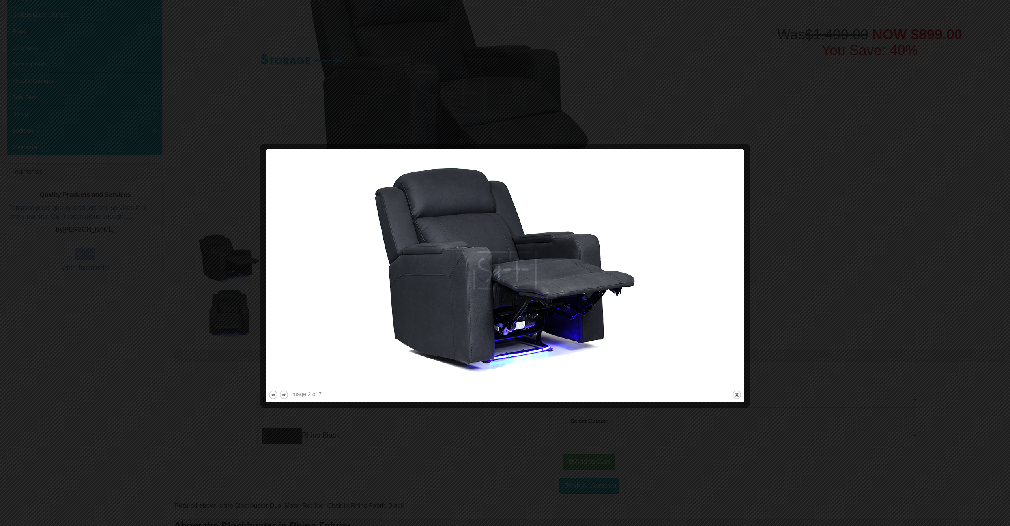
click at [719, 284] on img at bounding box center [505, 270] width 474 height 237
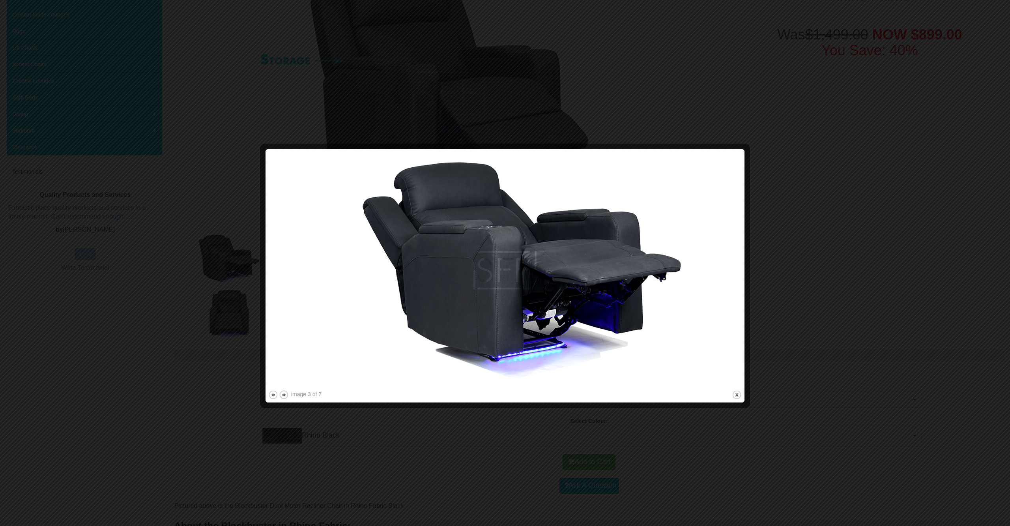
click at [719, 284] on img at bounding box center [505, 270] width 474 height 237
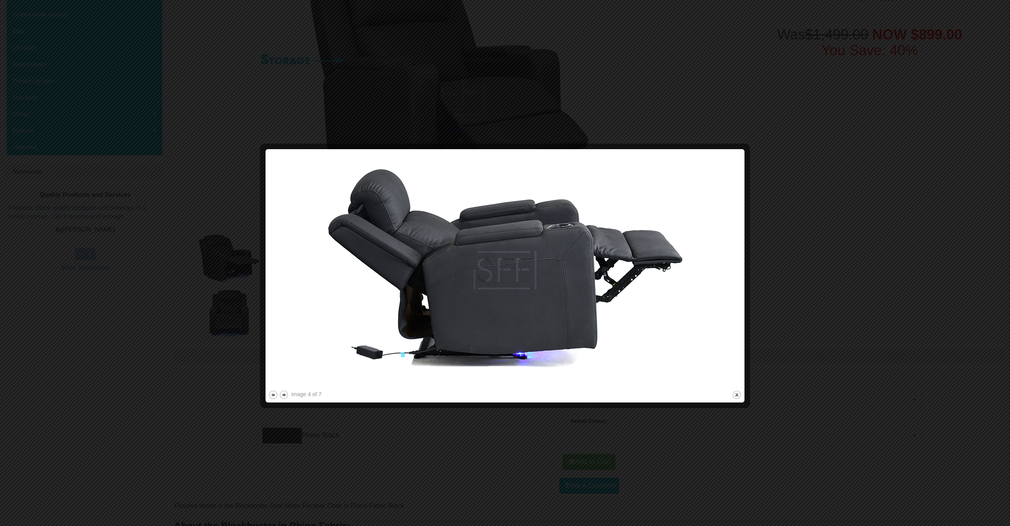
click at [719, 284] on img at bounding box center [505, 270] width 474 height 237
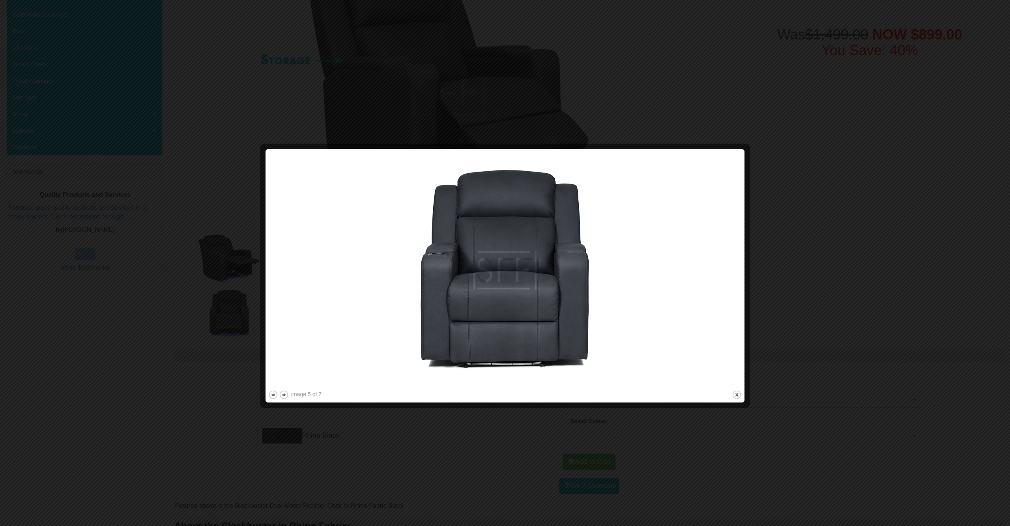
click at [719, 284] on img at bounding box center [505, 270] width 474 height 237
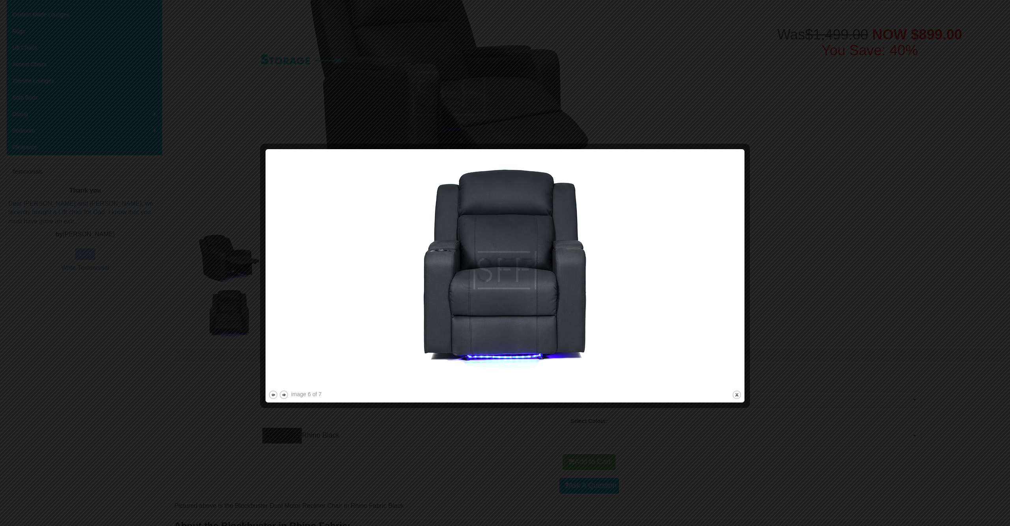
click at [826, 300] on div at bounding box center [505, 263] width 1010 height 526
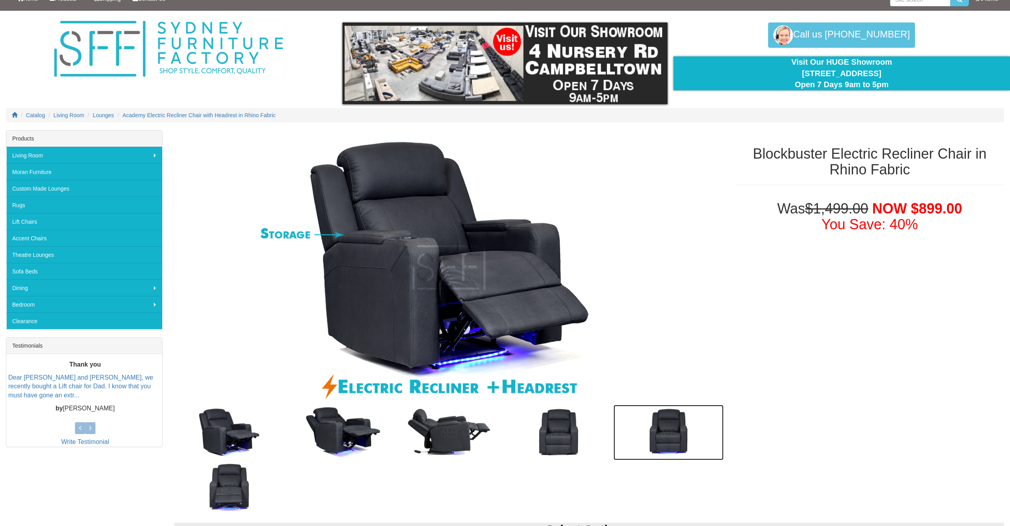
scroll to position [0, 0]
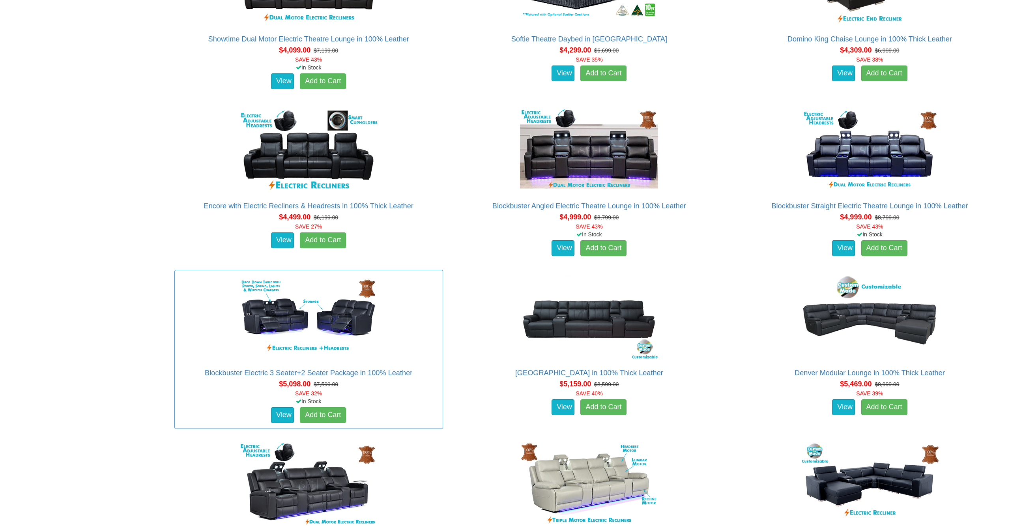
scroll to position [2155, 0]
click at [880, 155] on img at bounding box center [870, 150] width 142 height 87
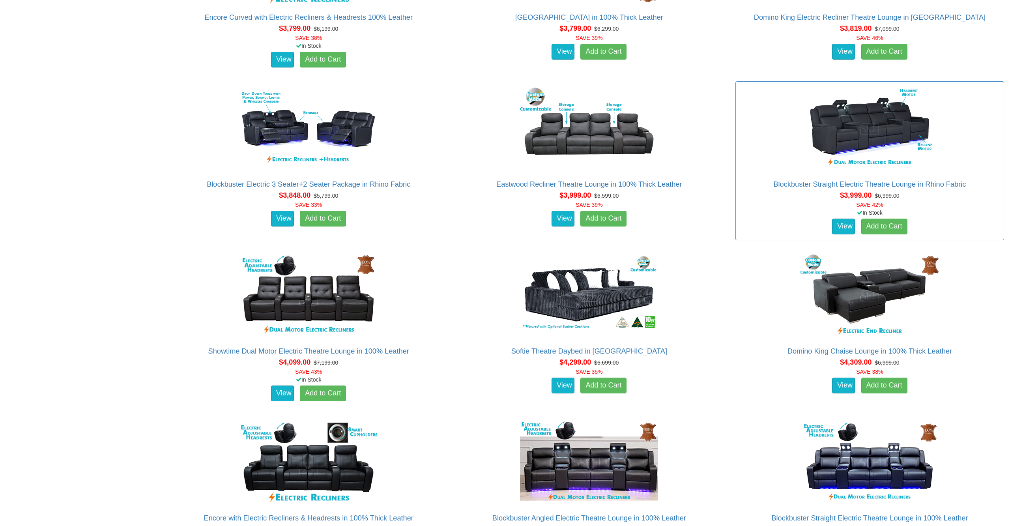
scroll to position [1791, 0]
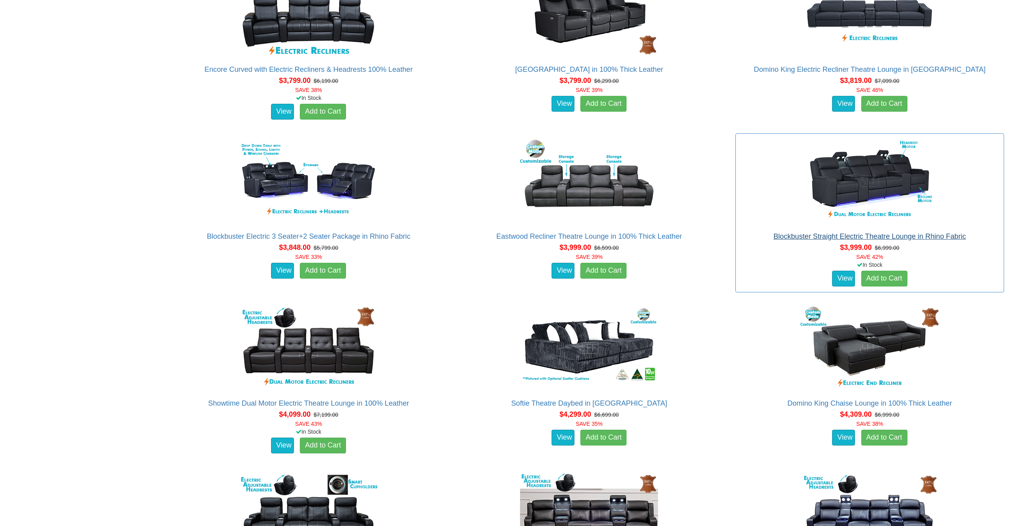
click at [850, 233] on link "Blockbuster Straight Electric Theatre Lounge in Rhino Fabric" at bounding box center [869, 236] width 193 height 8
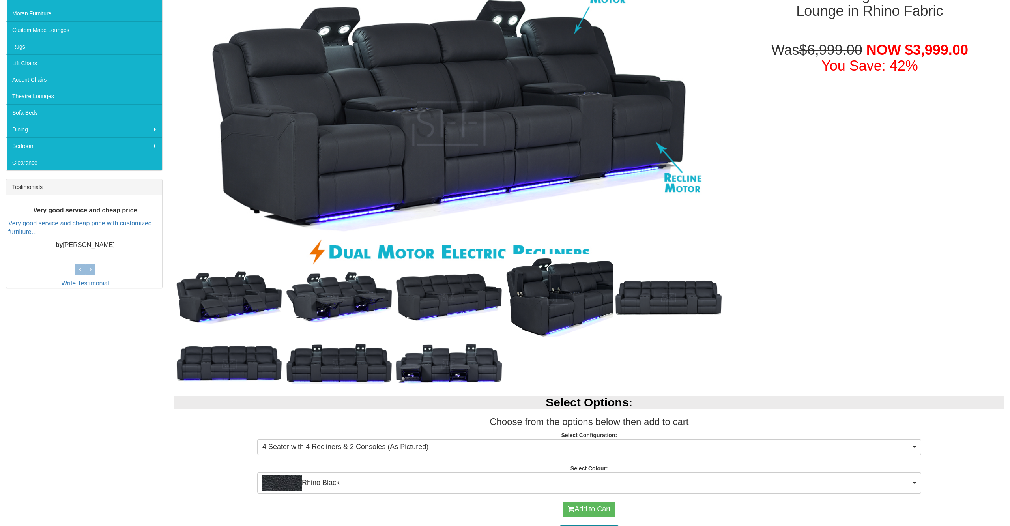
scroll to position [195, 0]
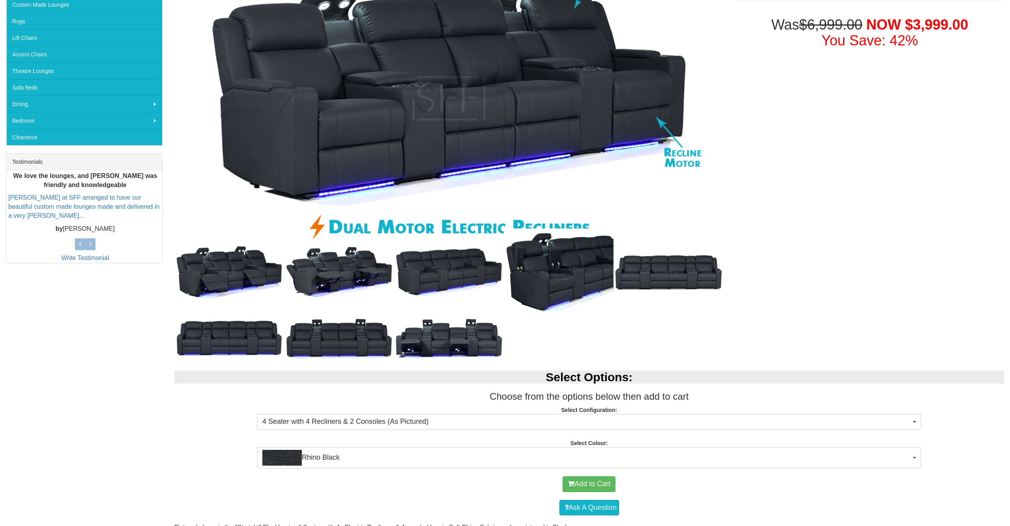
click at [245, 266] on img at bounding box center [229, 272] width 110 height 62
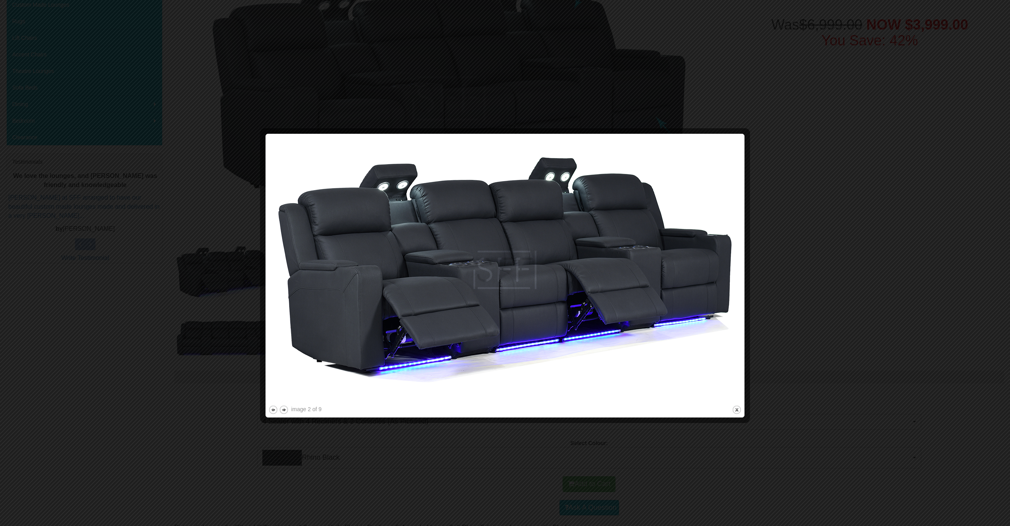
click at [715, 301] on img at bounding box center [505, 270] width 474 height 267
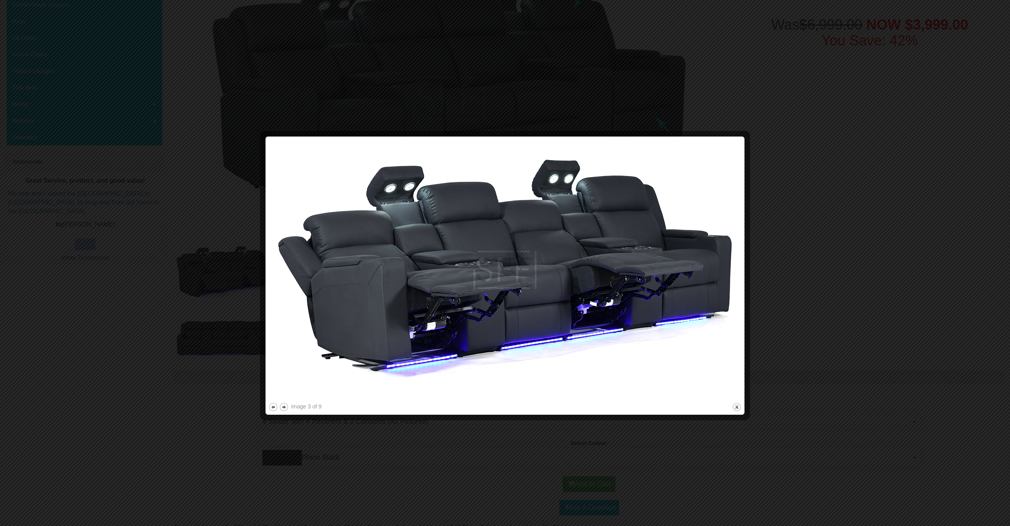
click at [715, 301] on img at bounding box center [505, 270] width 474 height 262
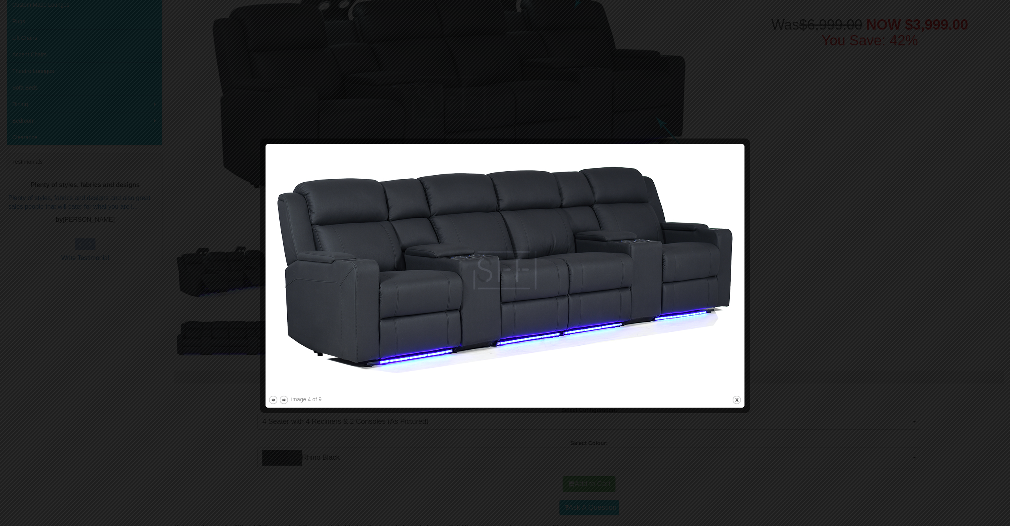
click at [715, 301] on img at bounding box center [505, 270] width 474 height 247
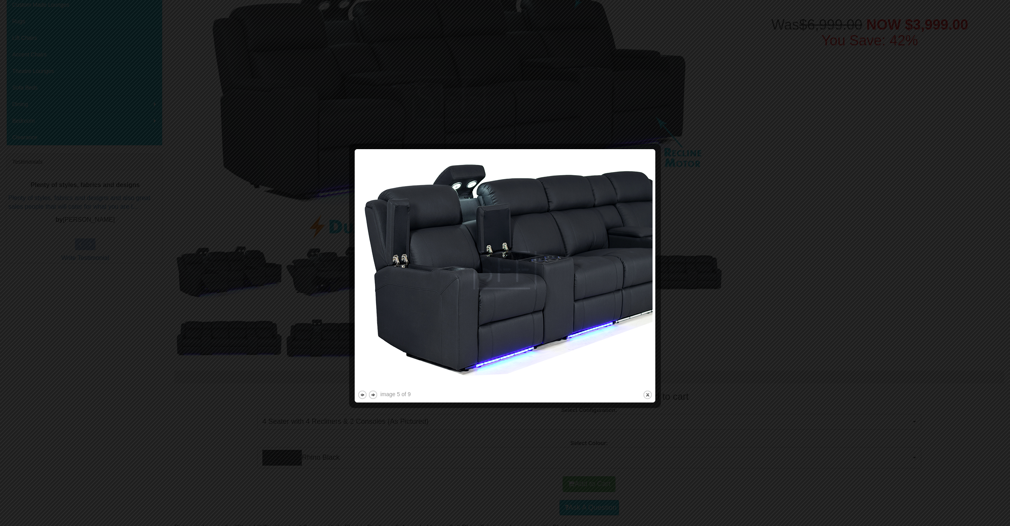
click at [599, 286] on img at bounding box center [505, 270] width 295 height 237
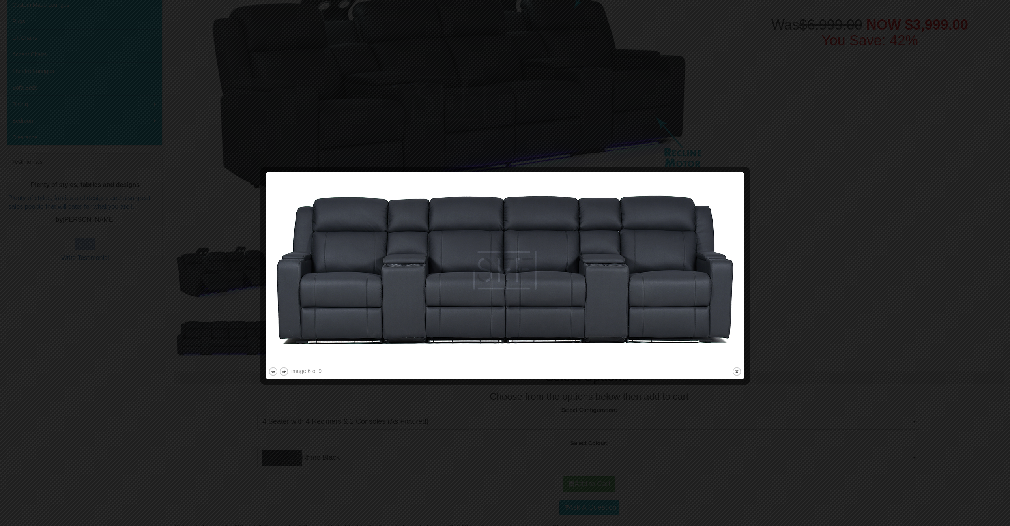
click at [671, 278] on img at bounding box center [505, 270] width 474 height 190
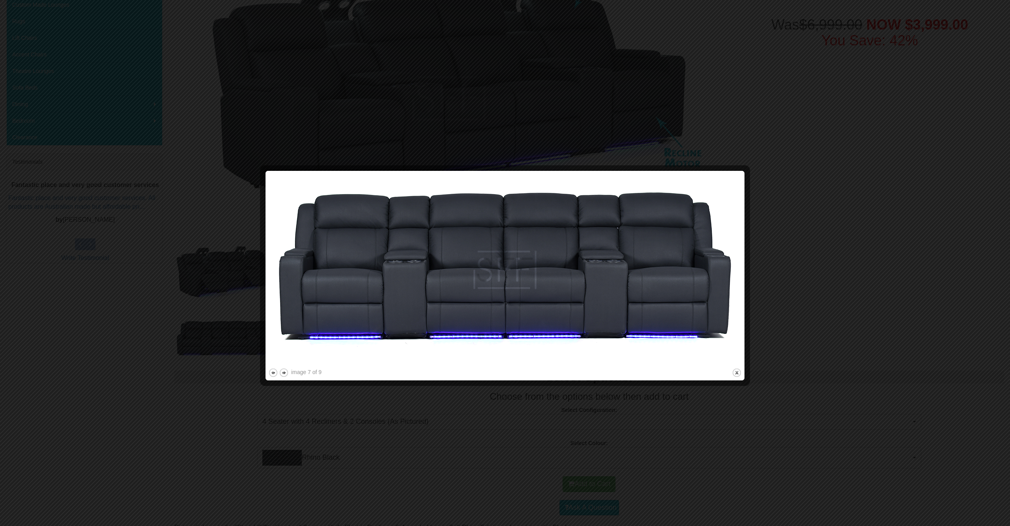
click at [717, 309] on img at bounding box center [505, 270] width 474 height 193
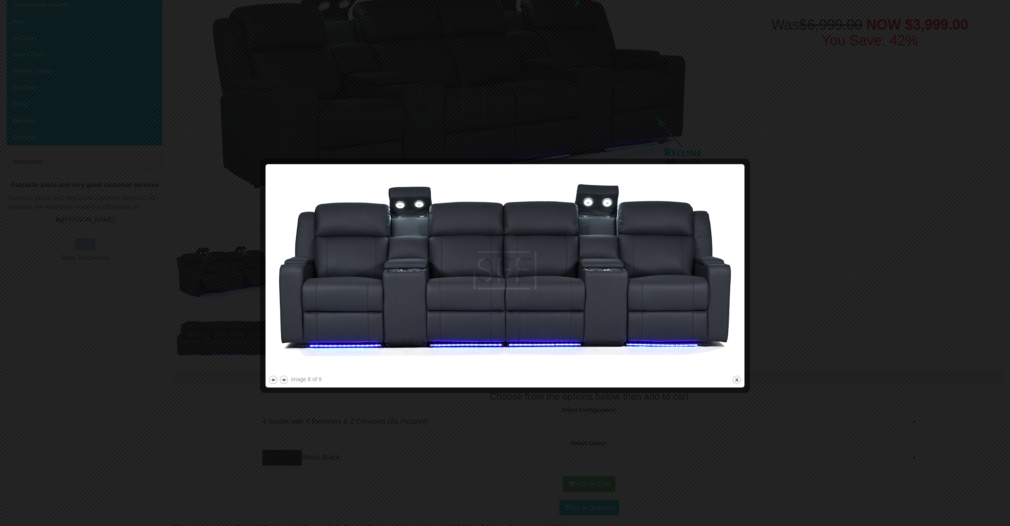
click at [846, 381] on div at bounding box center [505, 263] width 1010 height 526
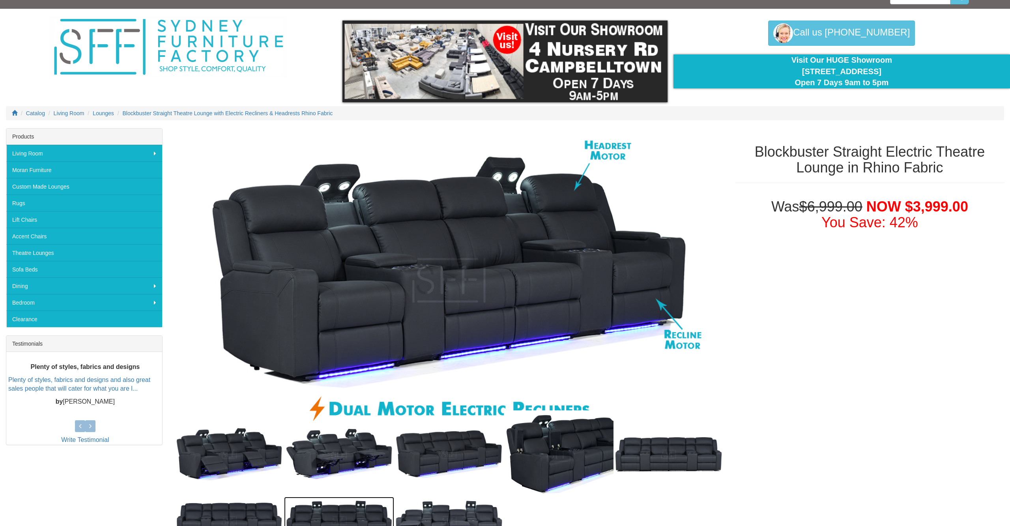
scroll to position [0, 0]
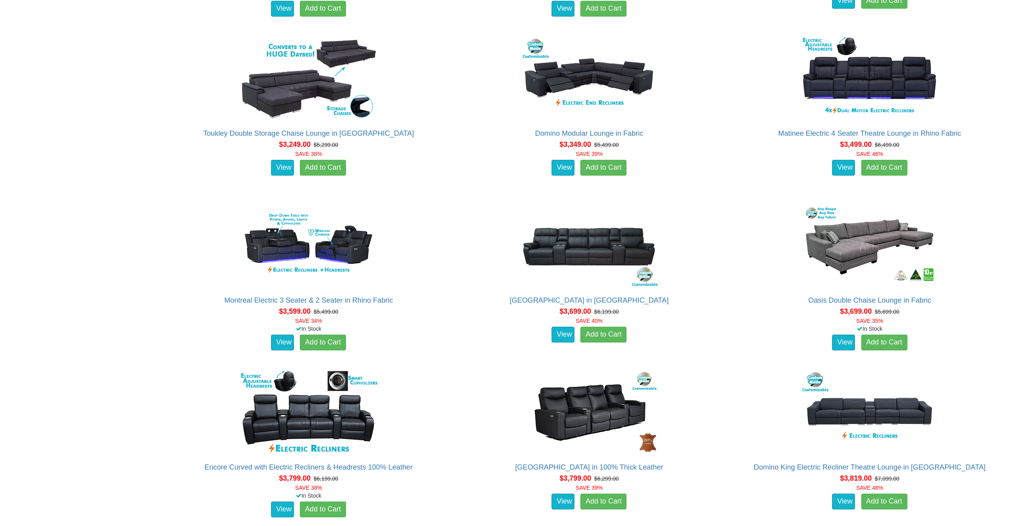
scroll to position [1335, 0]
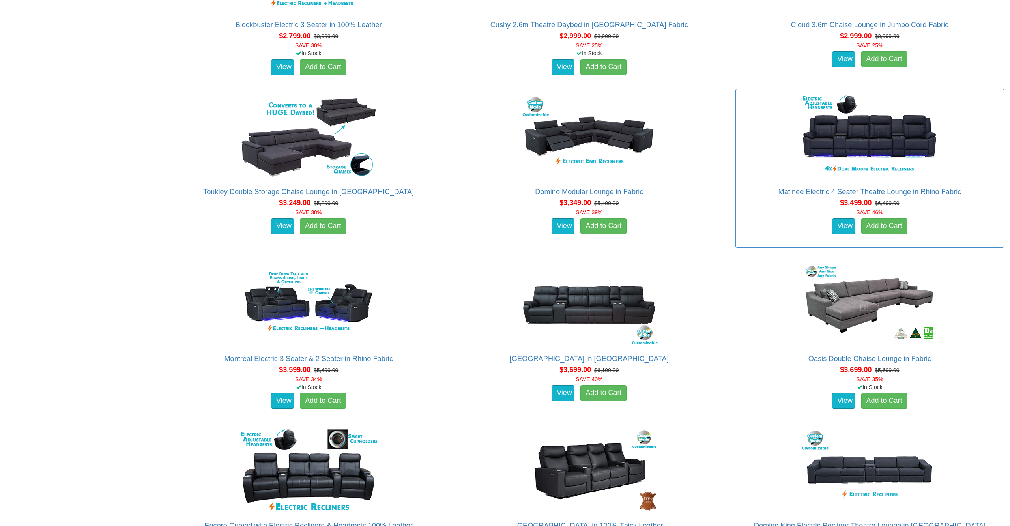
click at [818, 163] on img at bounding box center [870, 136] width 142 height 87
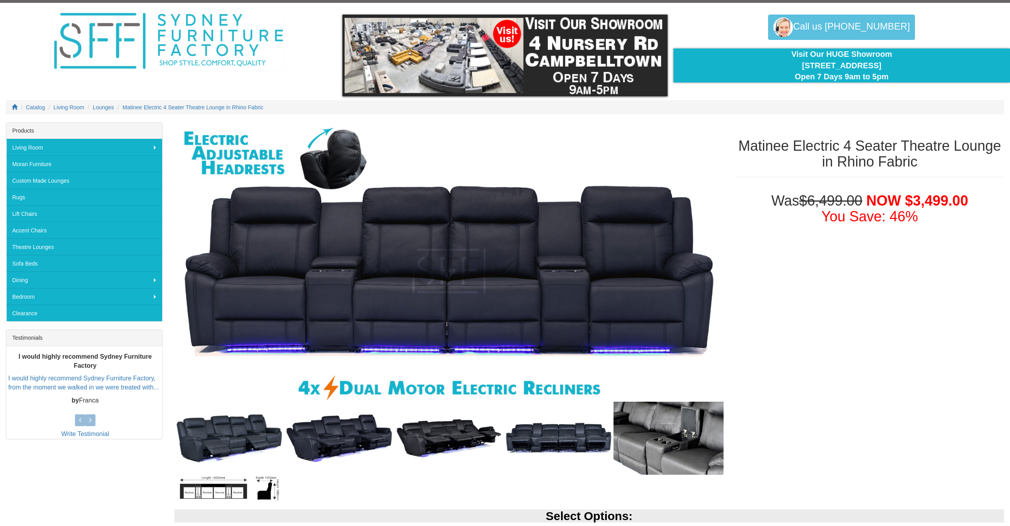
scroll to position [24, 0]
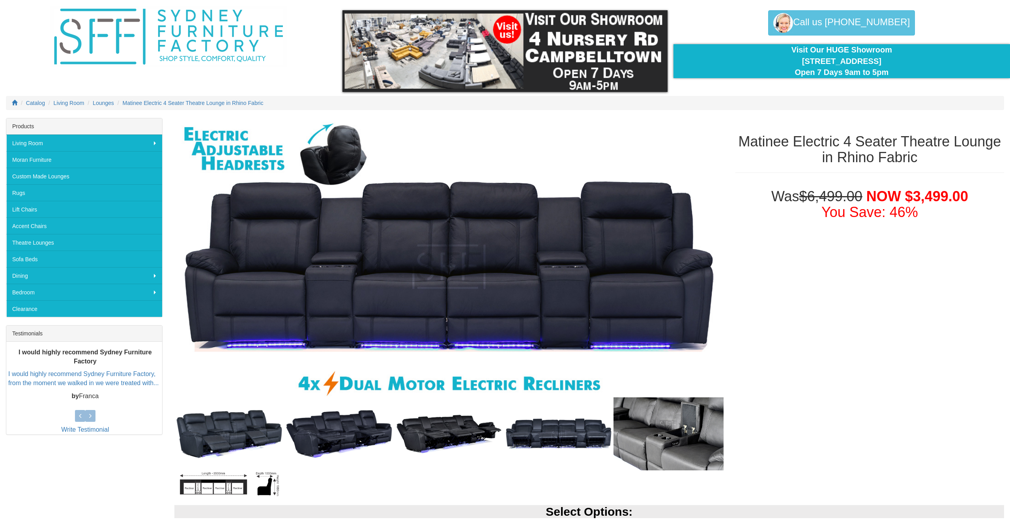
click at [676, 429] on img at bounding box center [669, 433] width 110 height 73
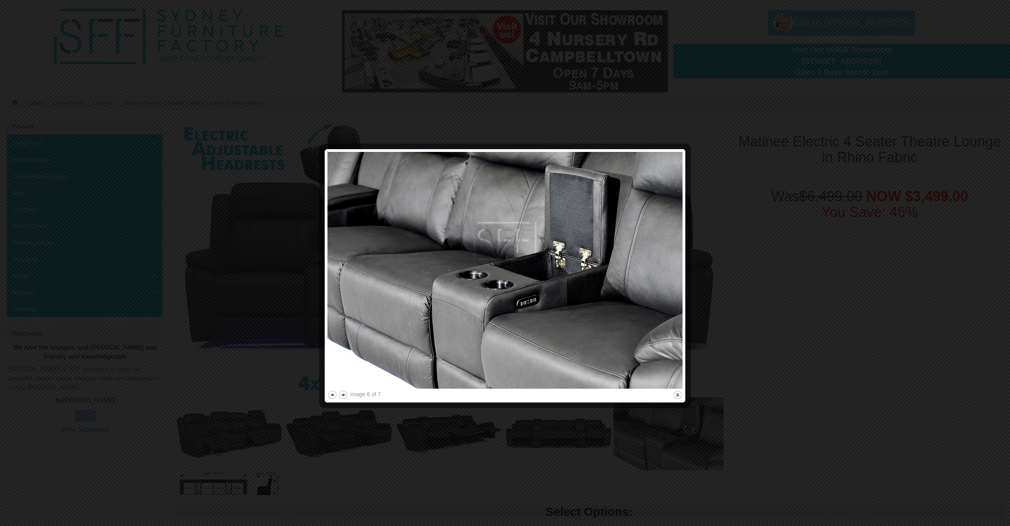
click at [776, 389] on div at bounding box center [505, 263] width 1010 height 526
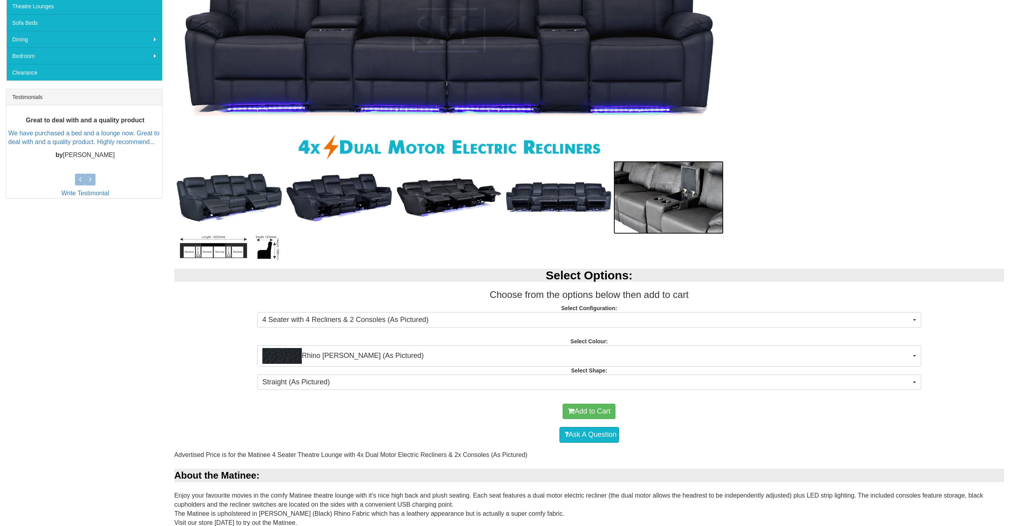
scroll to position [260, 0]
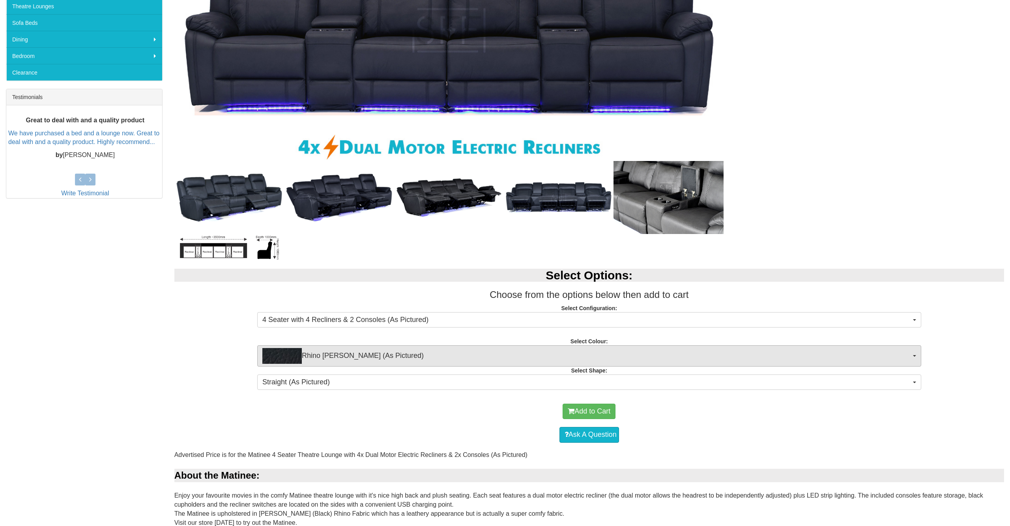
click at [676, 354] on span "Rhino [PERSON_NAME] (As Pictured)" at bounding box center [586, 356] width 649 height 16
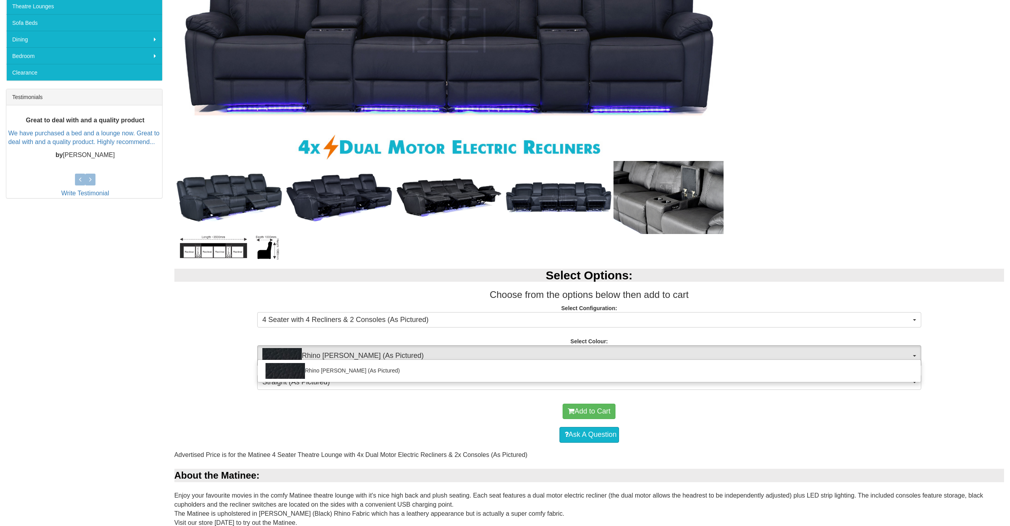
click at [676, 354] on div at bounding box center [505, 263] width 1010 height 526
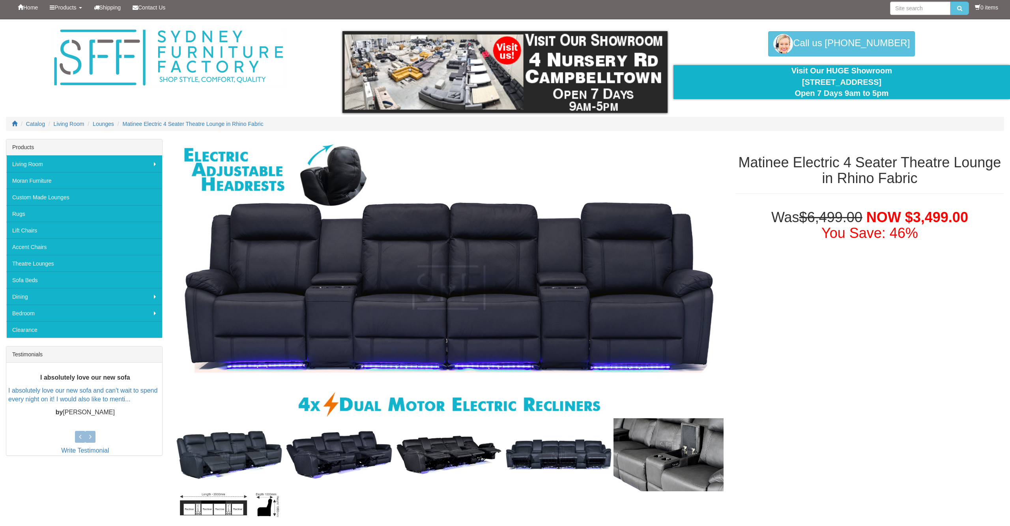
scroll to position [0, 0]
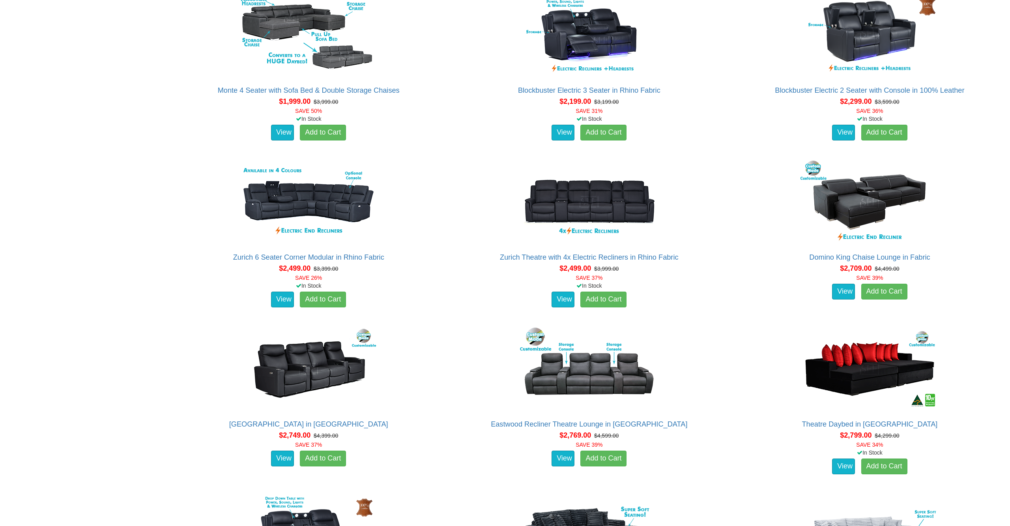
scroll to position [769, 0]
click at [577, 218] on img at bounding box center [589, 202] width 142 height 87
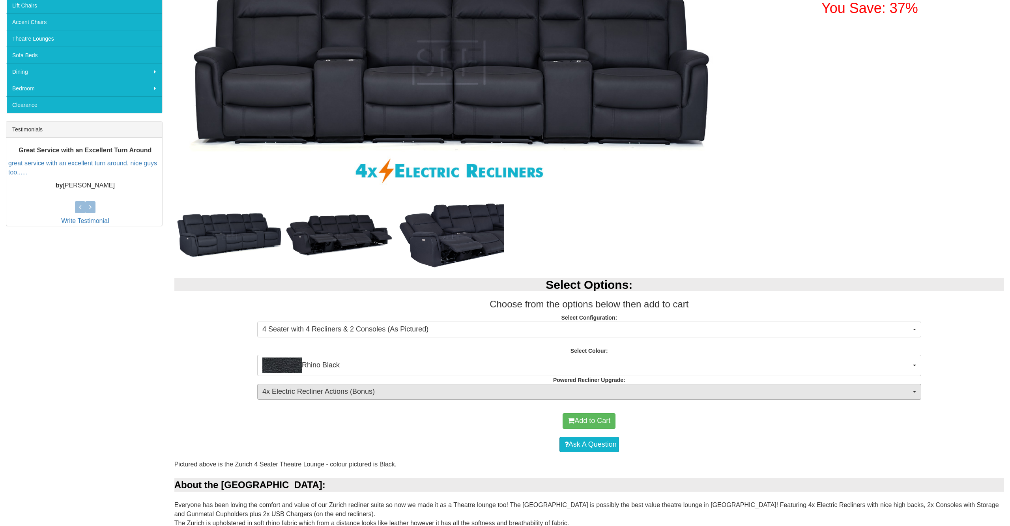
scroll to position [228, 0]
click at [663, 395] on span "4x Electric Recliner Actions (Bonus)" at bounding box center [586, 392] width 649 height 10
click at [663, 395] on div at bounding box center [505, 263] width 1010 height 526
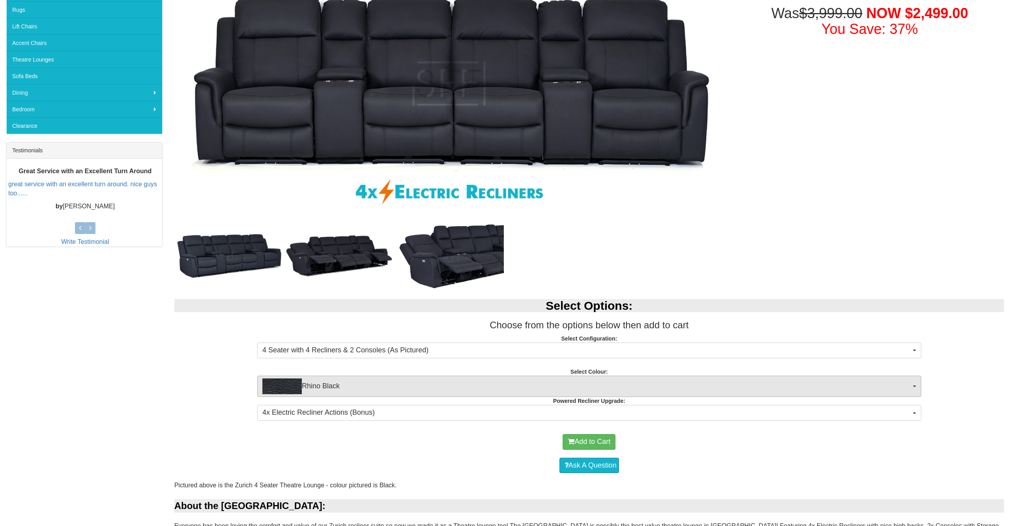
scroll to position [0, 0]
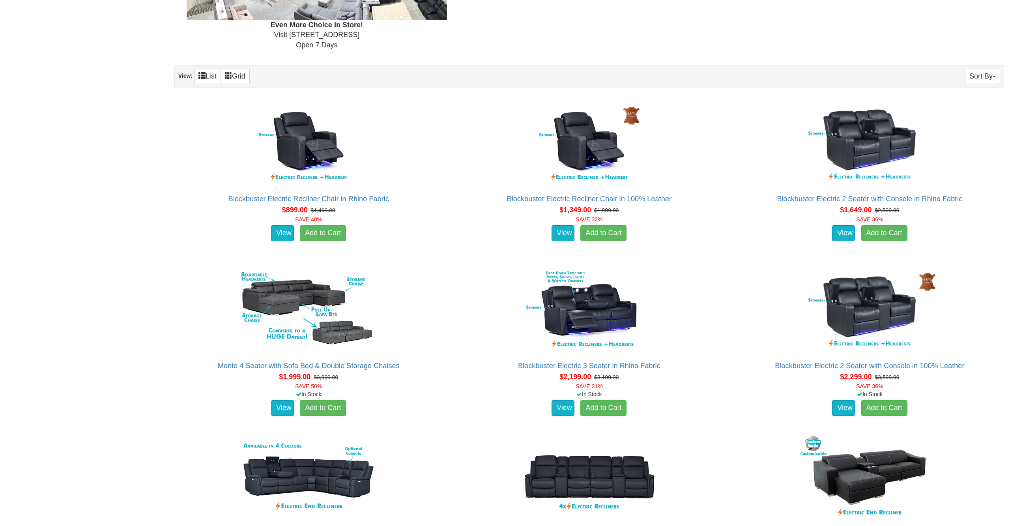
scroll to position [491, 0]
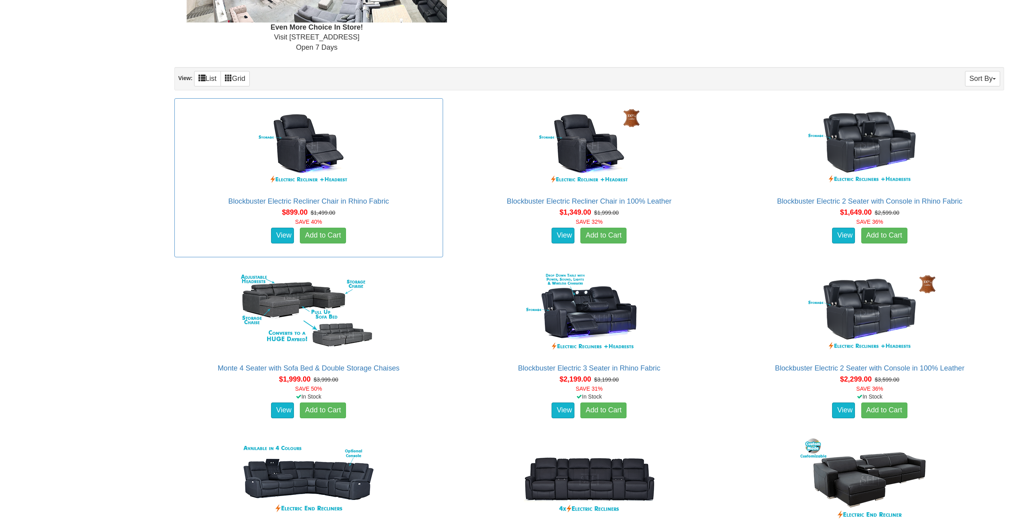
click at [311, 157] on img at bounding box center [309, 146] width 142 height 87
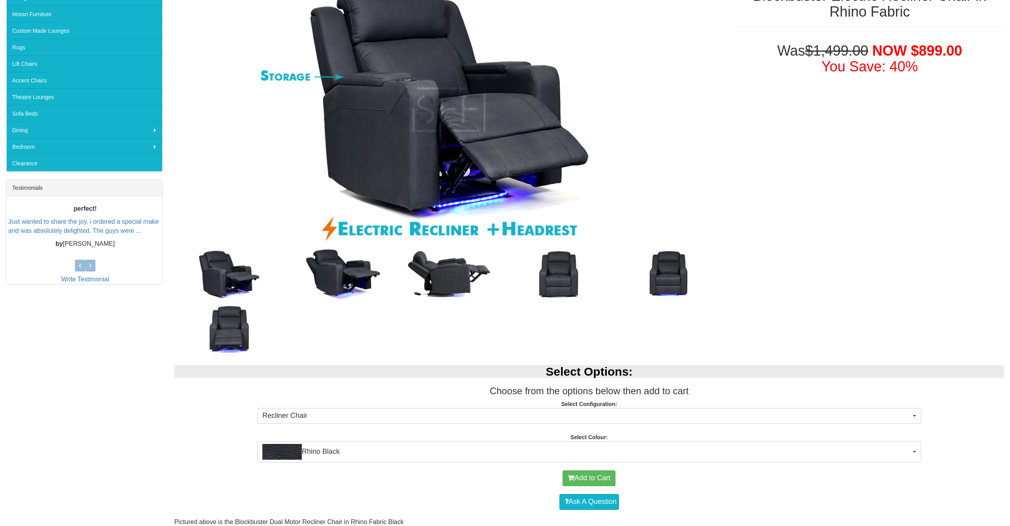
scroll to position [182, 0]
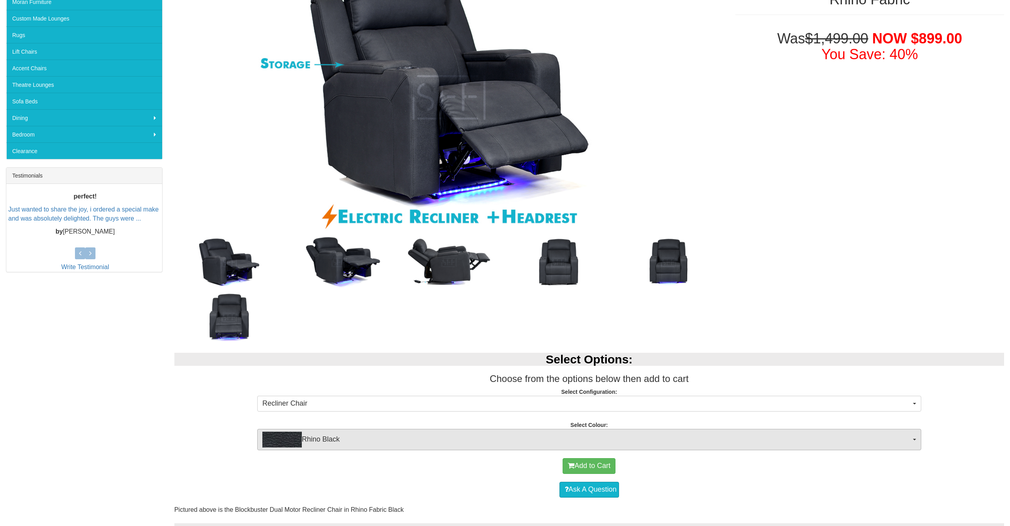
click at [461, 437] on span "Rhino Black" at bounding box center [586, 440] width 649 height 16
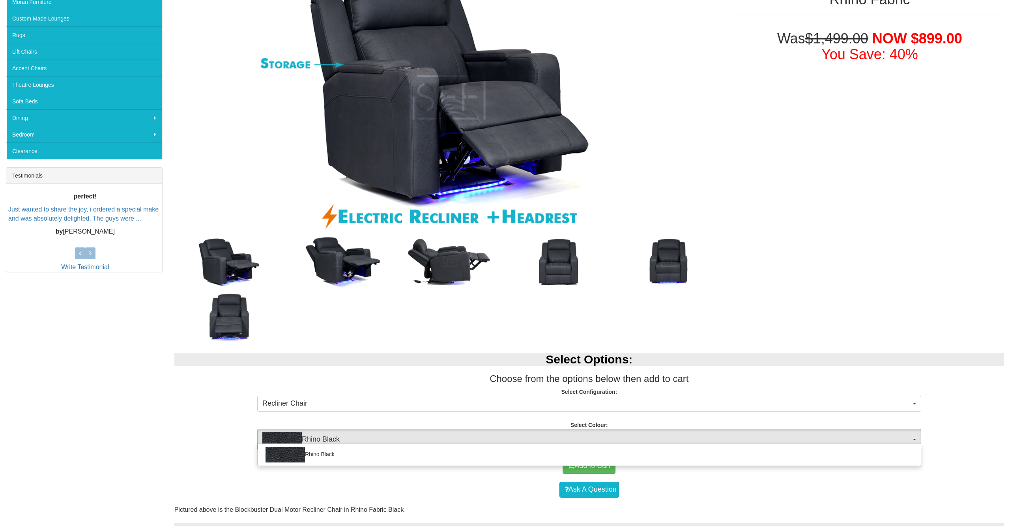
click at [457, 465] on div "Rhino Black" at bounding box center [589, 454] width 664 height 23
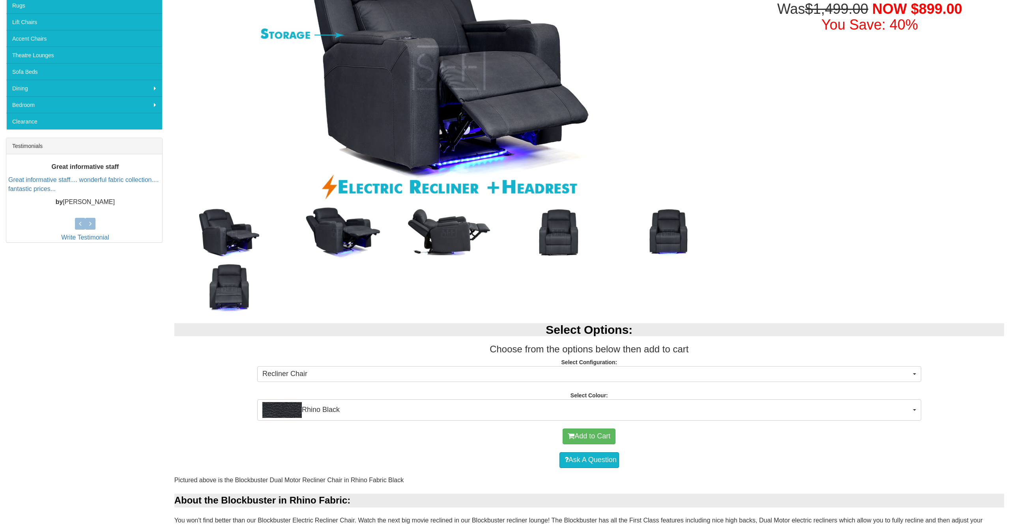
scroll to position [227, 0]
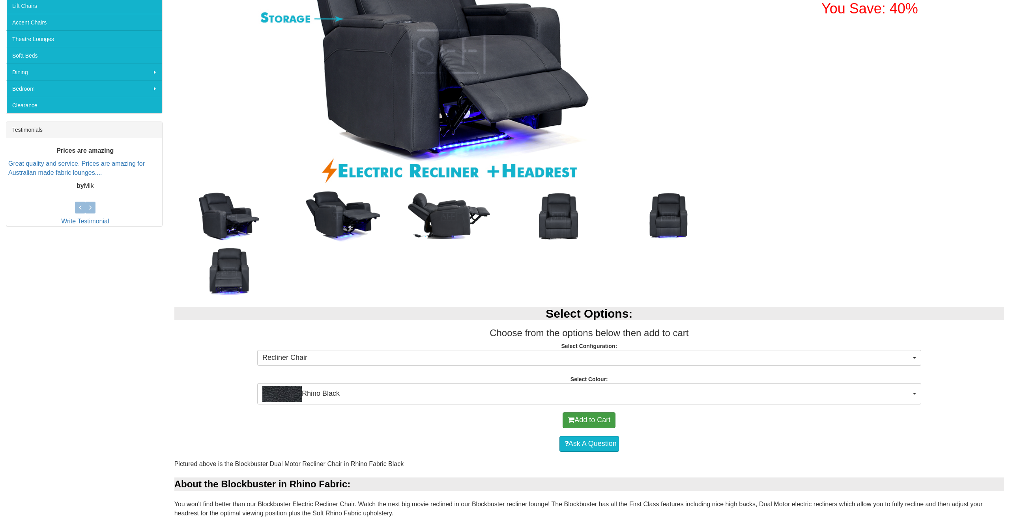
click at [608, 425] on button "Add to Cart" at bounding box center [589, 420] width 53 height 16
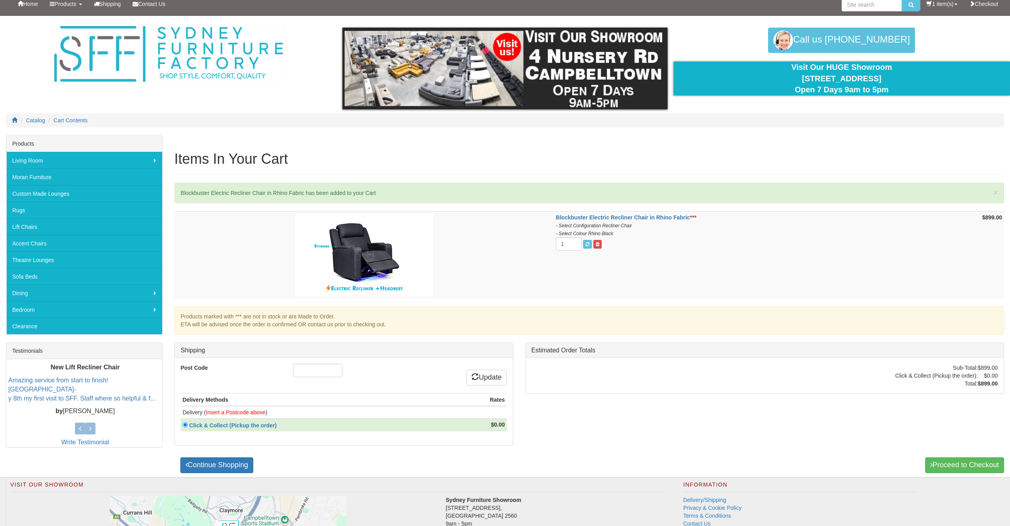
scroll to position [6, 0]
click at [304, 373] on input "Post Code" at bounding box center [317, 370] width 49 height 13
type input "2680"
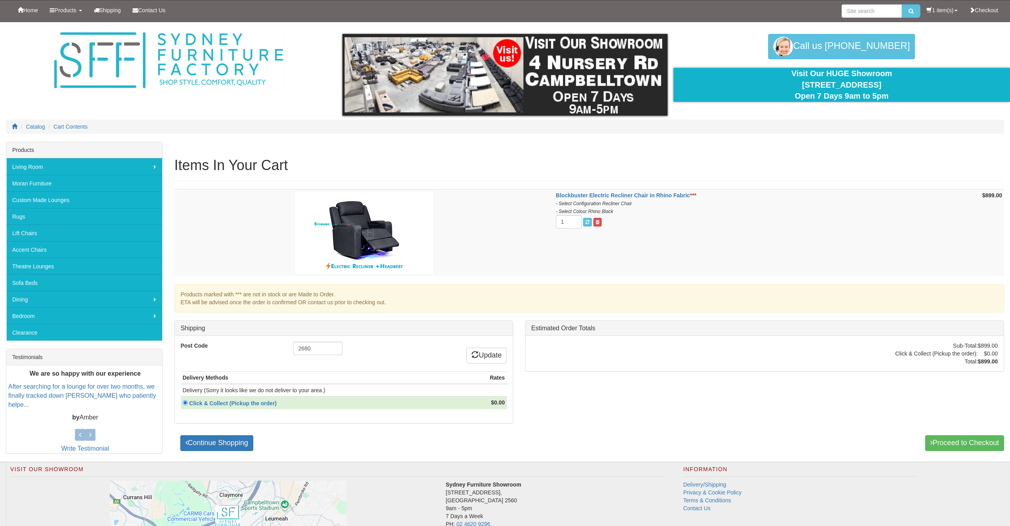
click at [672, 251] on td "Blockbuster Electric Recliner Chair in Rhino Fabric *** - Select Configuration …" at bounding box center [747, 232] width 386 height 87
click at [756, 219] on td "Blockbuster Electric Recliner Chair in Rhino Fabric *** - Select Configuration …" at bounding box center [747, 232] width 386 height 87
